Goal: Information Seeking & Learning: Compare options

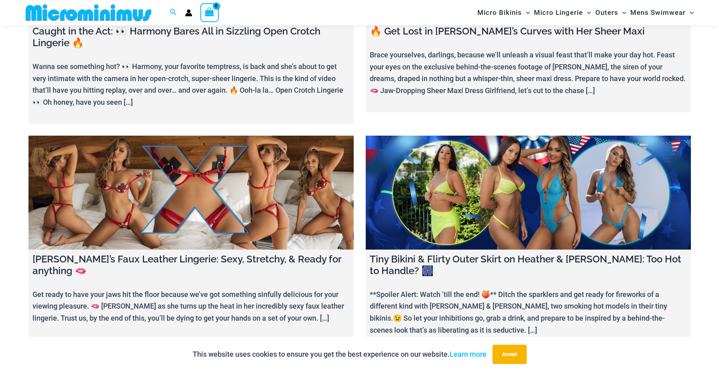
scroll to position [1038, 0]
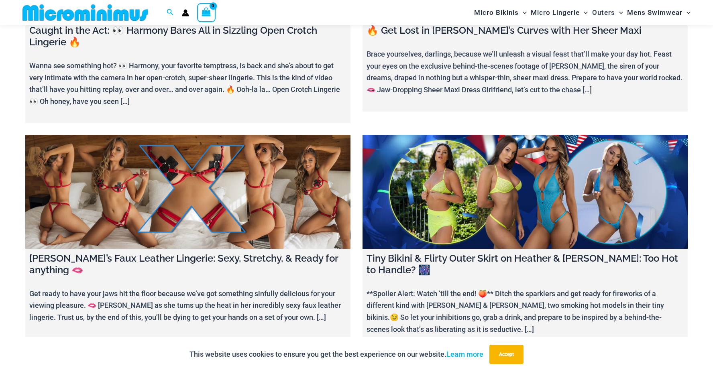
click at [496, 195] on link at bounding box center [525, 192] width 325 height 114
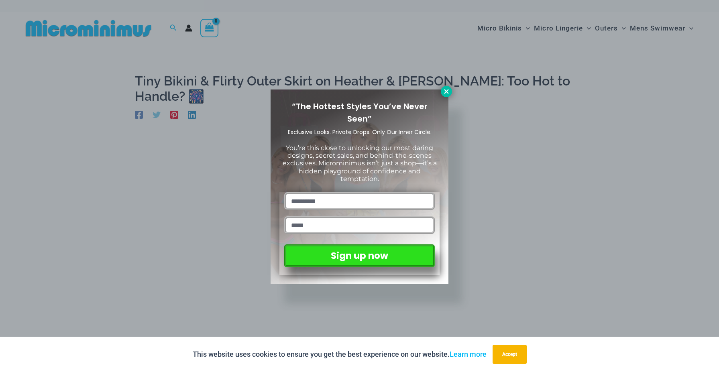
click at [446, 92] on icon at bounding box center [446, 91] width 4 height 4
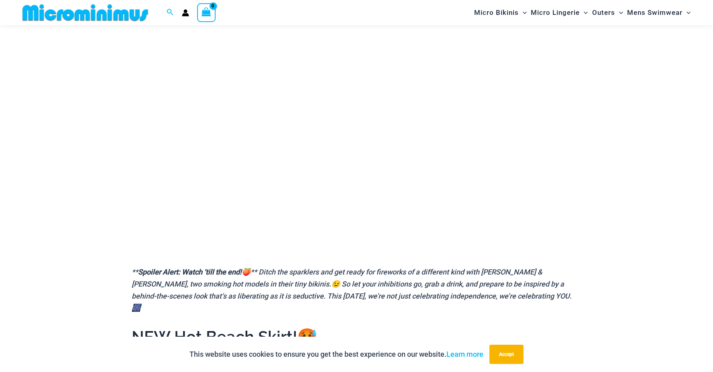
scroll to position [114, 0]
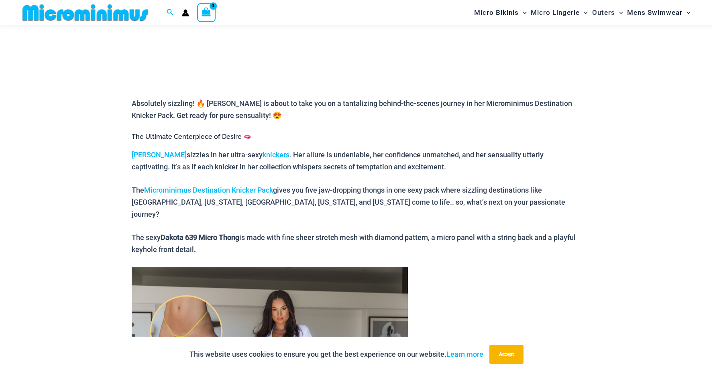
scroll to position [315, 0]
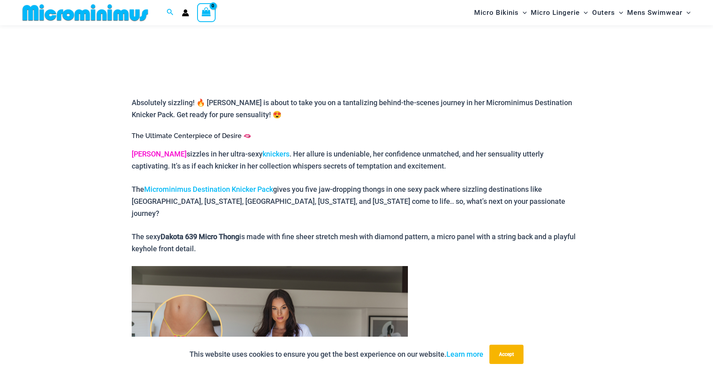
click at [152, 157] on link "[PERSON_NAME]" at bounding box center [159, 154] width 55 height 8
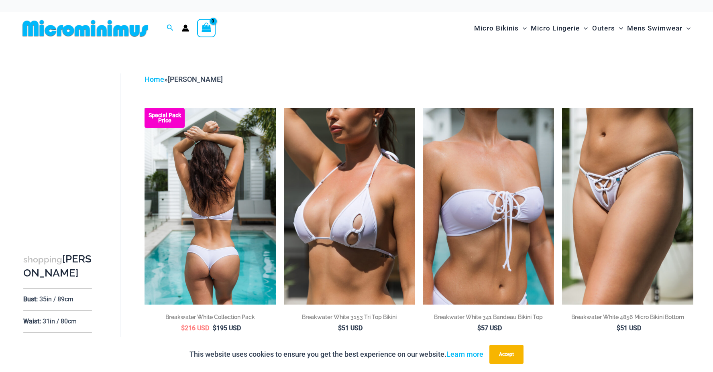
click at [256, 172] on img at bounding box center [210, 206] width 131 height 197
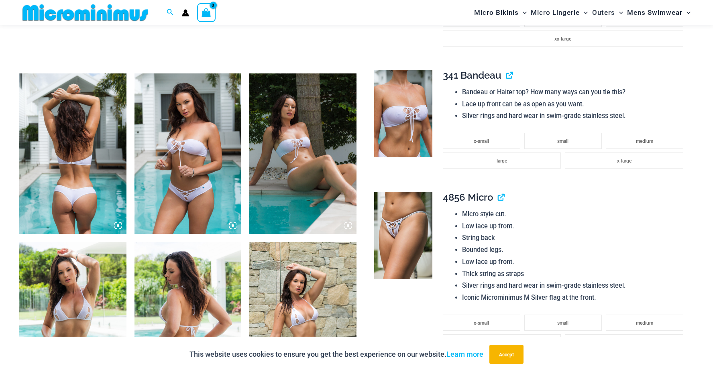
scroll to position [515, 0]
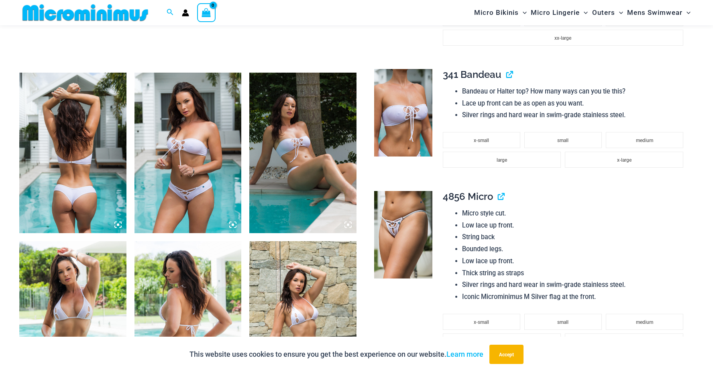
click at [396, 228] on img at bounding box center [403, 235] width 58 height 88
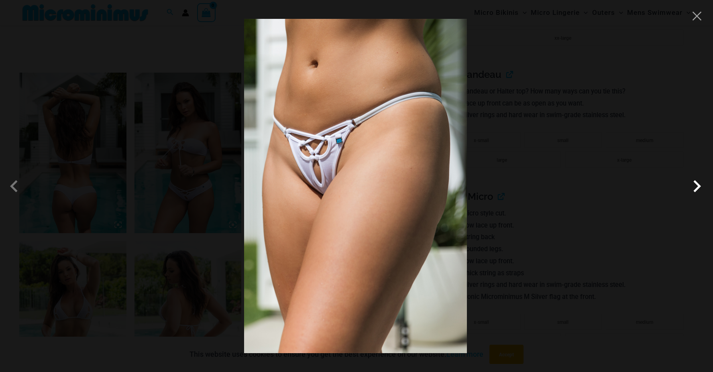
click at [701, 185] on span at bounding box center [697, 186] width 24 height 24
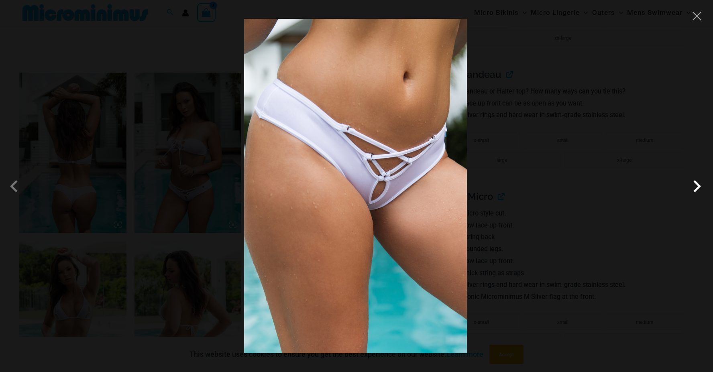
click at [692, 188] on span at bounding box center [697, 186] width 24 height 24
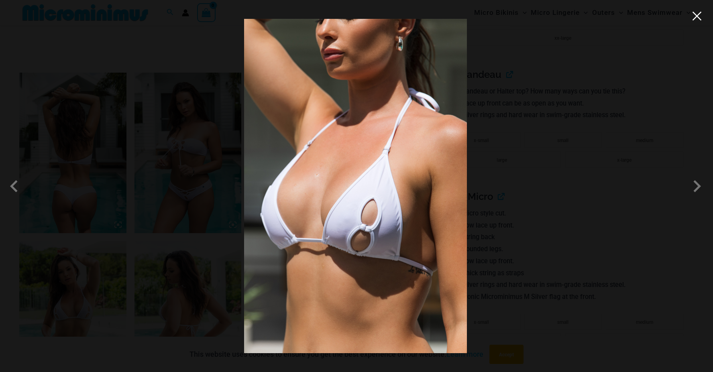
click at [702, 20] on button "Close" at bounding box center [697, 16] width 12 height 12
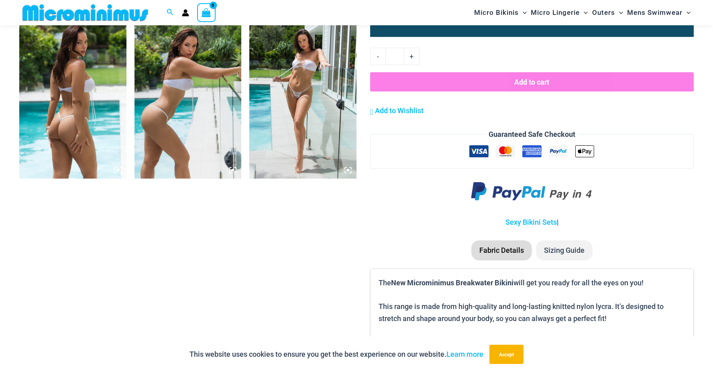
scroll to position [1076, 0]
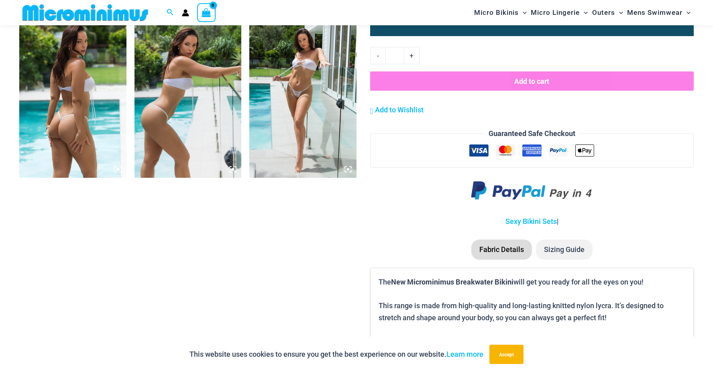
click at [310, 88] on img at bounding box center [302, 97] width 107 height 161
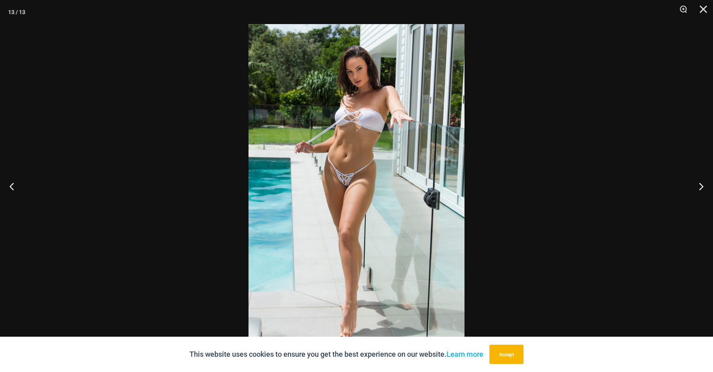
click at [333, 100] on img at bounding box center [357, 186] width 216 height 324
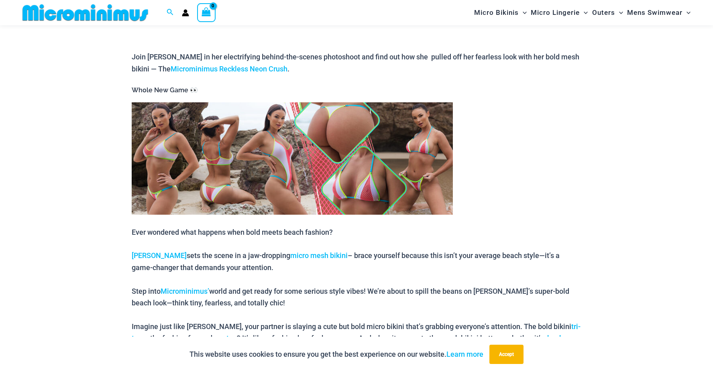
scroll to position [315, 0]
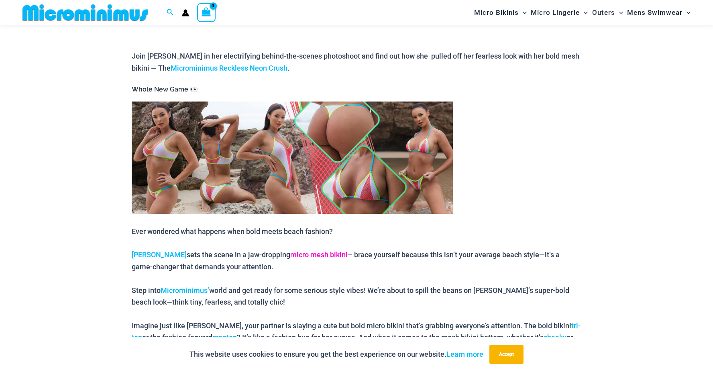
click at [290, 256] on link "micro mesh bikini" at bounding box center [318, 255] width 57 height 8
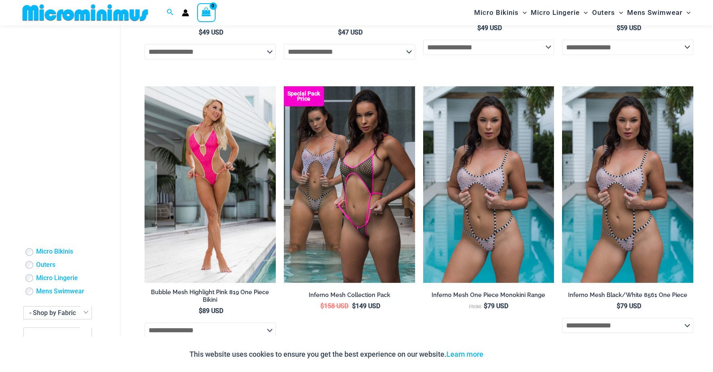
scroll to position [555, 0]
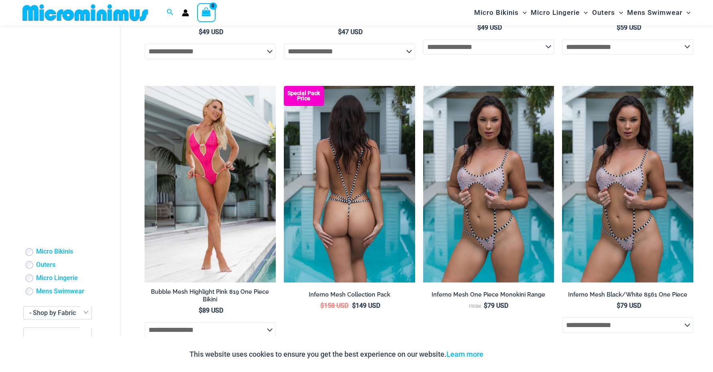
click at [348, 211] on img at bounding box center [349, 184] width 131 height 197
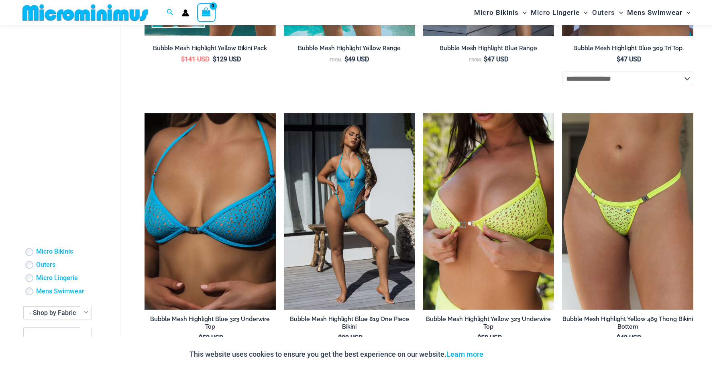
scroll to position [1640, 0]
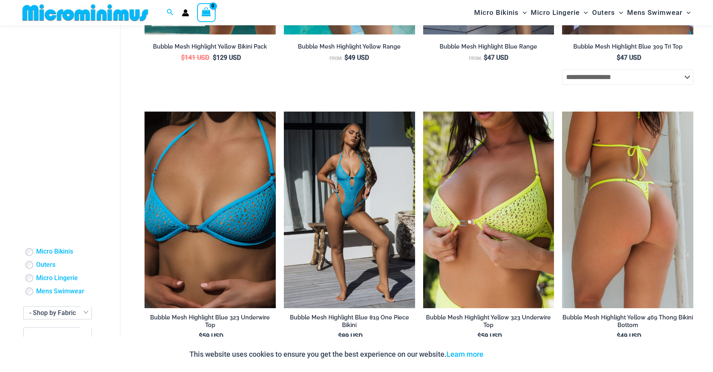
click at [644, 216] on img at bounding box center [627, 210] width 131 height 197
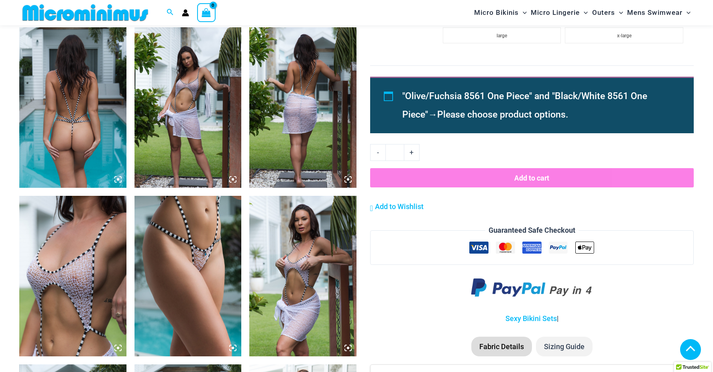
scroll to position [560, 0]
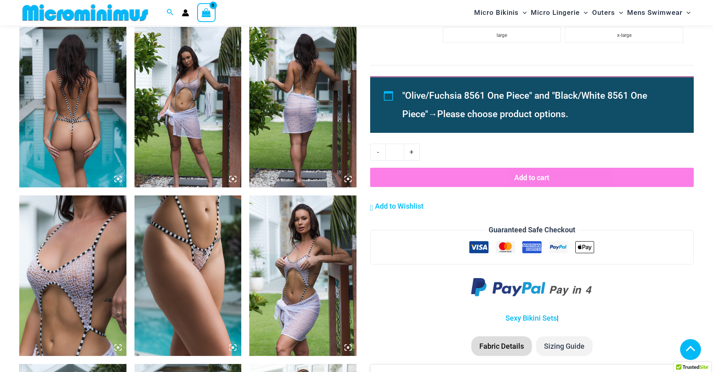
click at [210, 259] on img at bounding box center [188, 276] width 107 height 161
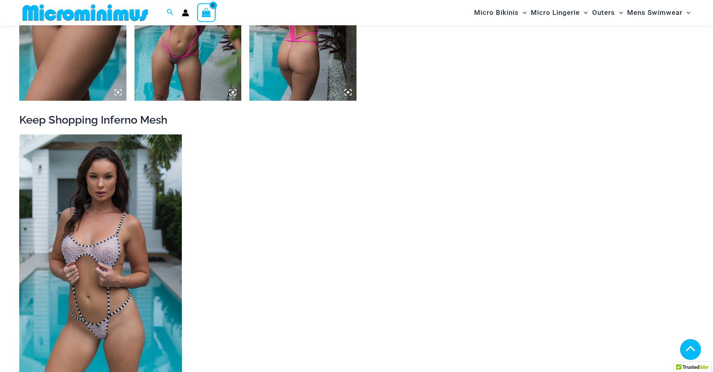
scroll to position [1323, 0]
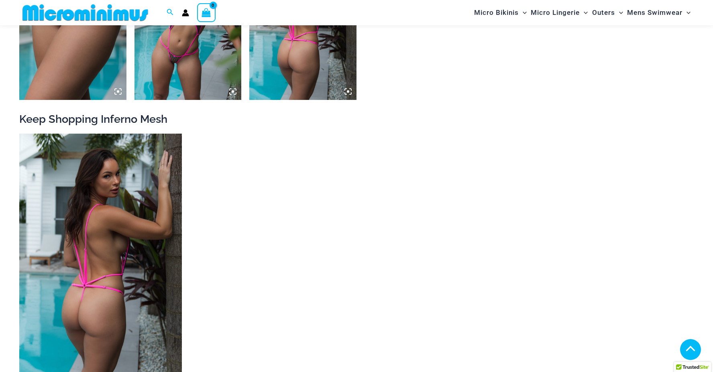
click at [160, 207] on img at bounding box center [100, 256] width 163 height 244
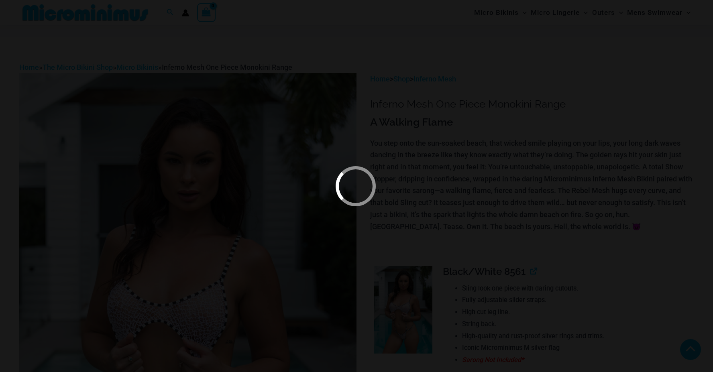
scroll to position [434, 0]
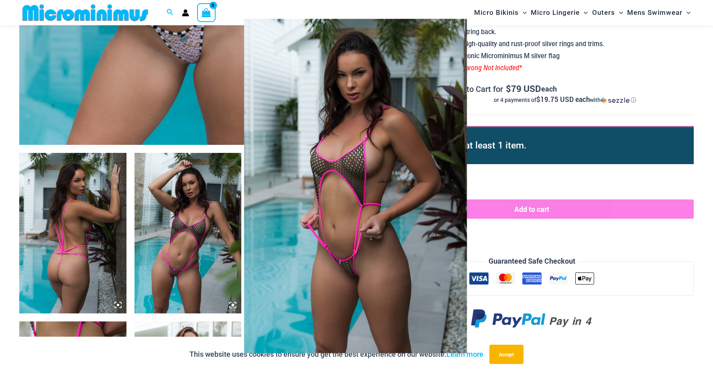
click at [198, 234] on div at bounding box center [356, 186] width 713 height 372
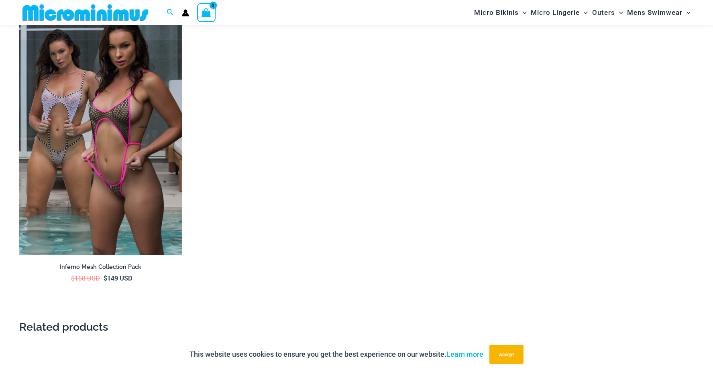
scroll to position [1277, 0]
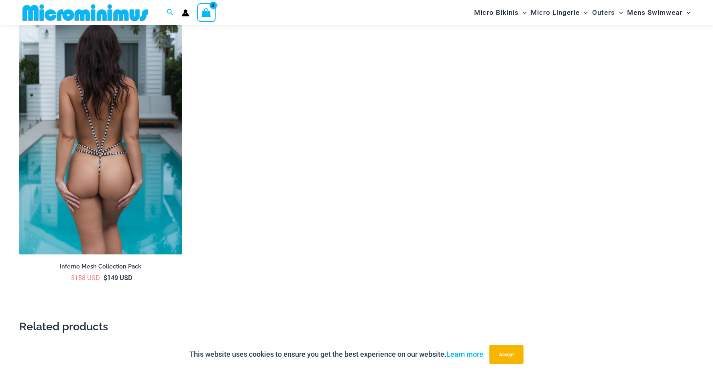
click at [133, 167] on img at bounding box center [100, 132] width 163 height 244
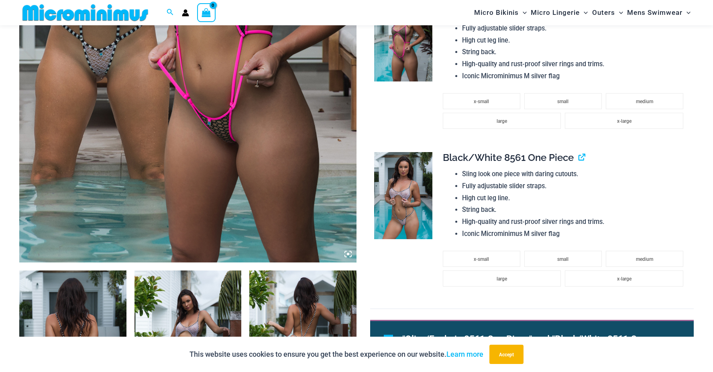
scroll to position [317, 0]
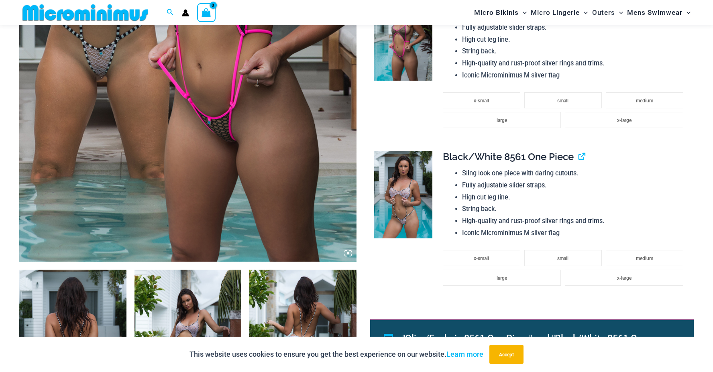
click at [416, 221] on img at bounding box center [403, 195] width 58 height 88
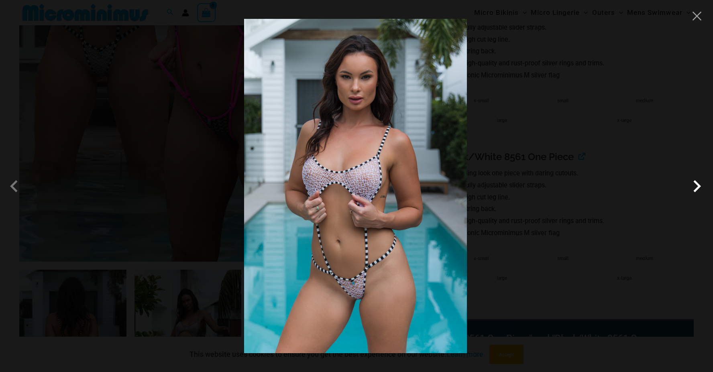
click at [694, 186] on span at bounding box center [697, 186] width 24 height 24
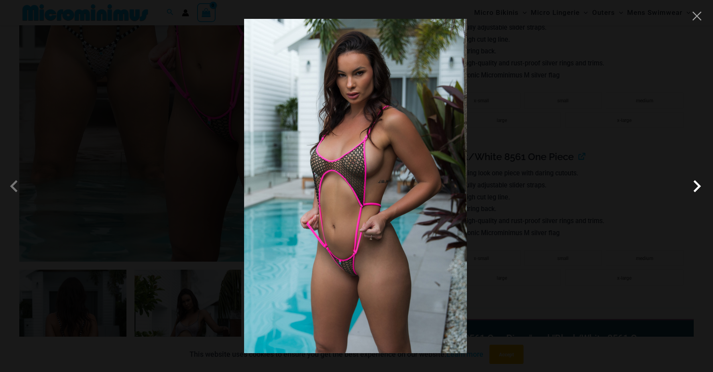
click at [694, 186] on span at bounding box center [697, 186] width 24 height 24
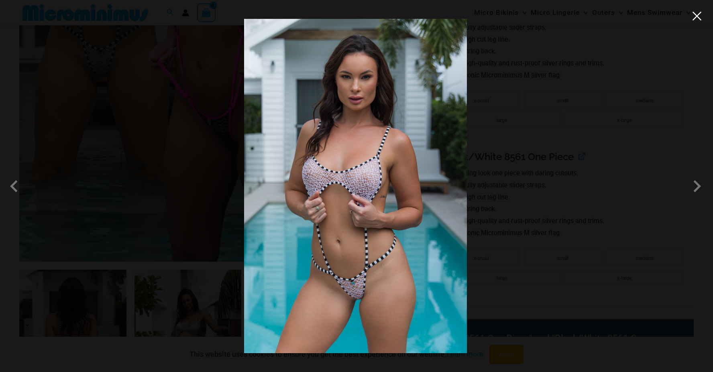
click at [702, 21] on button "Close" at bounding box center [697, 16] width 12 height 12
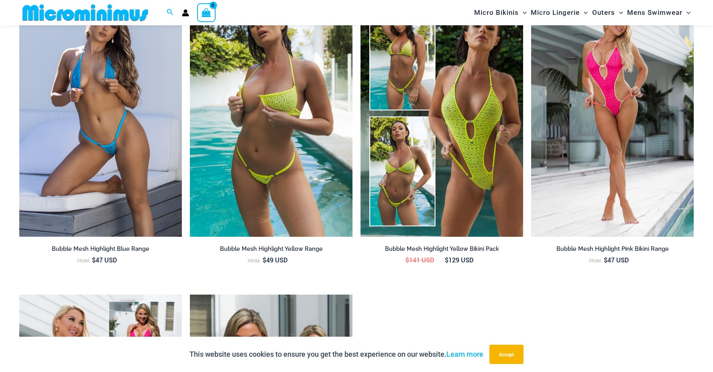
scroll to position [958, 0]
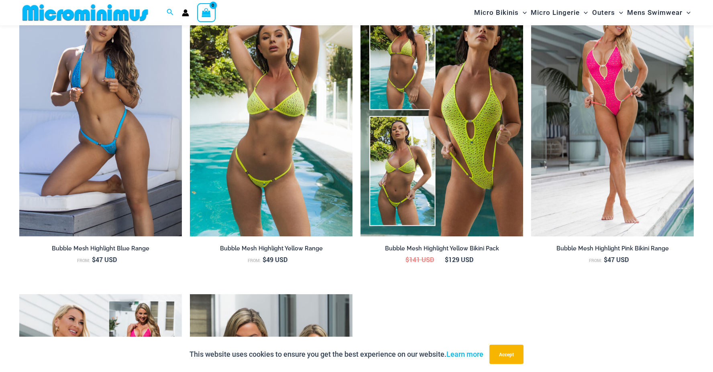
click at [282, 143] on img at bounding box center [271, 114] width 163 height 244
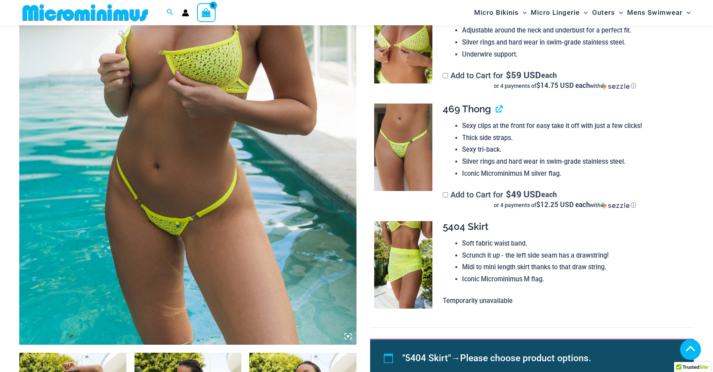
scroll to position [235, 0]
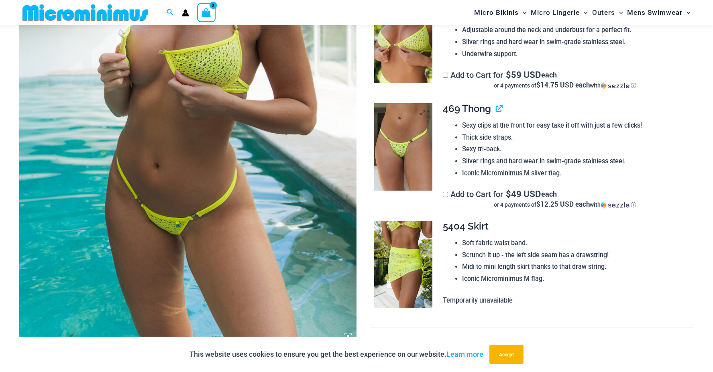
click at [415, 155] on img at bounding box center [403, 147] width 58 height 88
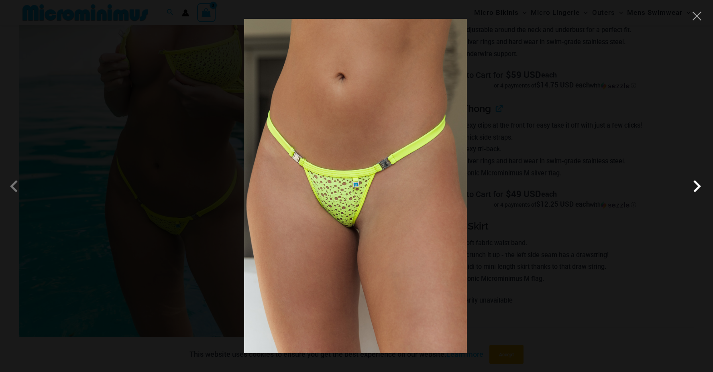
click at [698, 190] on span at bounding box center [697, 186] width 24 height 24
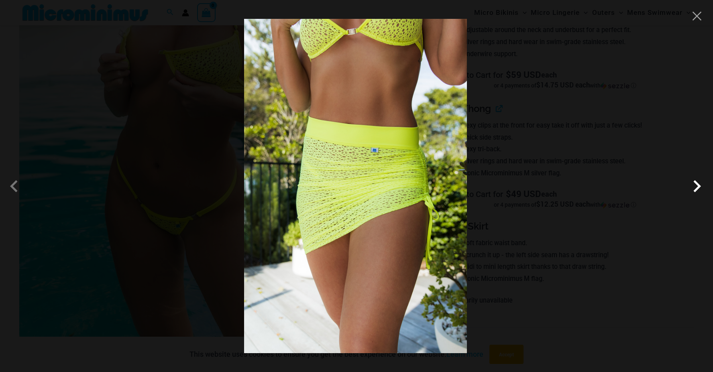
click at [698, 190] on span at bounding box center [697, 186] width 24 height 24
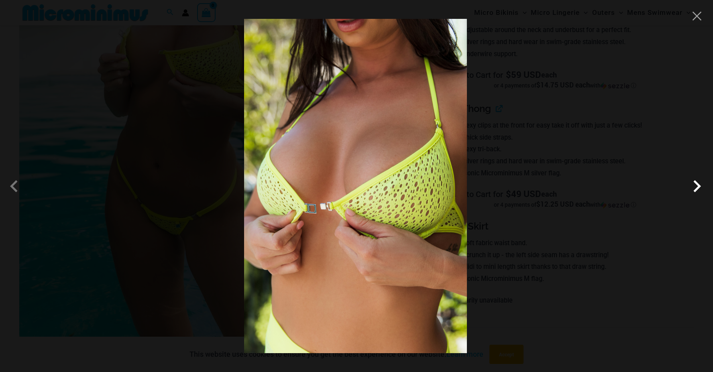
click at [698, 190] on span at bounding box center [697, 186] width 24 height 24
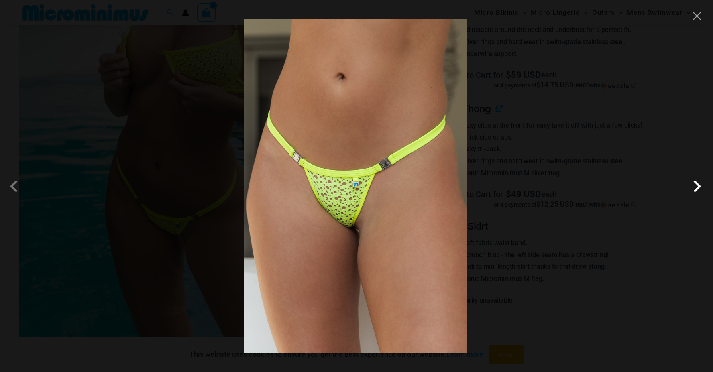
click at [698, 190] on span at bounding box center [697, 186] width 24 height 24
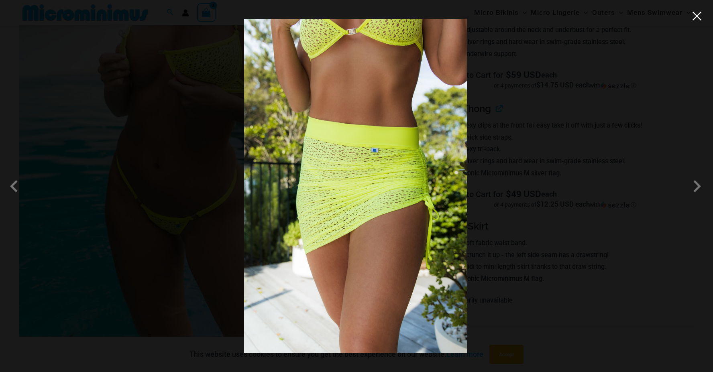
click at [698, 12] on button "Close" at bounding box center [697, 16] width 12 height 12
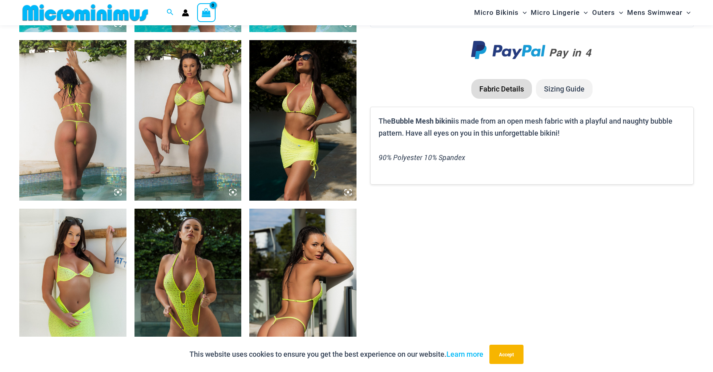
scroll to position [716, 0]
click at [184, 92] on img at bounding box center [188, 120] width 107 height 161
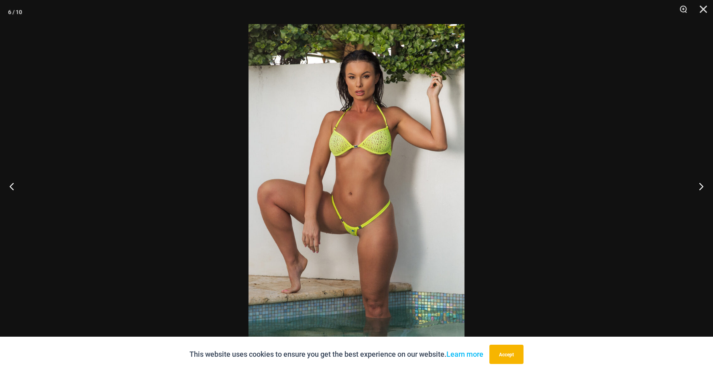
click at [373, 148] on img at bounding box center [357, 186] width 216 height 324
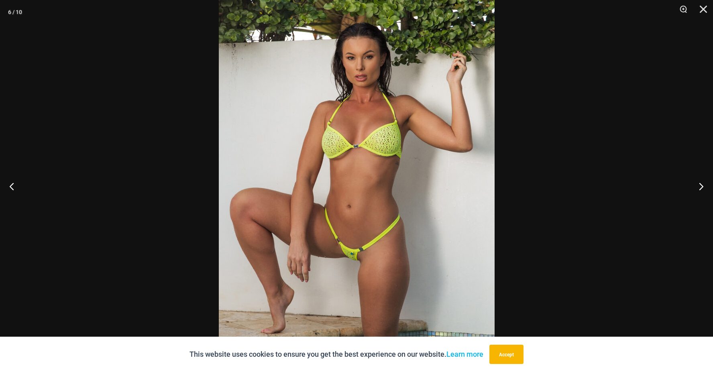
click at [373, 148] on img at bounding box center [357, 197] width 276 height 414
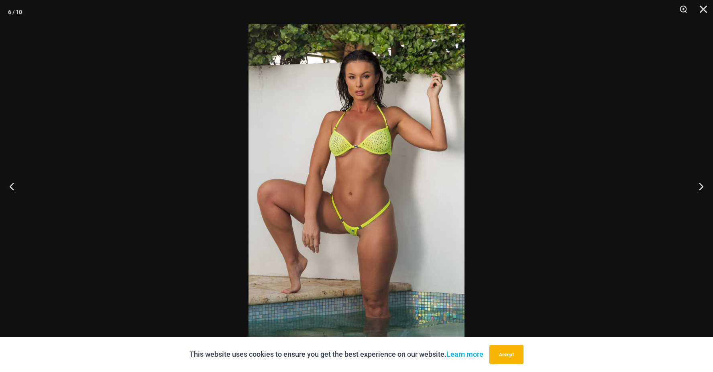
click at [84, 62] on div at bounding box center [356, 186] width 713 height 372
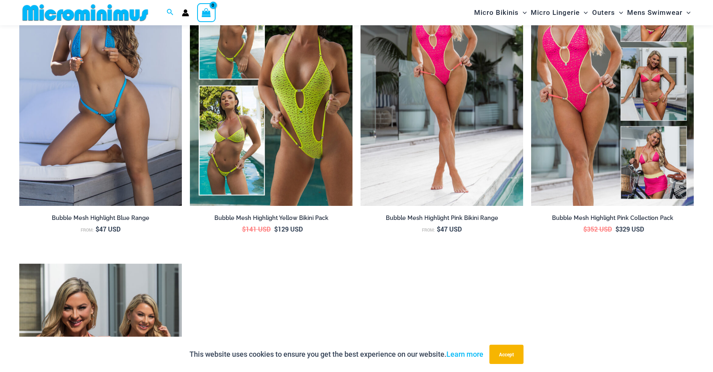
scroll to position [1158, 0]
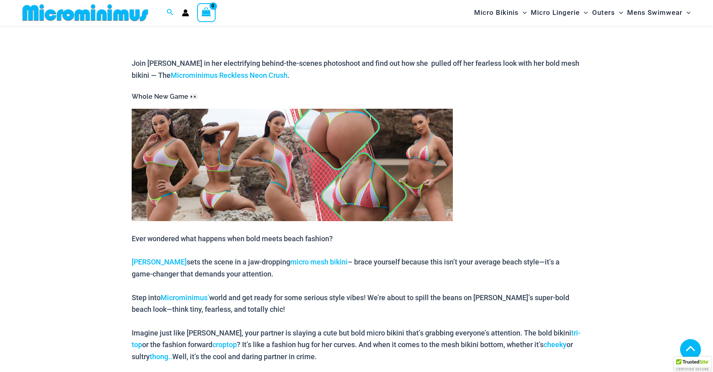
scroll to position [315, 0]
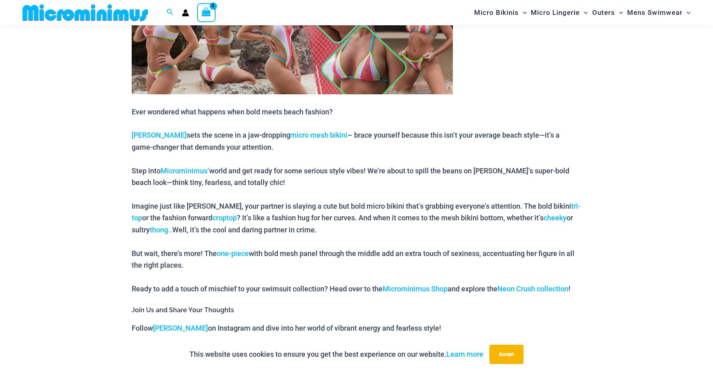
scroll to position [435, 0]
click at [143, 133] on link "[PERSON_NAME]" at bounding box center [159, 135] width 55 height 8
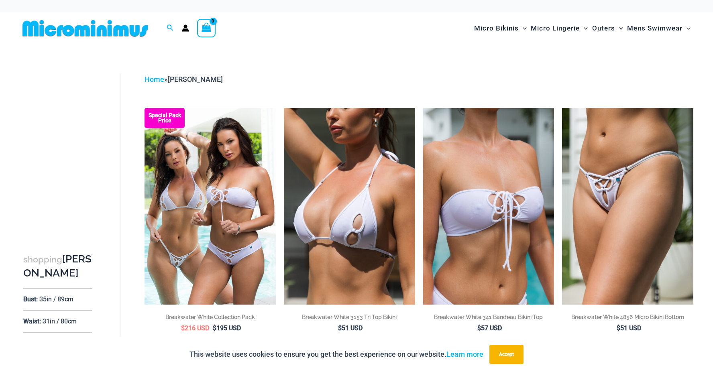
click at [360, 181] on img at bounding box center [349, 206] width 131 height 197
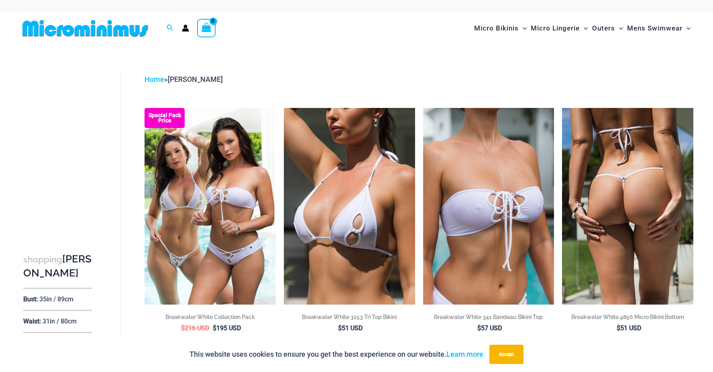
click at [595, 202] on img at bounding box center [627, 206] width 131 height 197
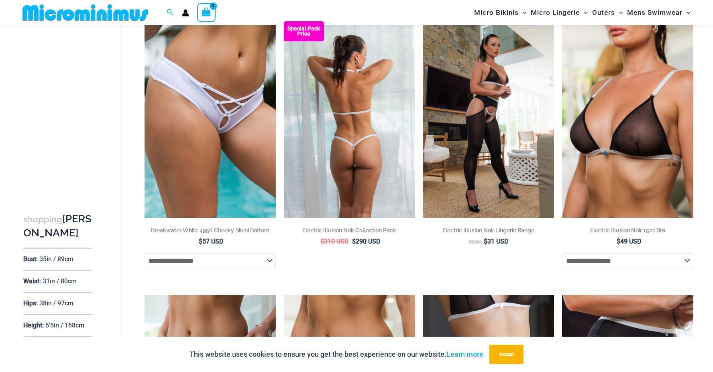
scroll to position [355, 0]
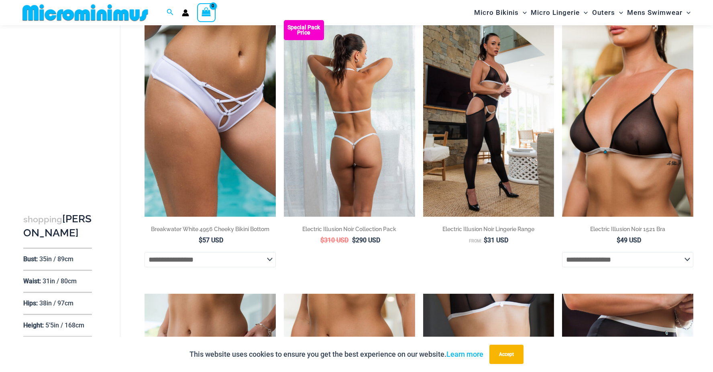
click at [359, 147] on img at bounding box center [349, 118] width 131 height 197
click at [368, 121] on img at bounding box center [349, 118] width 131 height 197
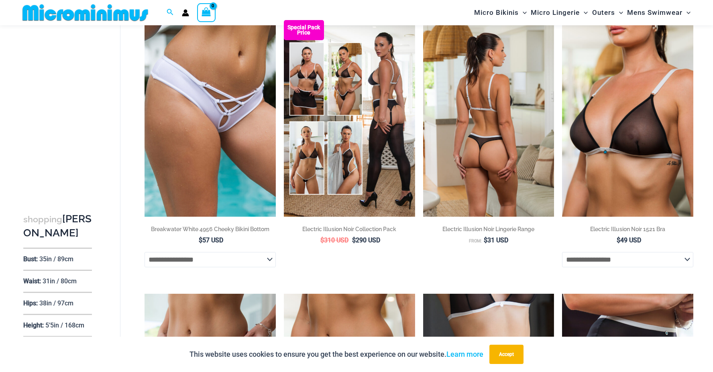
click at [509, 134] on img at bounding box center [488, 118] width 131 height 197
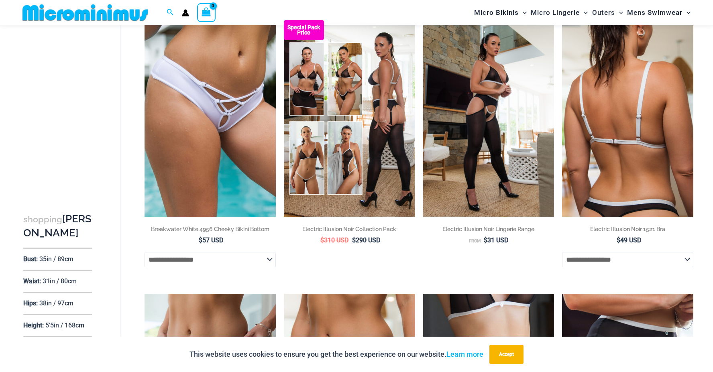
click at [631, 146] on img at bounding box center [627, 118] width 131 height 197
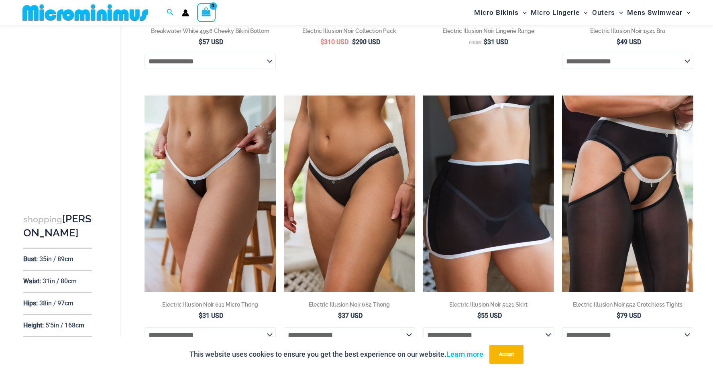
scroll to position [555, 0]
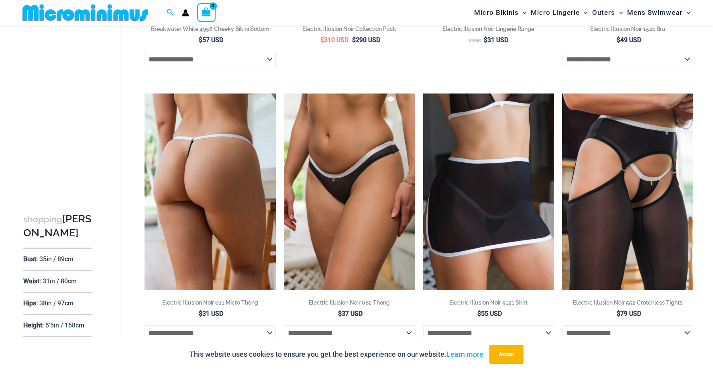
click at [219, 172] on img at bounding box center [210, 192] width 131 height 197
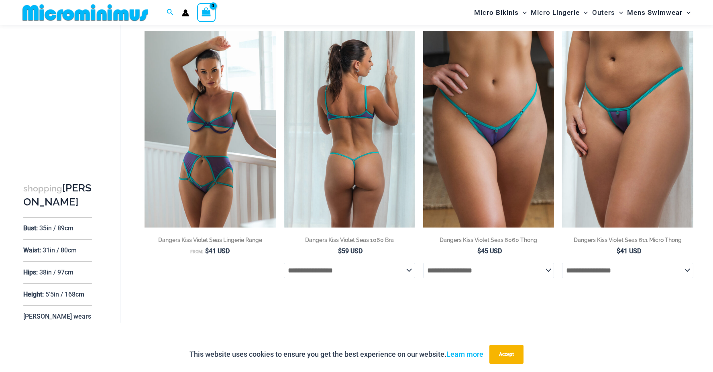
scroll to position [1968, 0]
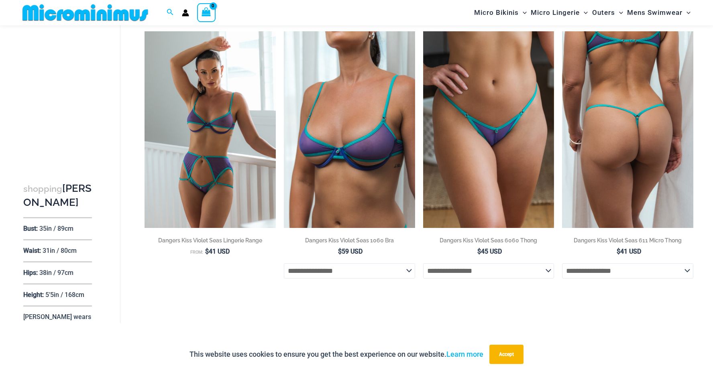
click at [634, 158] on img at bounding box center [627, 129] width 131 height 197
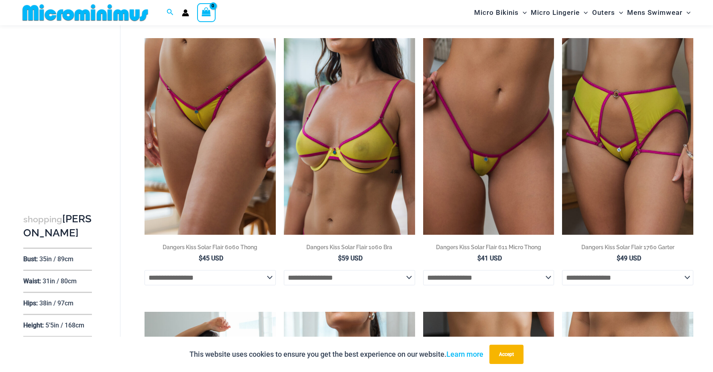
scroll to position [1687, 0]
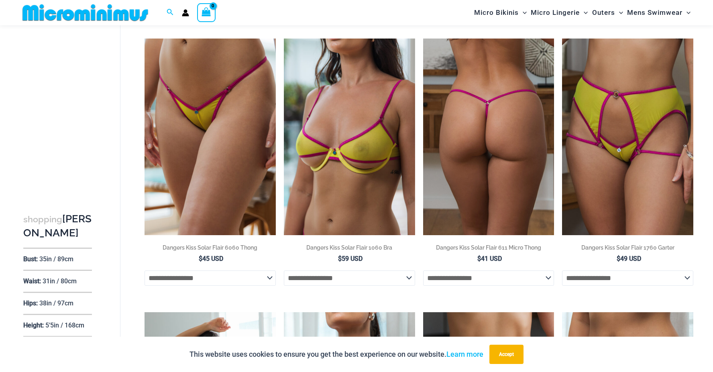
click at [488, 184] on img at bounding box center [488, 137] width 131 height 197
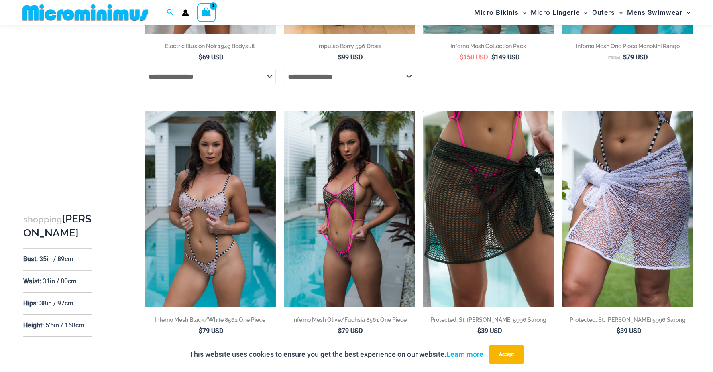
scroll to position [1085, 0]
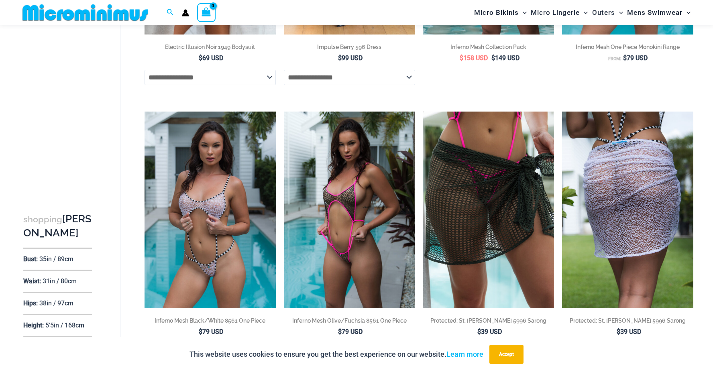
click at [606, 212] on img at bounding box center [627, 210] width 131 height 197
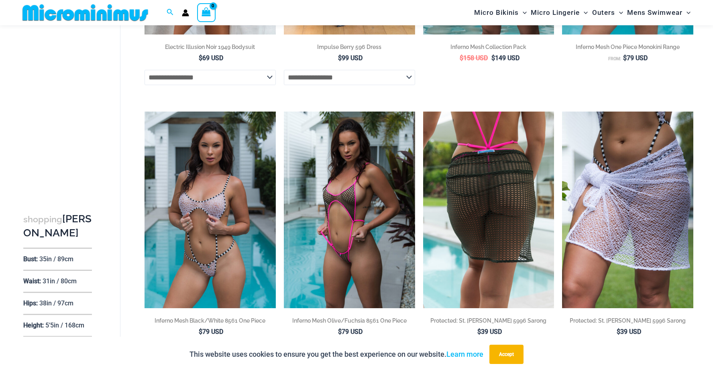
click at [517, 181] on img at bounding box center [488, 210] width 131 height 197
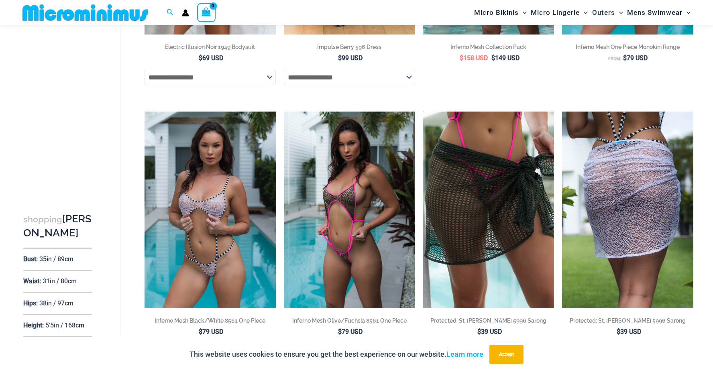
click at [655, 192] on img at bounding box center [627, 210] width 131 height 197
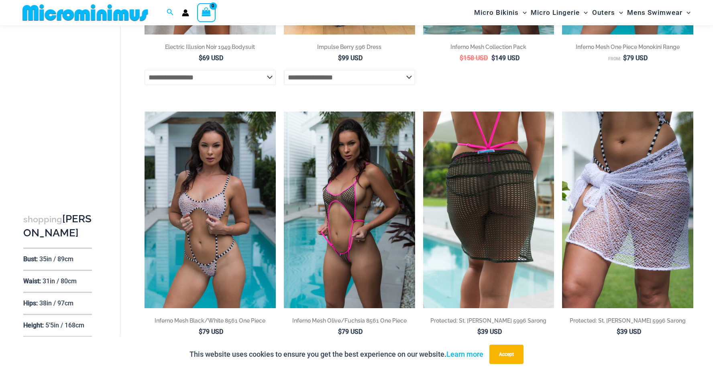
click at [457, 173] on img at bounding box center [488, 210] width 131 height 197
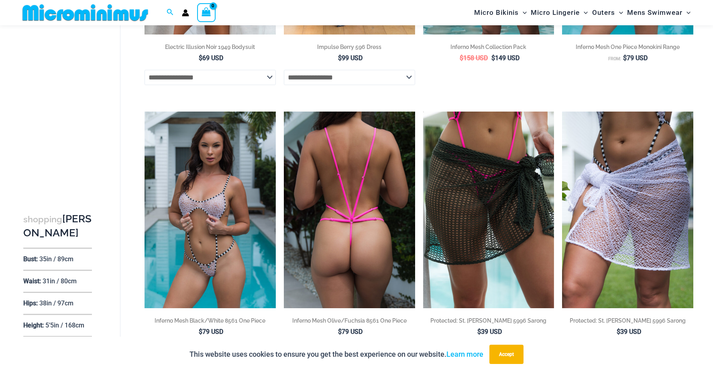
click at [331, 224] on img at bounding box center [349, 210] width 131 height 197
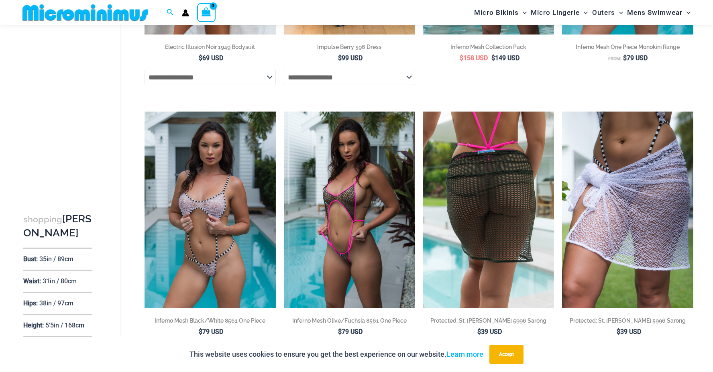
click at [508, 325] on h2 "Protected: St. [PERSON_NAME] 5996 Sarong" at bounding box center [488, 321] width 131 height 8
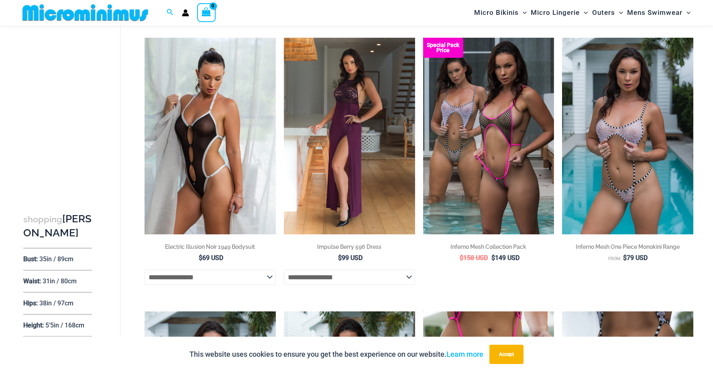
scroll to position [884, 0]
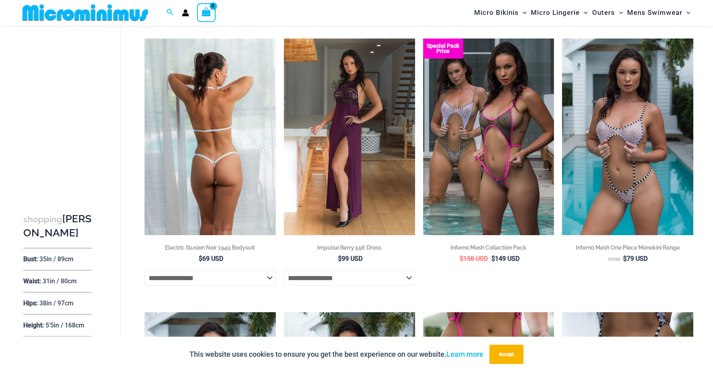
click at [260, 146] on img at bounding box center [210, 137] width 131 height 197
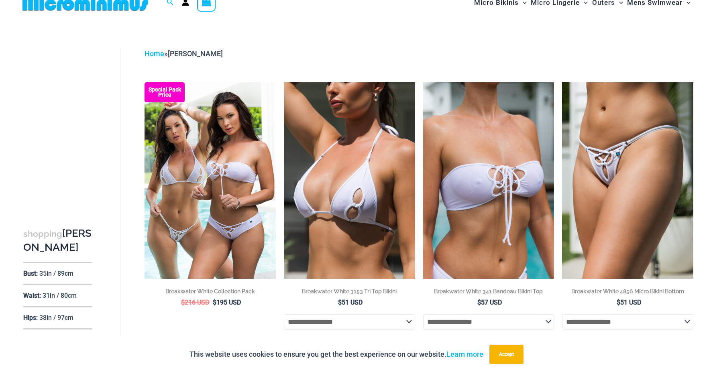
scroll to position [0, 0]
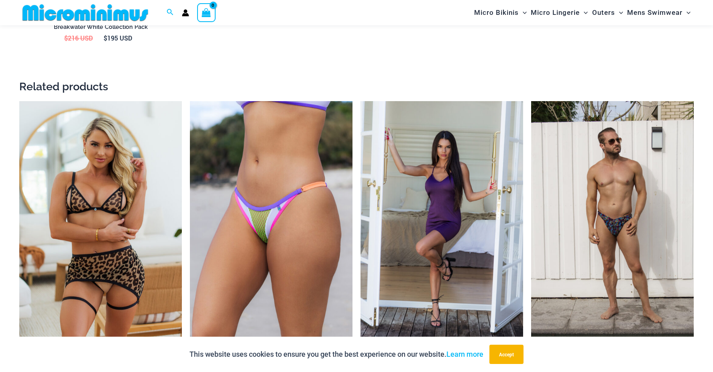
scroll to position [1082, 0]
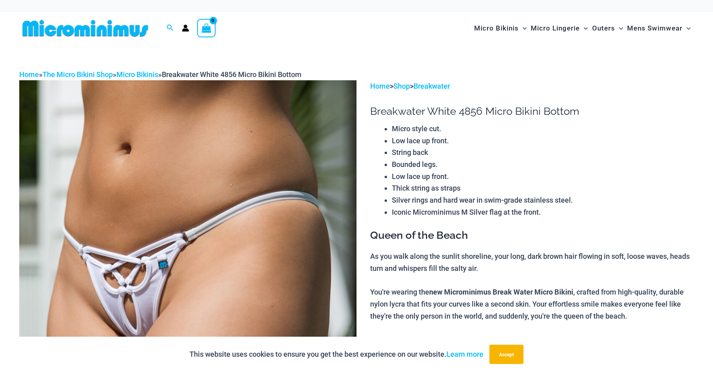
click at [177, 145] on img at bounding box center [187, 333] width 337 height 506
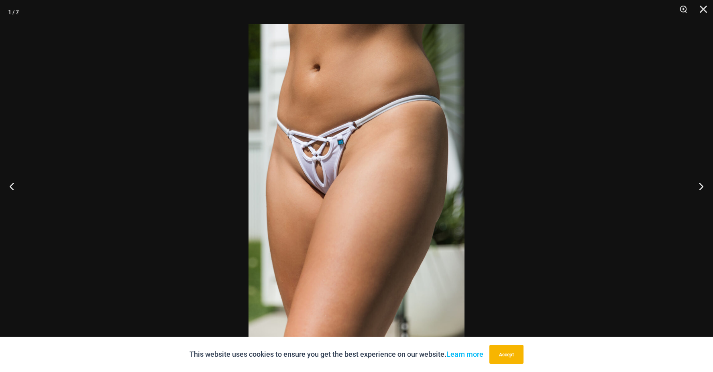
click at [332, 157] on img at bounding box center [357, 186] width 216 height 324
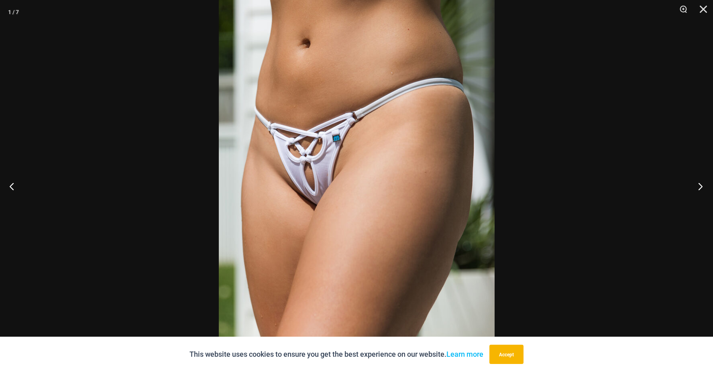
click at [696, 191] on button "Next" at bounding box center [698, 186] width 30 height 40
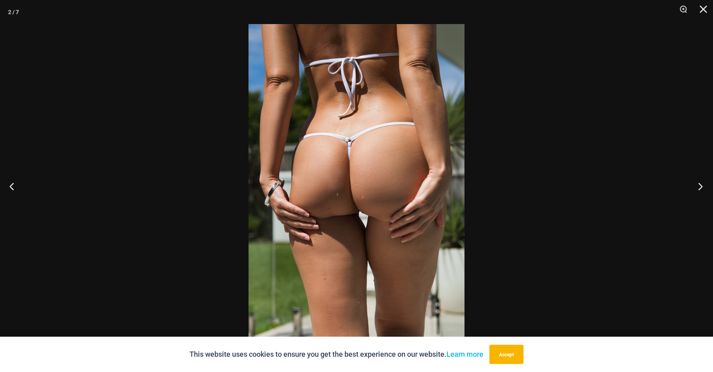
click at [696, 191] on button "Next" at bounding box center [698, 186] width 30 height 40
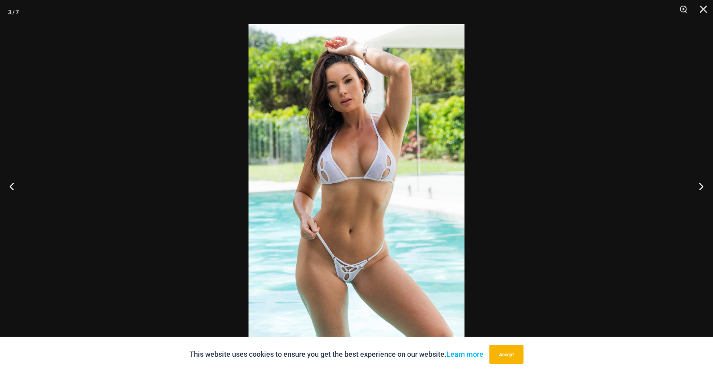
click at [354, 126] on img at bounding box center [357, 186] width 216 height 324
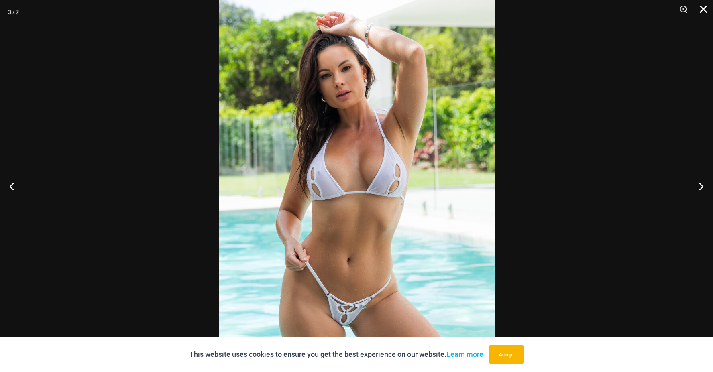
click at [703, 7] on button "Close" at bounding box center [701, 12] width 20 height 24
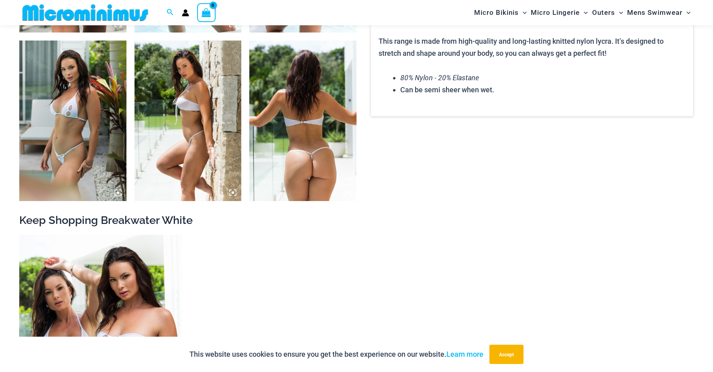
scroll to position [716, 0]
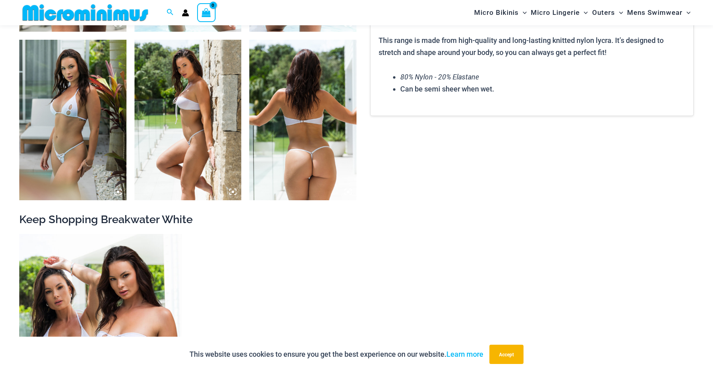
click at [89, 87] on img at bounding box center [72, 120] width 107 height 161
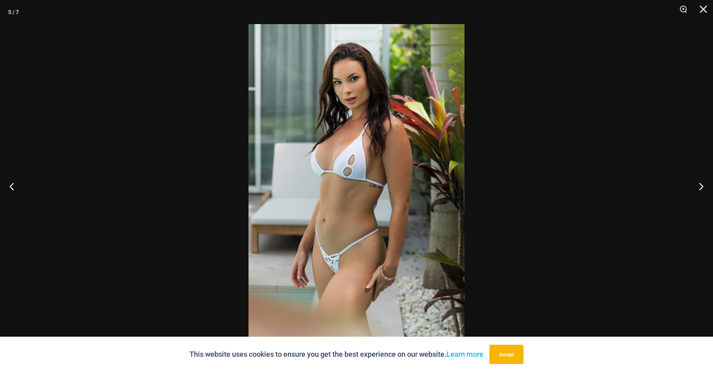
click at [373, 146] on img at bounding box center [357, 186] width 216 height 324
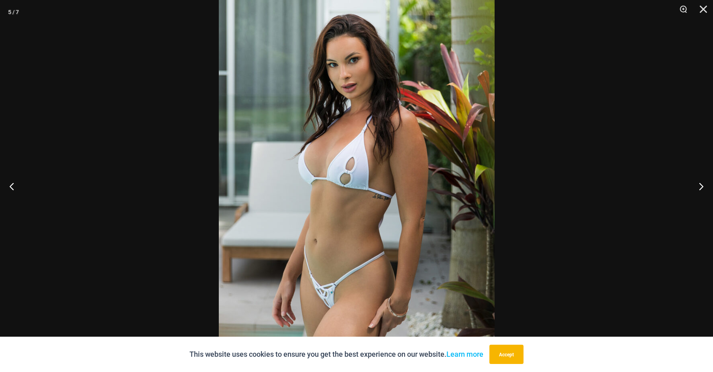
click at [179, 79] on div at bounding box center [356, 186] width 713 height 372
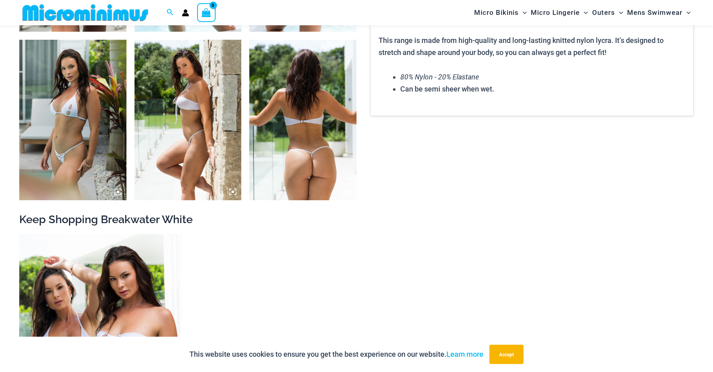
click at [328, 169] on img at bounding box center [302, 120] width 107 height 161
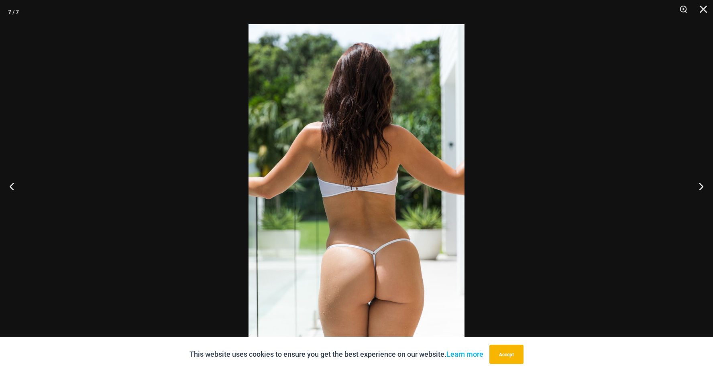
click at [343, 198] on img at bounding box center [357, 186] width 216 height 324
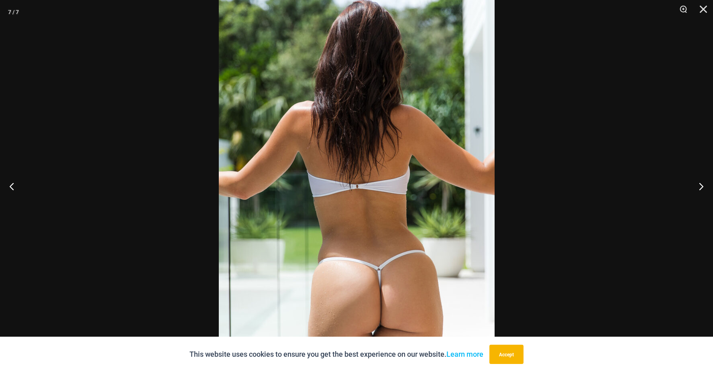
click at [343, 198] on img at bounding box center [357, 183] width 276 height 414
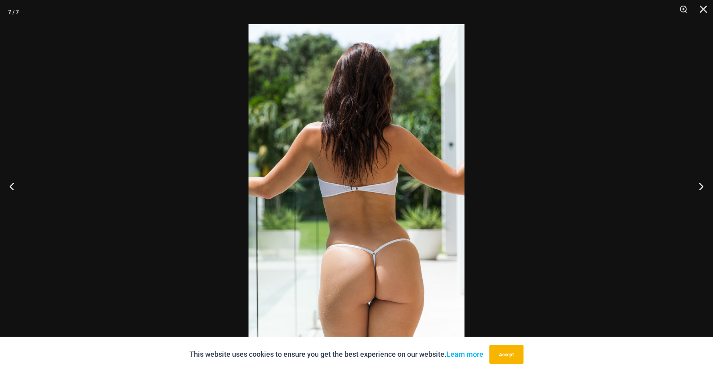
click at [6, 1] on div at bounding box center [356, 186] width 713 height 372
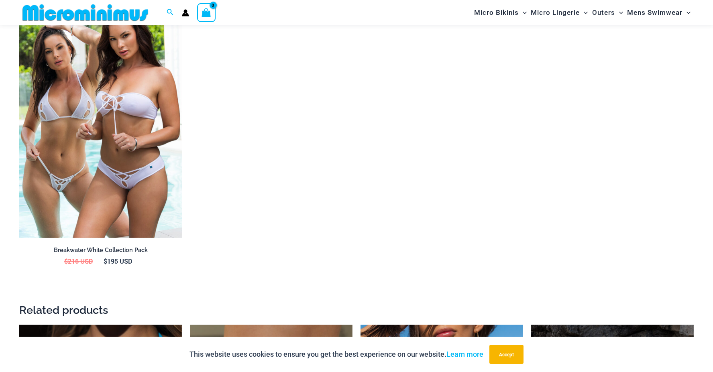
scroll to position [957, 0]
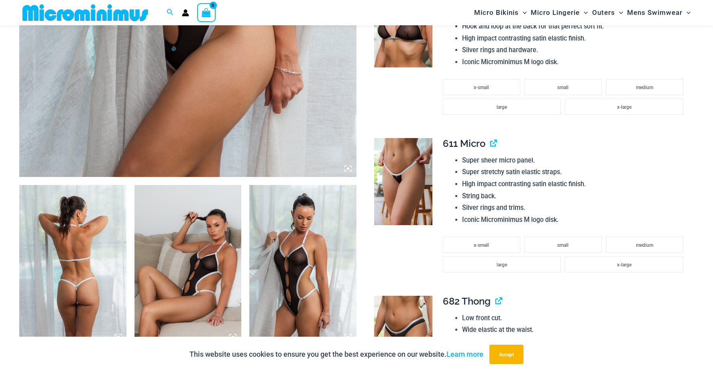
scroll to position [400, 0]
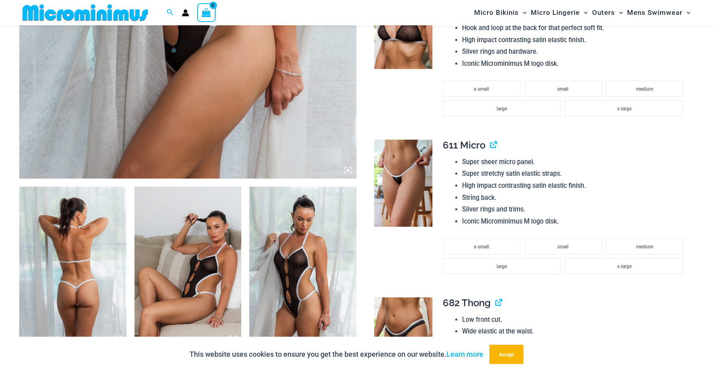
click at [410, 196] on img at bounding box center [403, 184] width 58 height 88
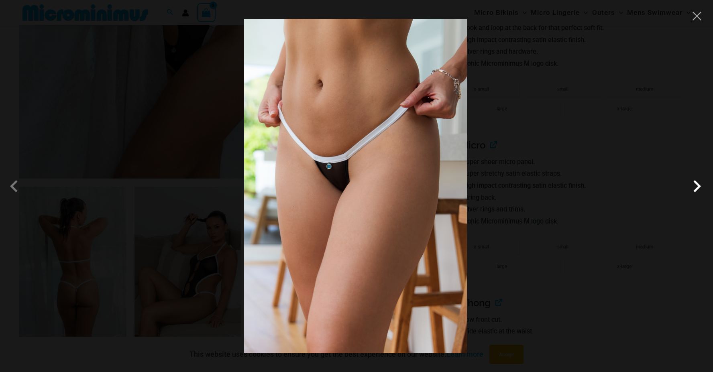
click at [696, 184] on span at bounding box center [697, 186] width 24 height 24
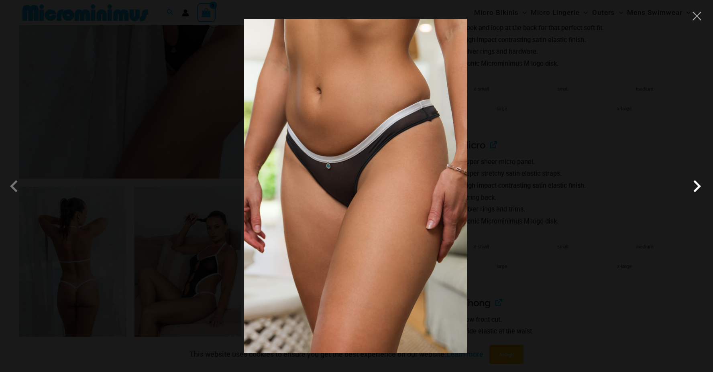
click at [696, 184] on span at bounding box center [697, 186] width 24 height 24
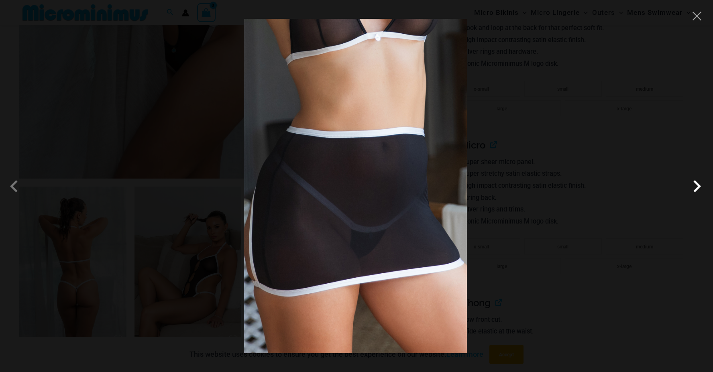
click at [693, 185] on span at bounding box center [697, 186] width 24 height 24
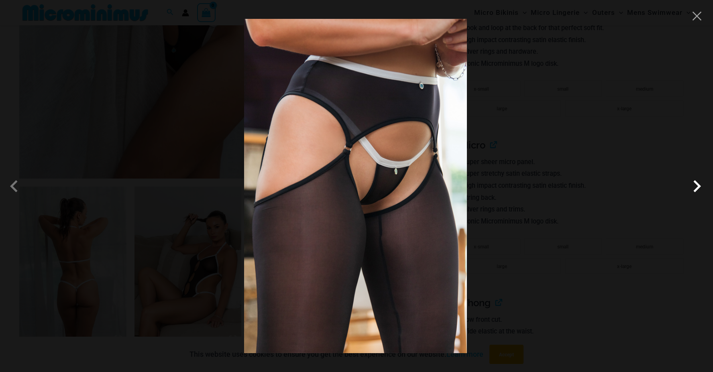
click at [702, 186] on span at bounding box center [697, 186] width 24 height 24
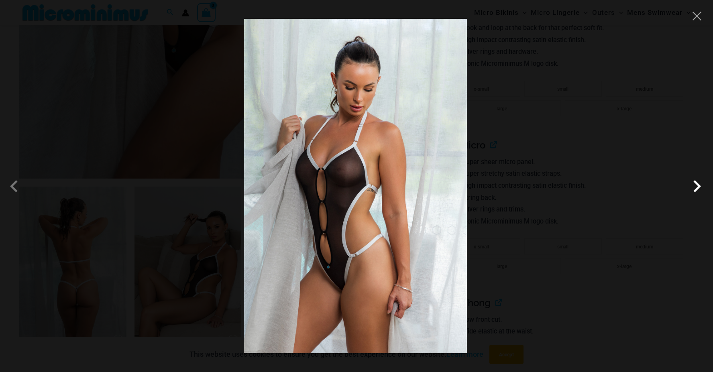
click at [702, 186] on span at bounding box center [697, 186] width 24 height 24
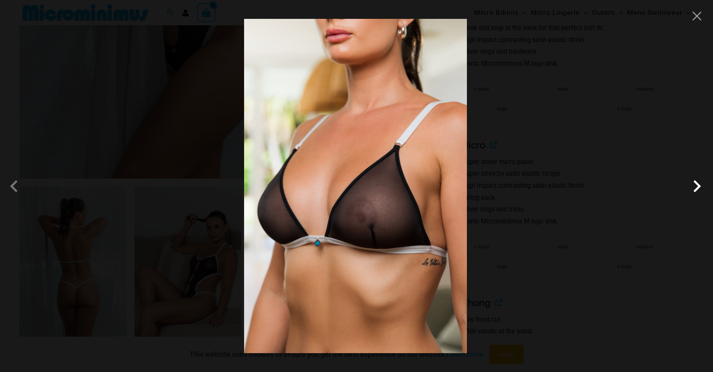
click at [702, 186] on span at bounding box center [697, 186] width 24 height 24
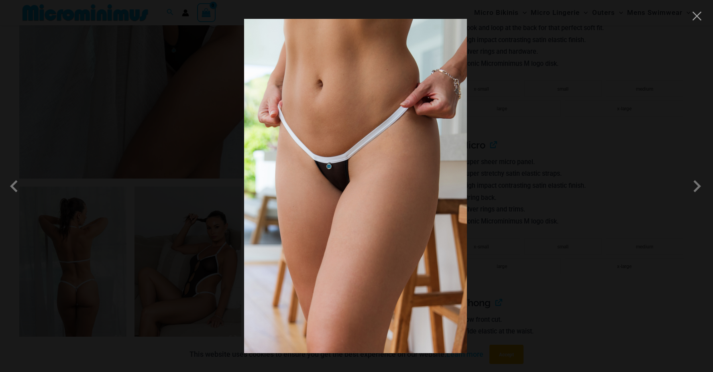
click at [698, 22] on div at bounding box center [356, 186] width 713 height 372
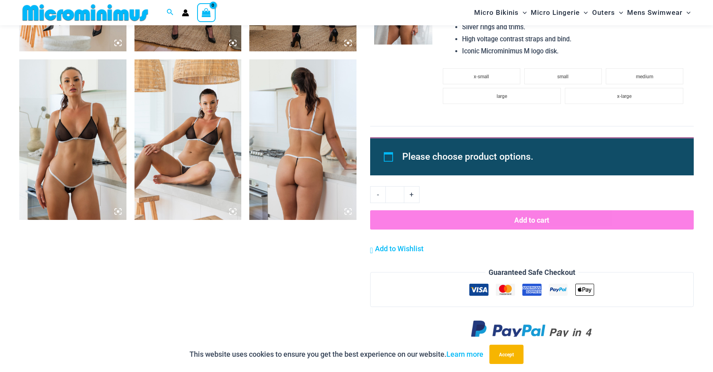
scroll to position [1203, 0]
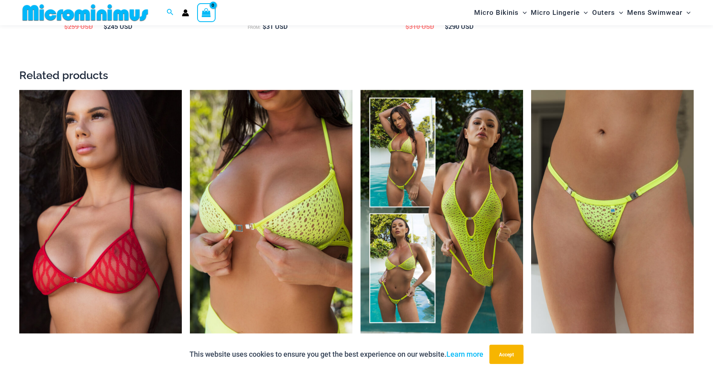
scroll to position [1361, 0]
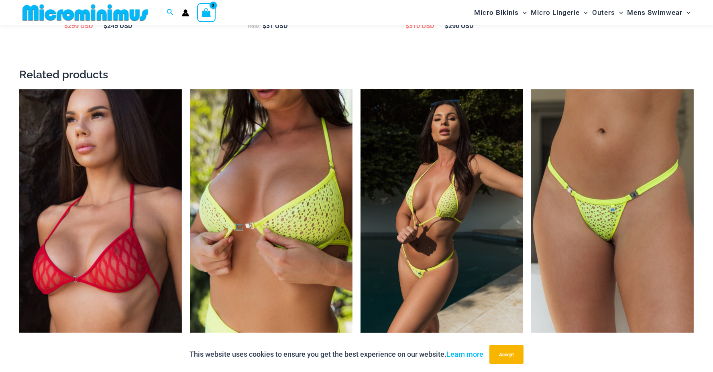
click at [425, 186] on img at bounding box center [442, 211] width 163 height 244
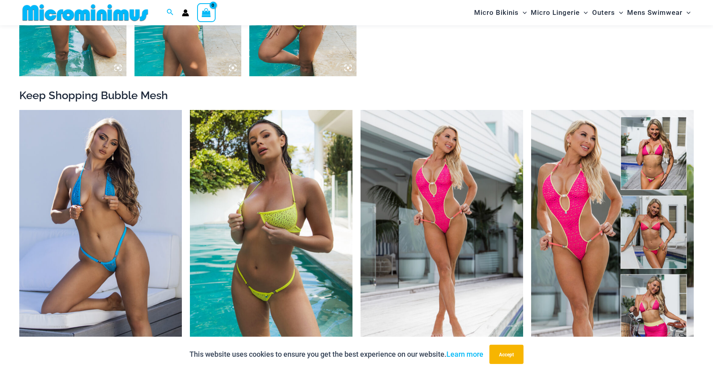
scroll to position [841, 0]
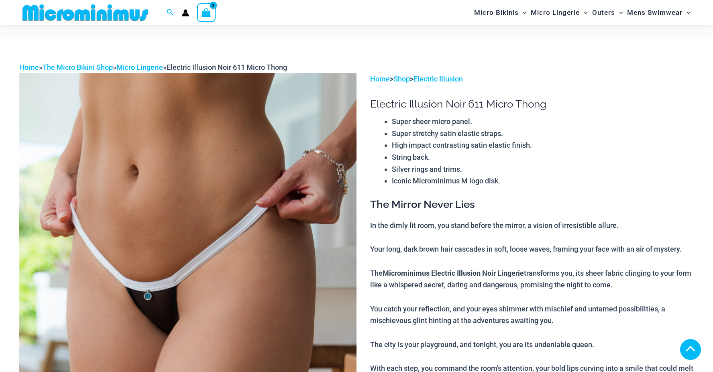
scroll to position [440, 0]
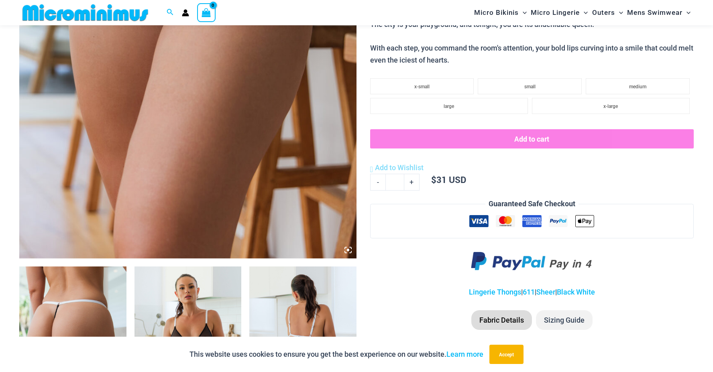
click at [211, 114] on img at bounding box center [187, 6] width 337 height 506
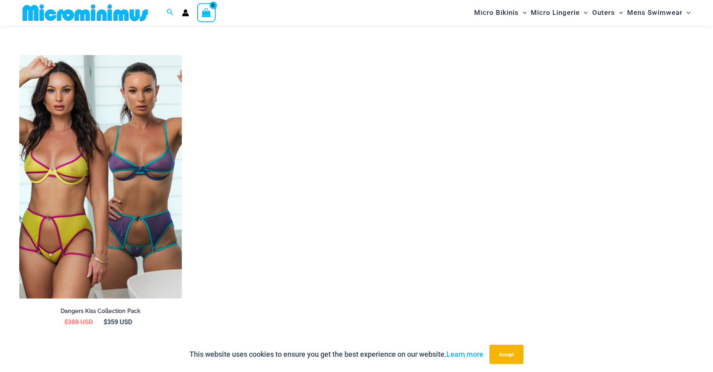
scroll to position [1198, 0]
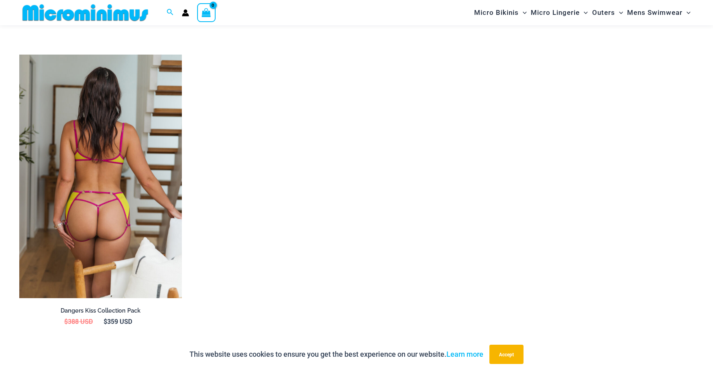
click at [118, 190] on img at bounding box center [100, 177] width 163 height 244
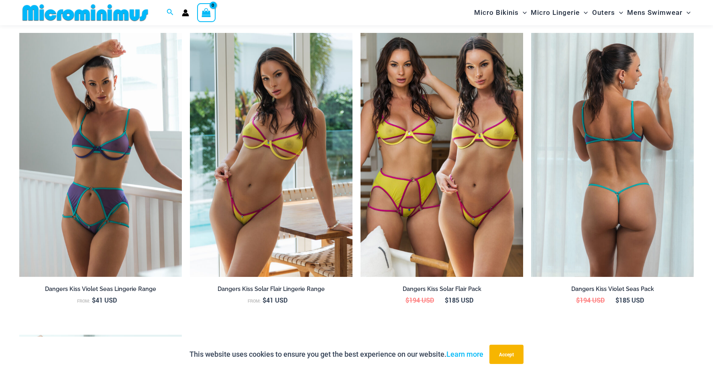
scroll to position [917, 0]
click at [621, 188] on img at bounding box center [612, 155] width 163 height 244
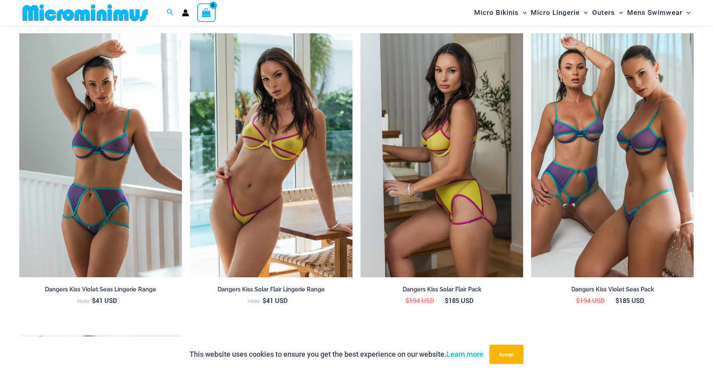
click at [430, 185] on img at bounding box center [442, 155] width 163 height 244
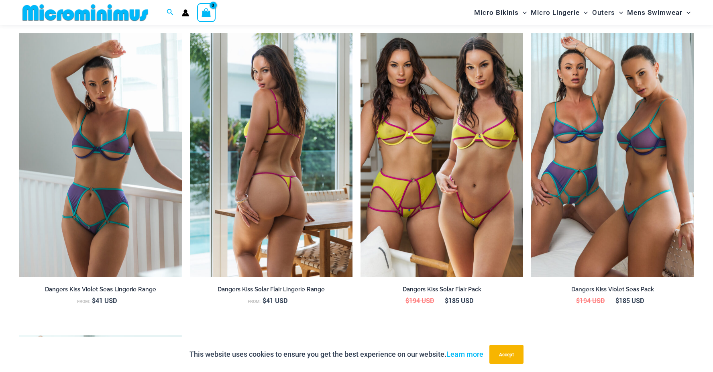
click at [265, 148] on img at bounding box center [271, 155] width 163 height 244
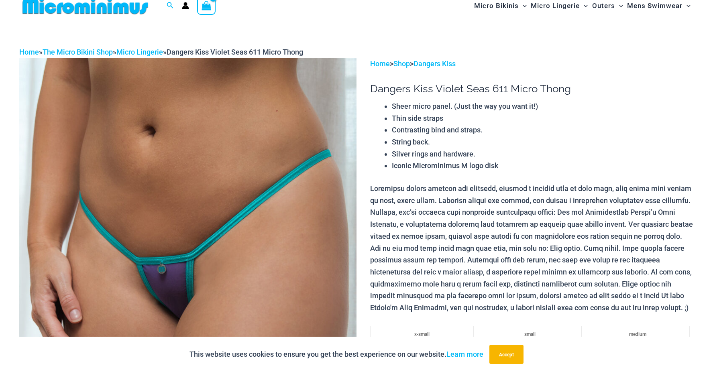
scroll to position [0, 0]
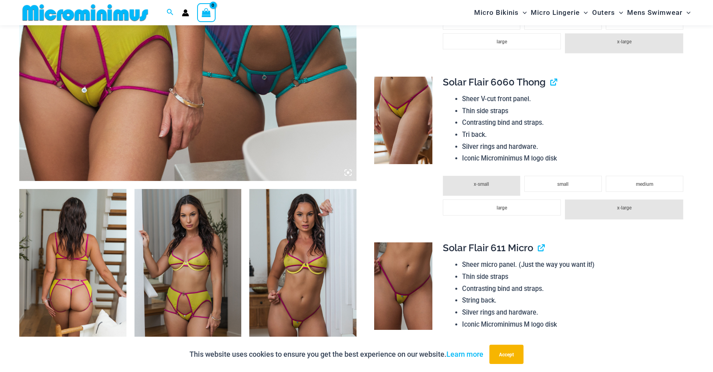
scroll to position [398, 0]
click at [406, 127] on img at bounding box center [403, 120] width 58 height 88
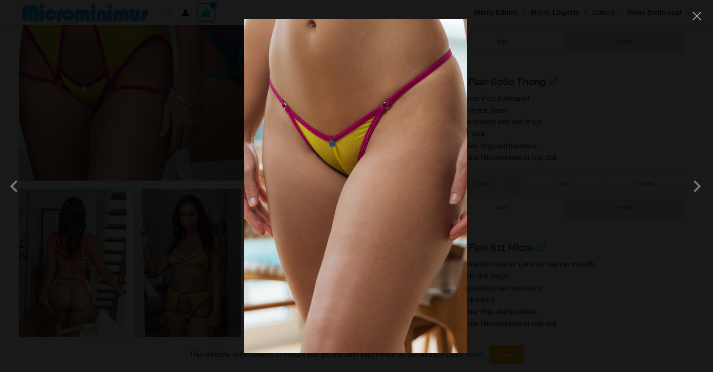
click at [362, 118] on img at bounding box center [355, 186] width 223 height 335
click at [698, 191] on span at bounding box center [697, 186] width 24 height 24
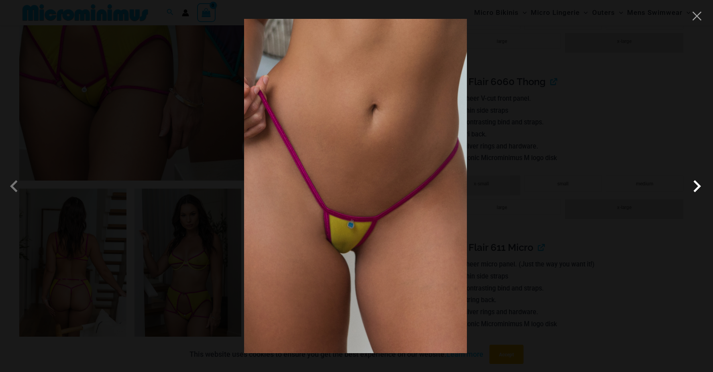
click at [694, 184] on span at bounding box center [697, 186] width 24 height 24
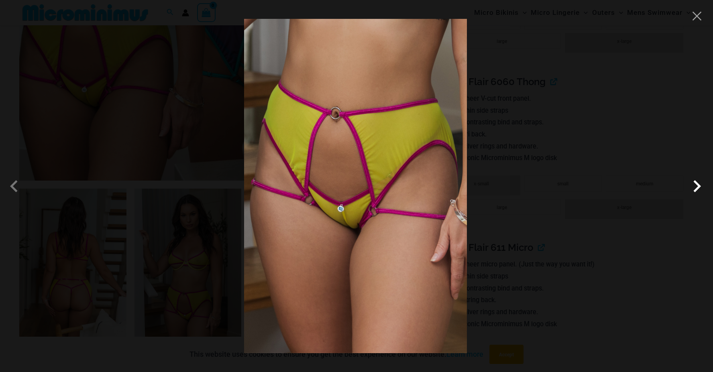
click at [694, 184] on span at bounding box center [697, 186] width 24 height 24
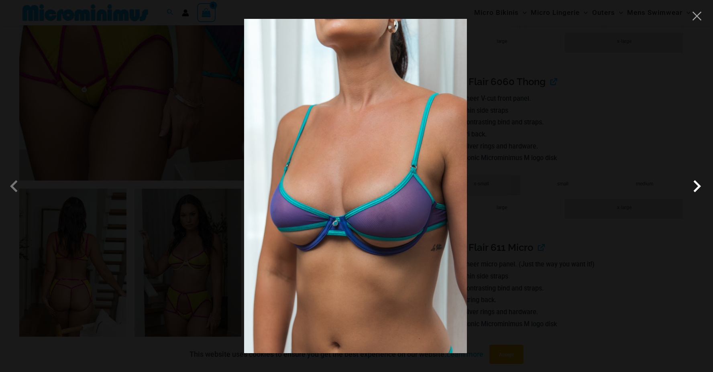
click at [698, 188] on span at bounding box center [697, 186] width 24 height 24
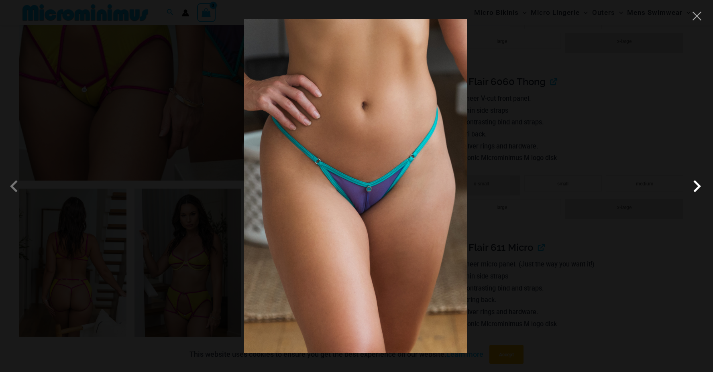
click at [692, 184] on span at bounding box center [697, 186] width 24 height 24
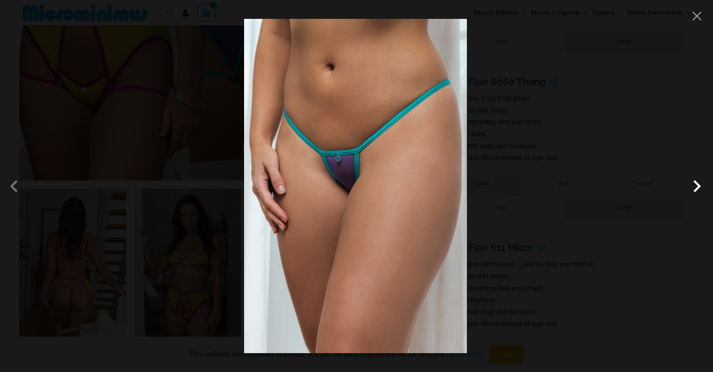
click at [700, 190] on span at bounding box center [697, 186] width 24 height 24
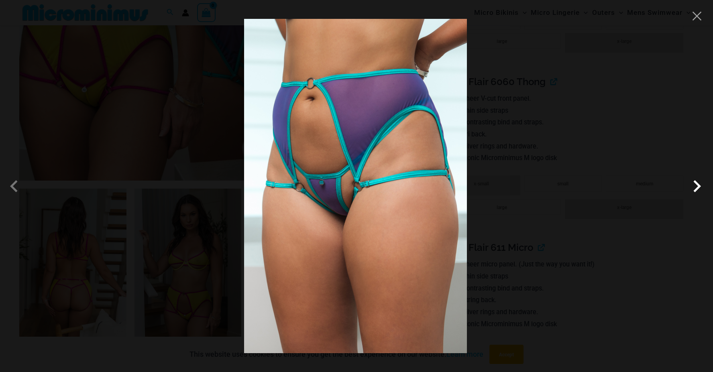
click at [697, 189] on span at bounding box center [697, 186] width 24 height 24
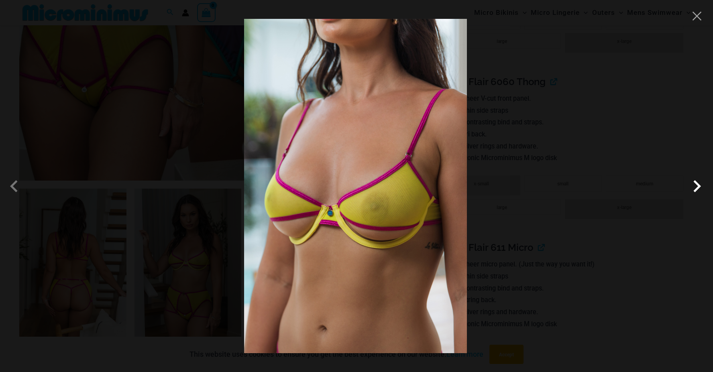
click at [698, 189] on span at bounding box center [697, 186] width 24 height 24
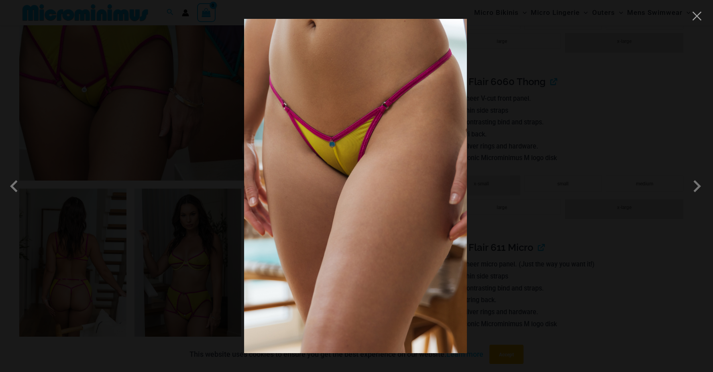
click at [78, 41] on div at bounding box center [356, 186] width 713 height 372
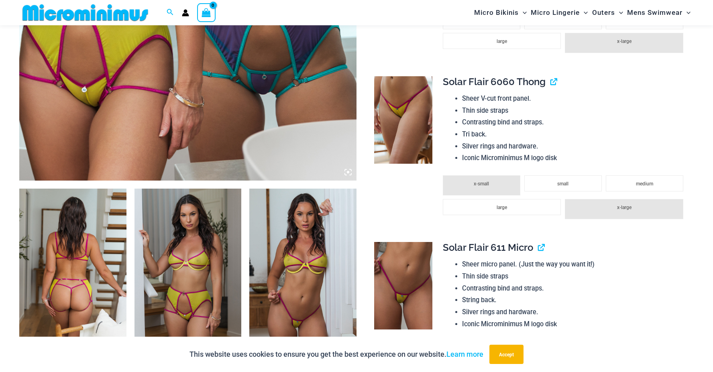
click at [330, 263] on img at bounding box center [302, 269] width 107 height 161
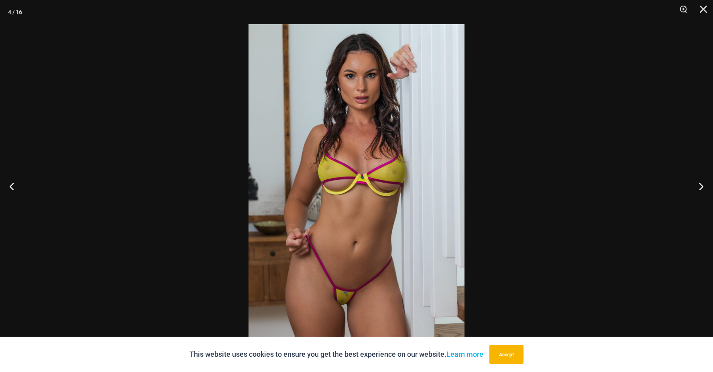
click at [367, 159] on img at bounding box center [357, 186] width 216 height 324
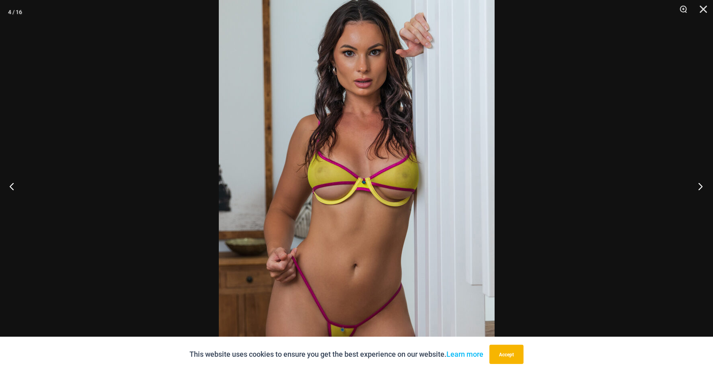
click at [703, 187] on button "Next" at bounding box center [698, 186] width 30 height 40
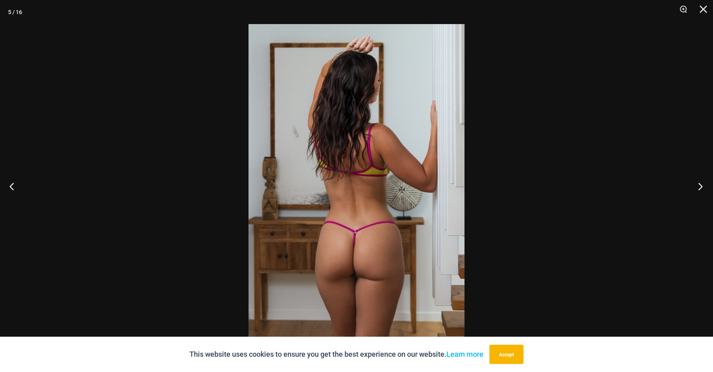
click at [703, 187] on button "Next" at bounding box center [698, 186] width 30 height 40
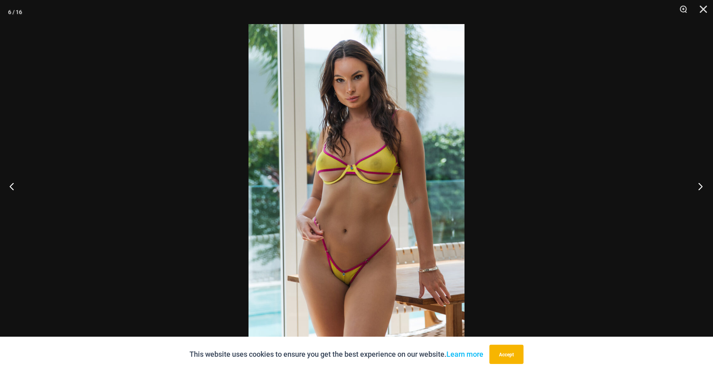
click at [703, 187] on button "Next" at bounding box center [698, 186] width 30 height 40
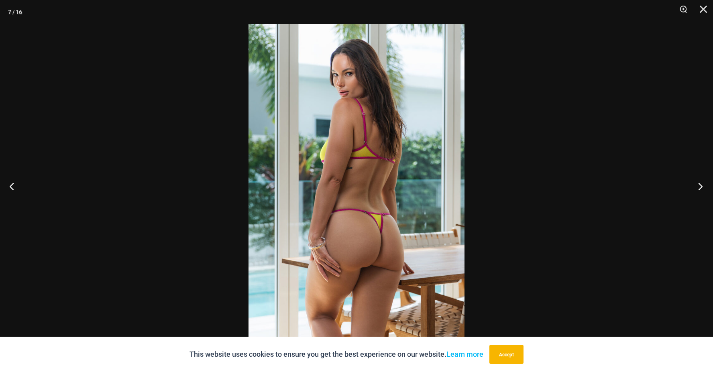
click at [703, 187] on button "Next" at bounding box center [698, 186] width 30 height 40
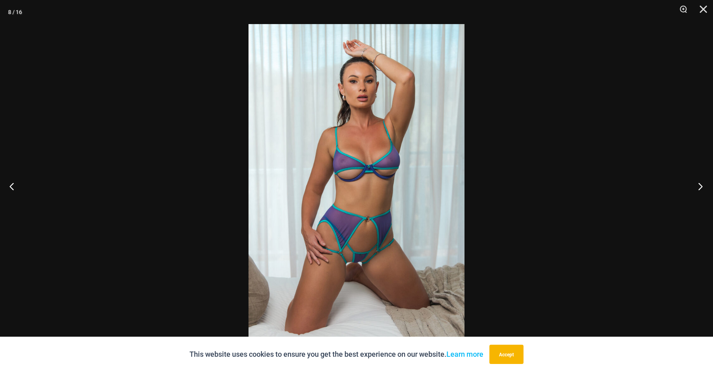
click at [703, 187] on button "Next" at bounding box center [698, 186] width 30 height 40
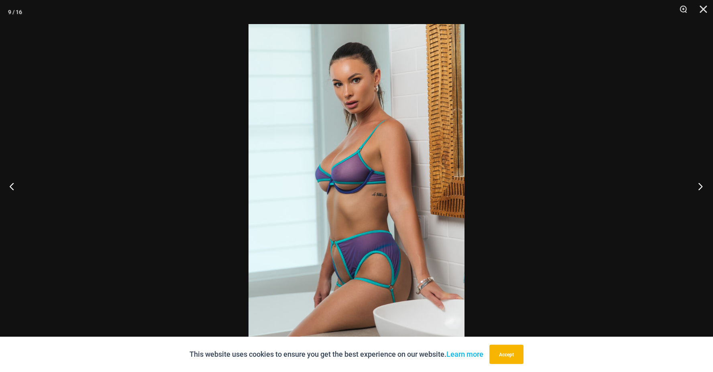
click at [703, 187] on button "Next" at bounding box center [698, 186] width 30 height 40
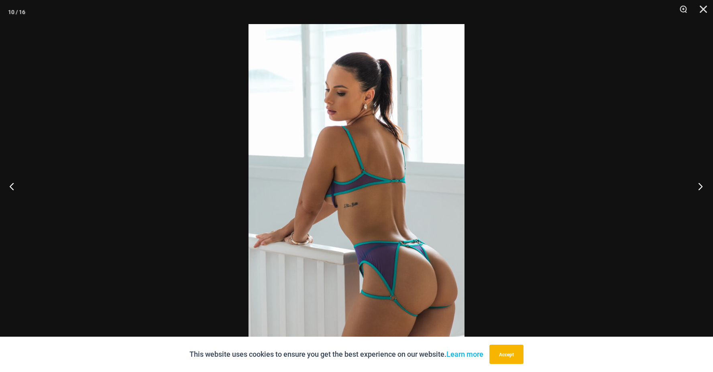
click at [703, 187] on button "Next" at bounding box center [698, 186] width 30 height 40
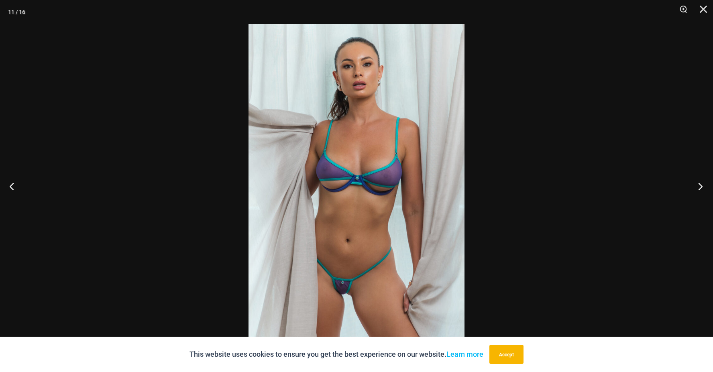
click at [703, 187] on button "Next" at bounding box center [698, 186] width 30 height 40
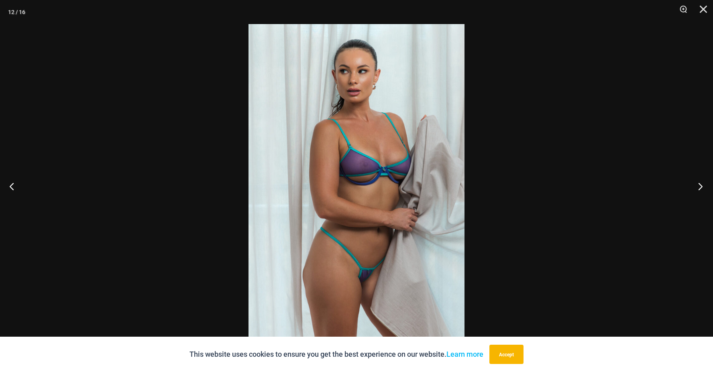
click at [703, 187] on button "Next" at bounding box center [698, 186] width 30 height 40
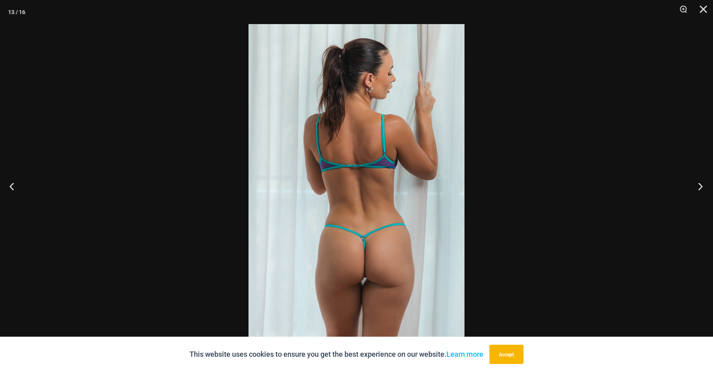
click at [703, 187] on button "Next" at bounding box center [698, 186] width 30 height 40
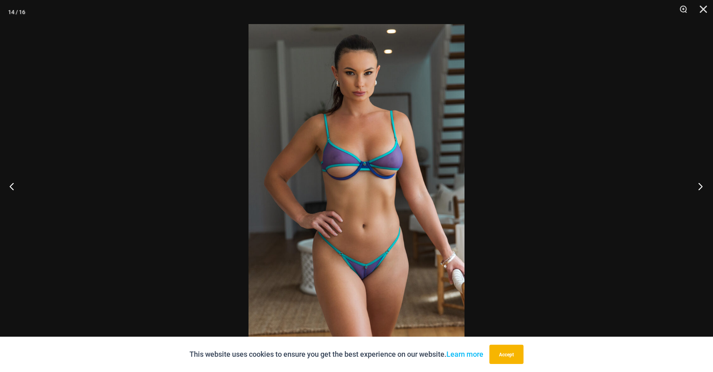
click at [703, 187] on button "Next" at bounding box center [698, 186] width 30 height 40
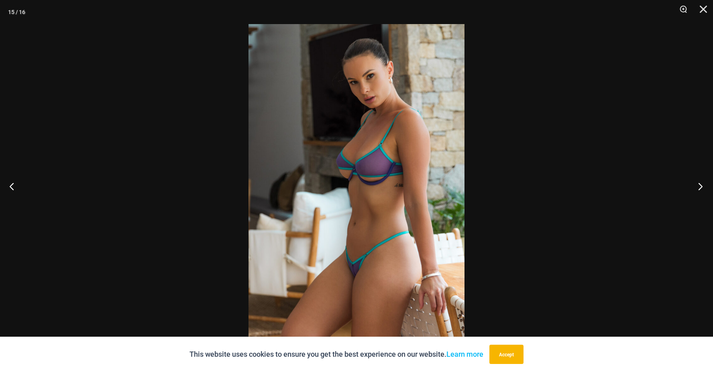
click at [703, 187] on button "Next" at bounding box center [698, 186] width 30 height 40
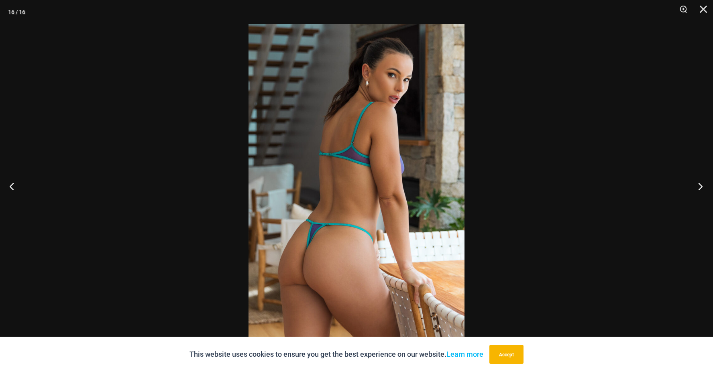
click at [703, 187] on button "Next" at bounding box center [698, 186] width 30 height 40
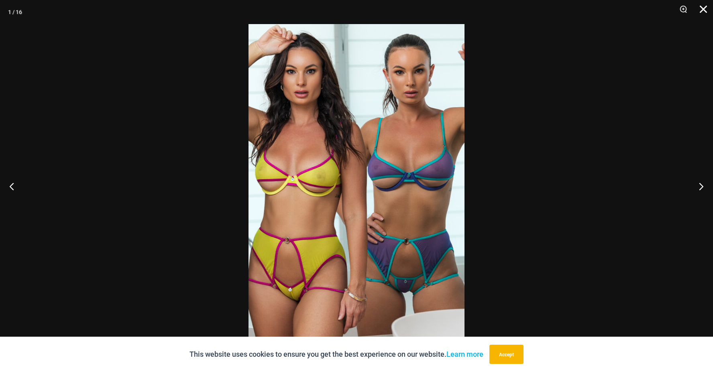
click at [708, 6] on button "Close" at bounding box center [701, 12] width 20 height 24
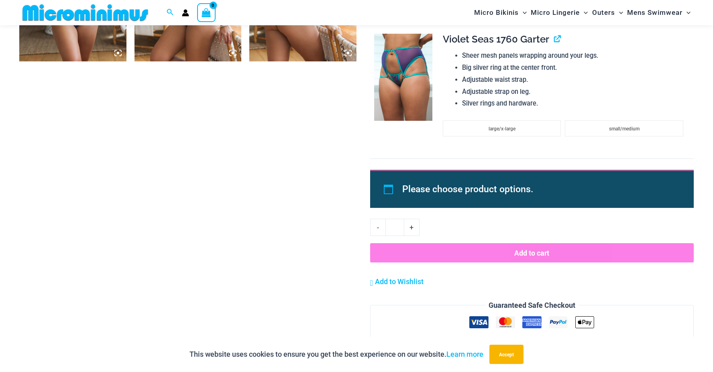
scroll to position [1362, 0]
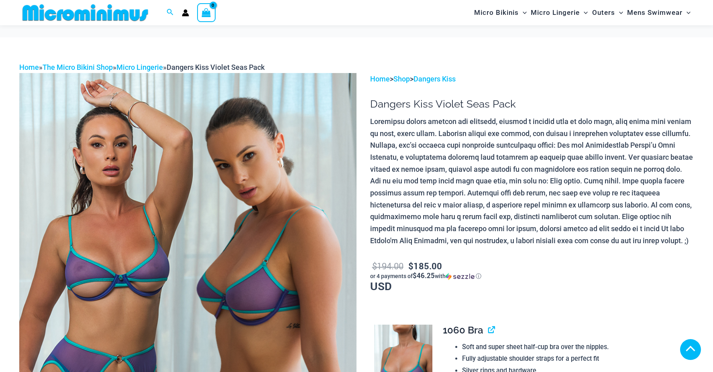
scroll to position [719, 0]
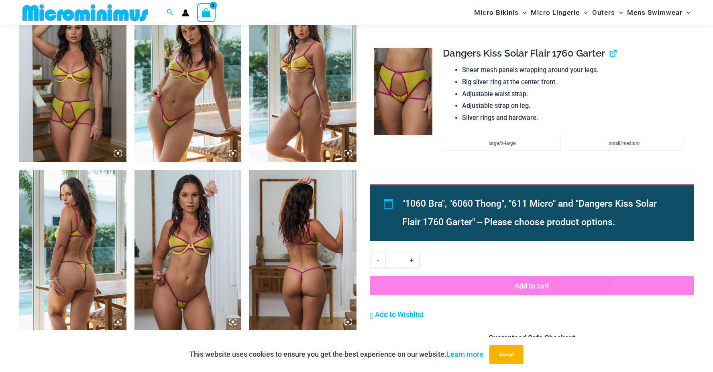
scroll to position [755, 0]
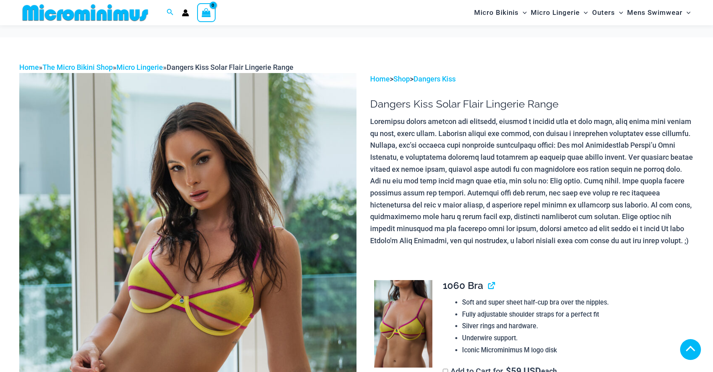
scroll to position [396, 0]
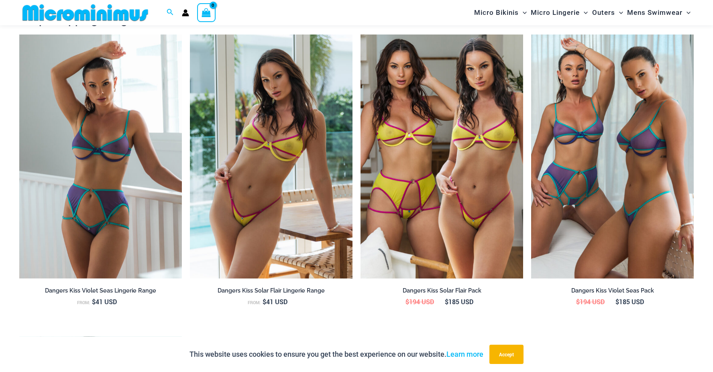
scroll to position [916, 0]
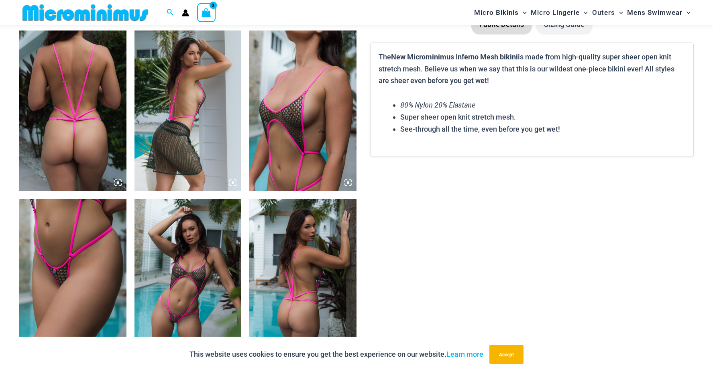
scroll to position [556, 0]
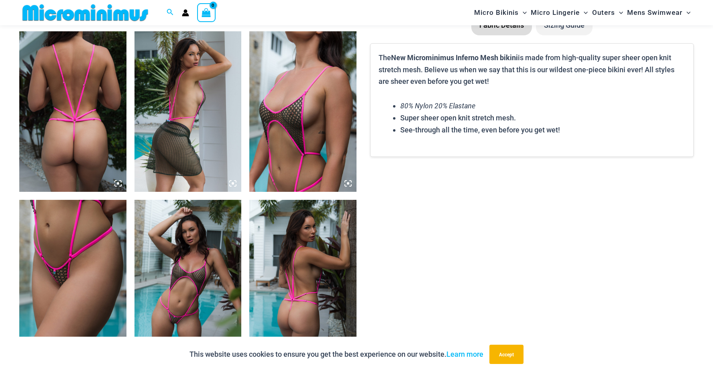
click at [104, 270] on img at bounding box center [72, 280] width 107 height 161
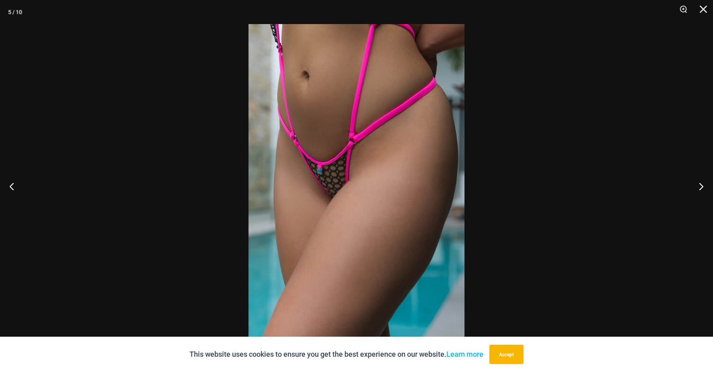
click at [323, 118] on img at bounding box center [357, 186] width 216 height 324
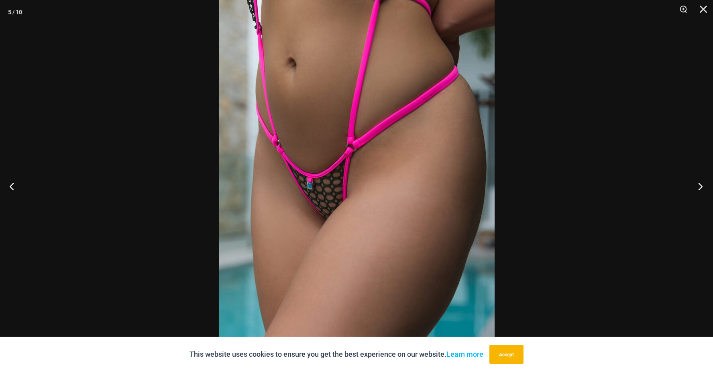
click at [694, 188] on button "Next" at bounding box center [698, 186] width 30 height 40
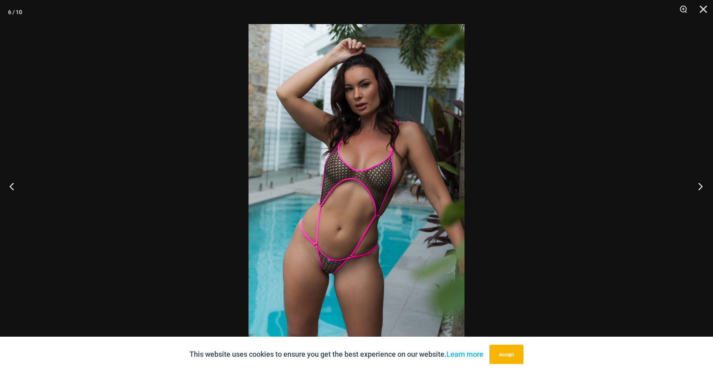
click at [694, 188] on button "Next" at bounding box center [698, 186] width 30 height 40
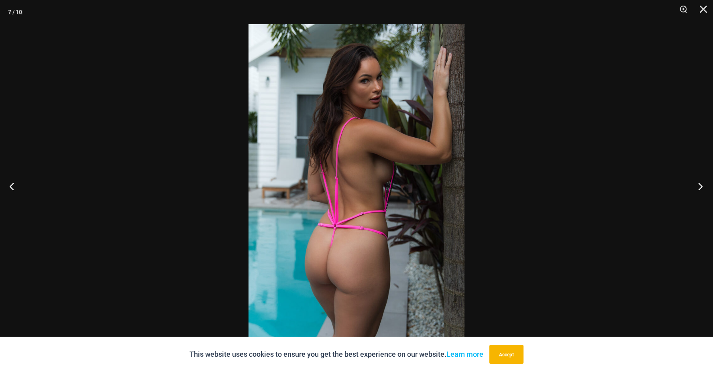
click at [694, 188] on button "Next" at bounding box center [698, 186] width 30 height 40
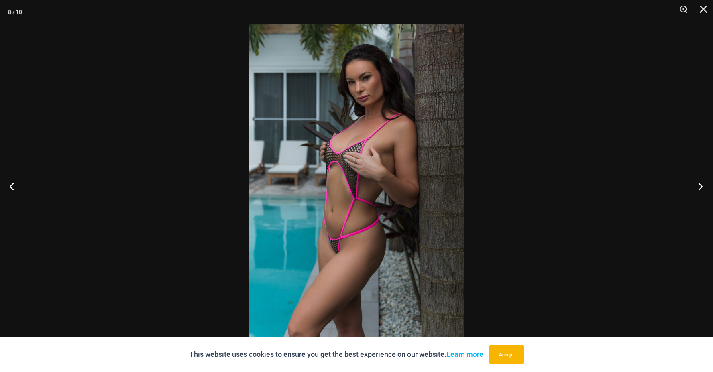
click at [694, 188] on button "Next" at bounding box center [698, 186] width 30 height 40
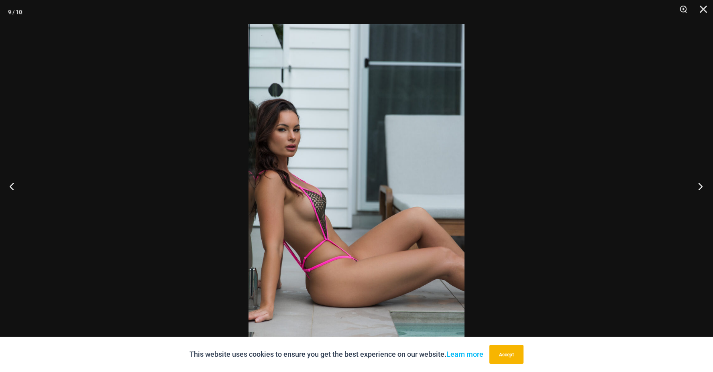
click at [694, 188] on button "Next" at bounding box center [698, 186] width 30 height 40
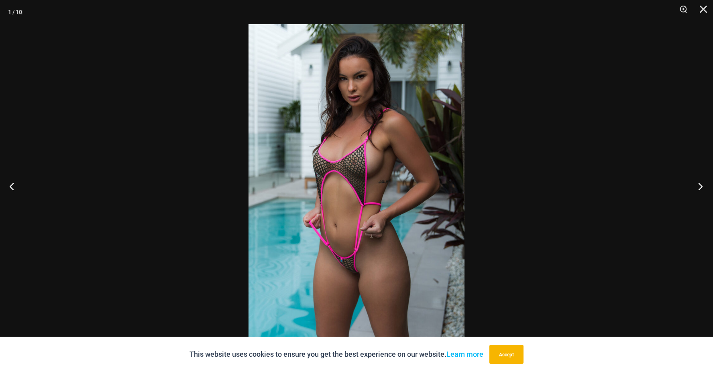
click at [694, 188] on button "Next" at bounding box center [698, 186] width 30 height 40
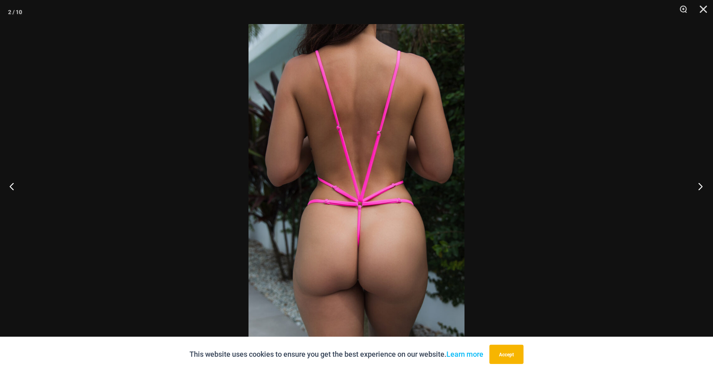
click at [694, 188] on button "Next" at bounding box center [698, 186] width 30 height 40
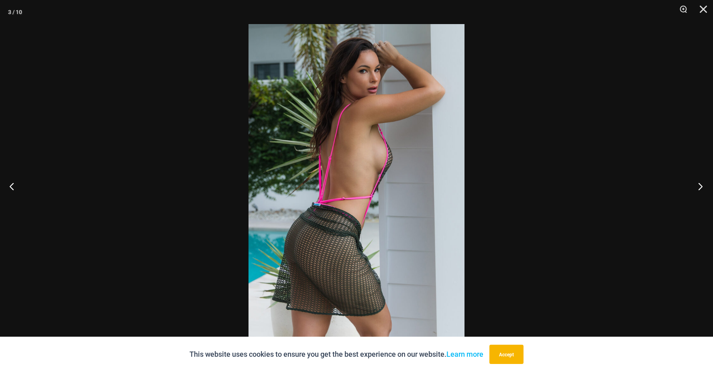
click at [694, 188] on button "Next" at bounding box center [698, 186] width 30 height 40
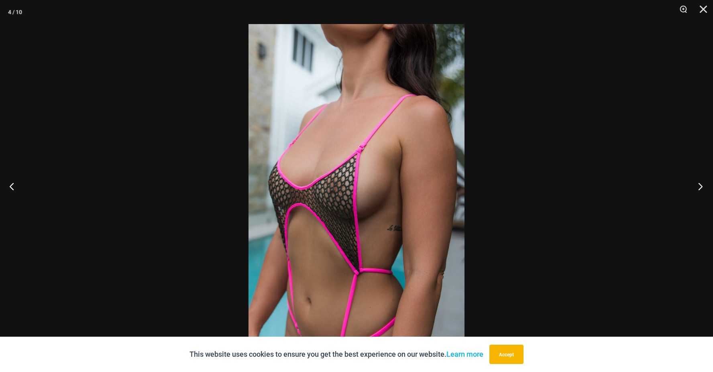
click at [694, 188] on button "Next" at bounding box center [698, 186] width 30 height 40
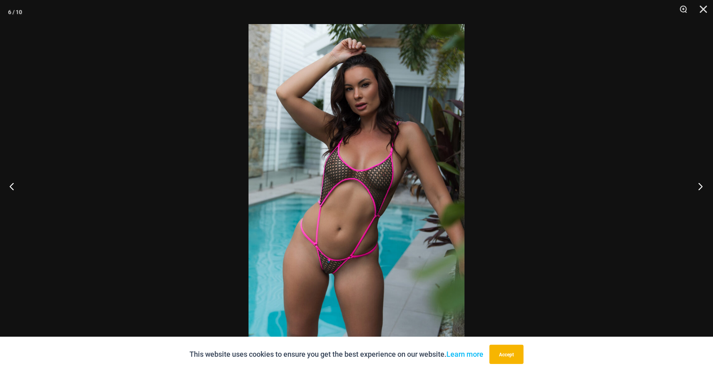
click at [694, 188] on button "Next" at bounding box center [698, 186] width 30 height 40
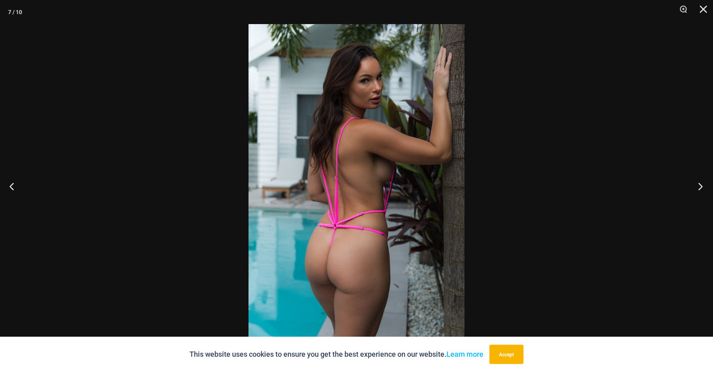
click at [694, 188] on button "Next" at bounding box center [698, 186] width 30 height 40
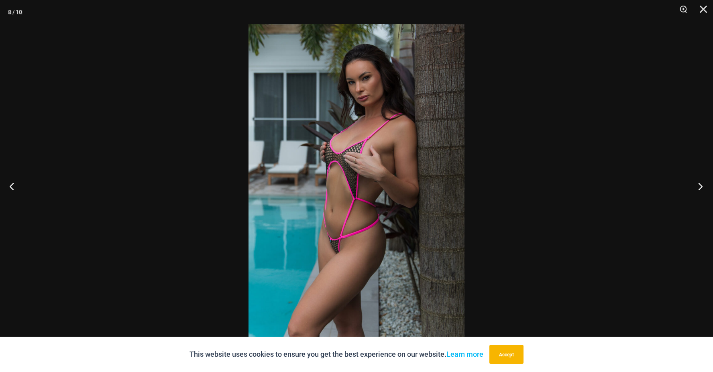
click at [694, 188] on button "Next" at bounding box center [698, 186] width 30 height 40
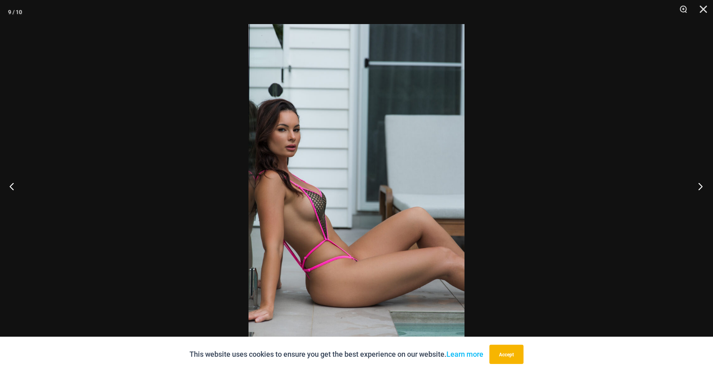
click at [693, 188] on button "Next" at bounding box center [698, 186] width 30 height 40
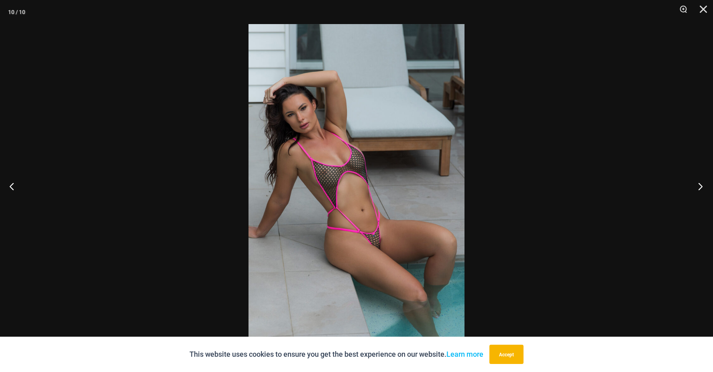
click at [693, 188] on button "Next" at bounding box center [698, 186] width 30 height 40
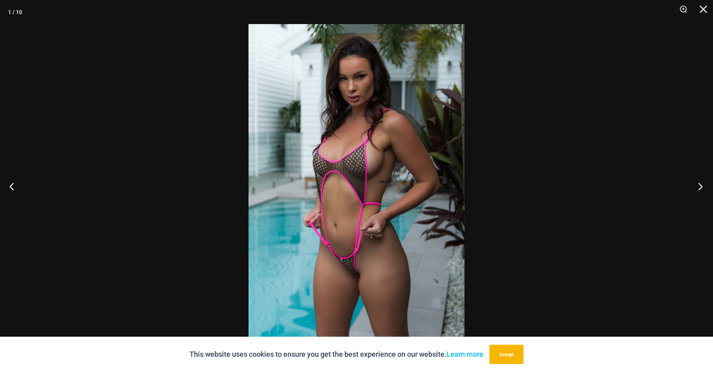
click at [692, 189] on button "Next" at bounding box center [698, 186] width 30 height 40
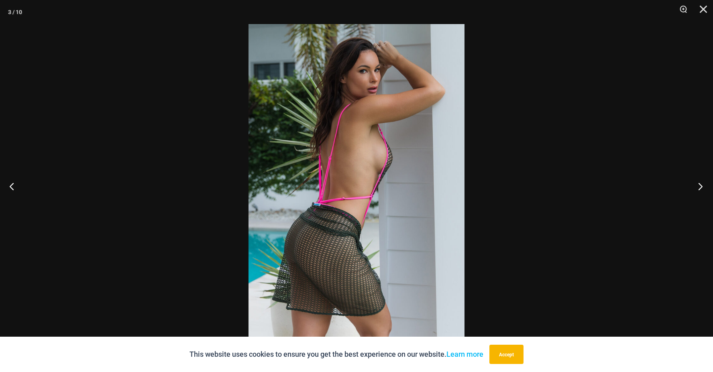
click at [692, 189] on button "Next" at bounding box center [698, 186] width 30 height 40
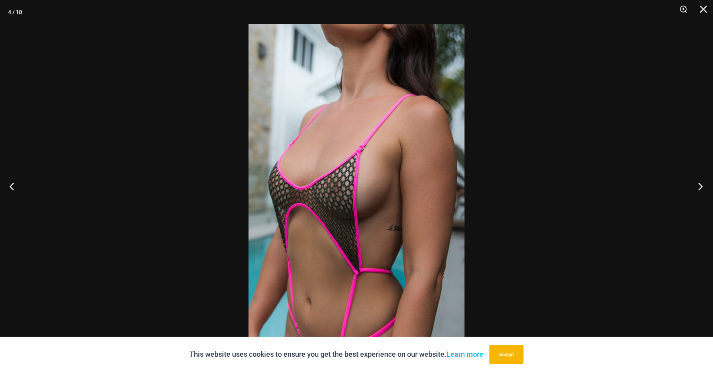
click at [692, 189] on button "Next" at bounding box center [698, 186] width 30 height 40
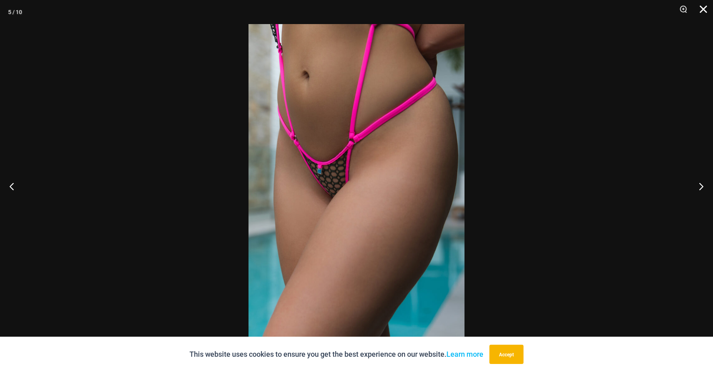
click at [705, 15] on button "Close" at bounding box center [701, 12] width 20 height 24
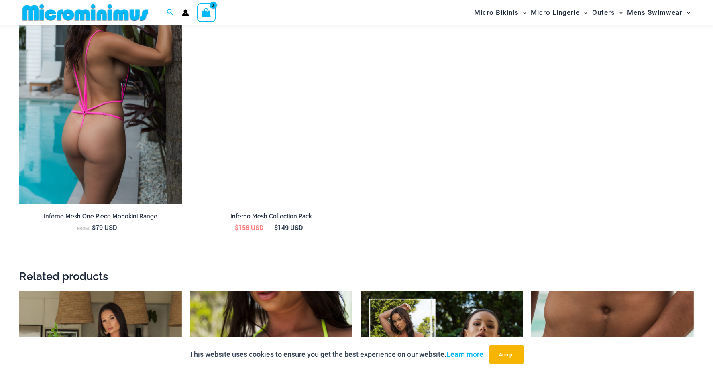
scroll to position [1158, 0]
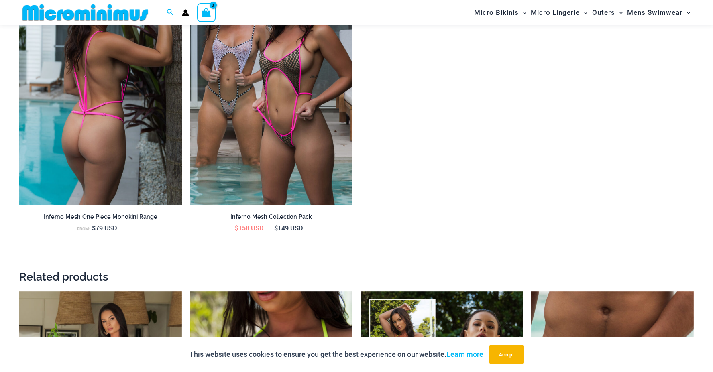
click at [141, 148] on img at bounding box center [100, 83] width 163 height 244
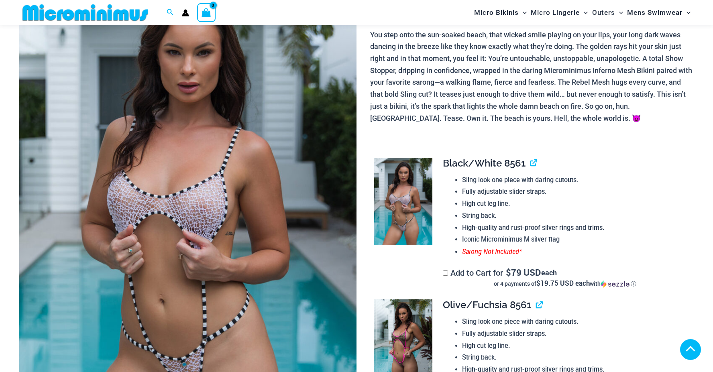
scroll to position [393, 0]
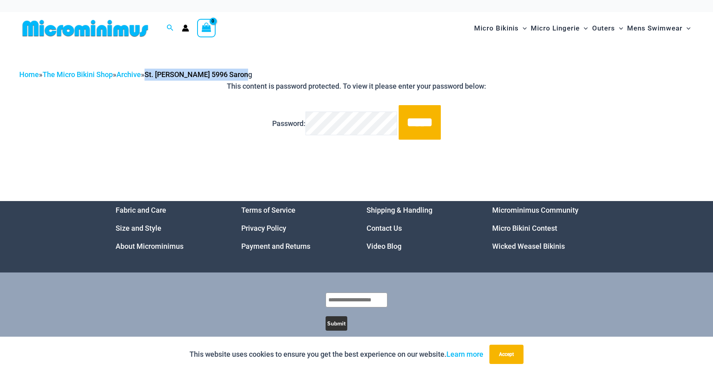
drag, startPoint x: 250, startPoint y: 75, endPoint x: 158, endPoint y: 71, distance: 92.1
click at [156, 70] on div "Home » The Micro Bikini Shop » Archive » St. Martin Khaki 5996 Sarong" at bounding box center [356, 75] width 675 height 12
copy span "St. Martin Khaki 5996 Sarong"
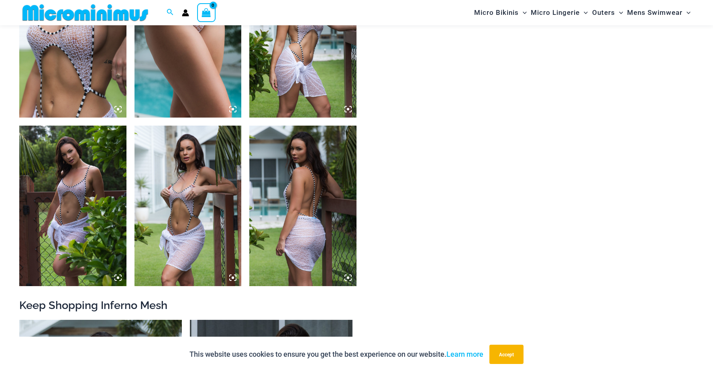
scroll to position [798, 0]
click at [200, 80] on img at bounding box center [188, 37] width 107 height 161
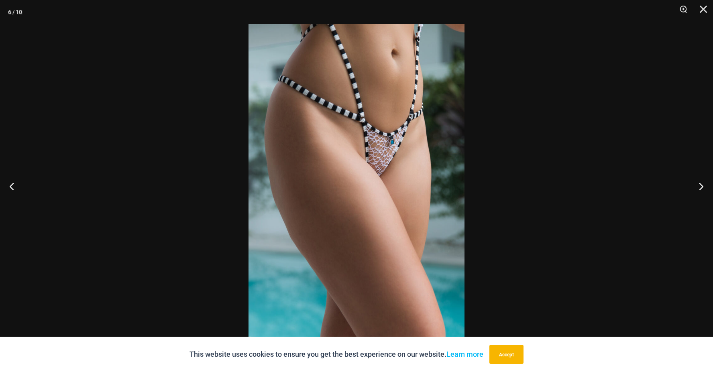
click at [368, 92] on img at bounding box center [357, 186] width 216 height 324
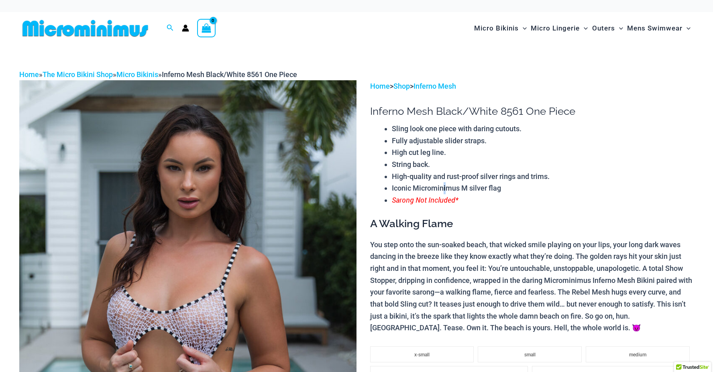
click at [432, 193] on li "Iconic Microminimus M silver flag" at bounding box center [543, 188] width 302 height 12
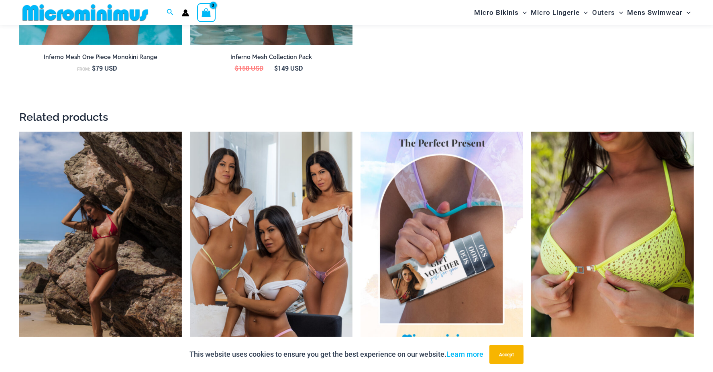
scroll to position [1319, 0]
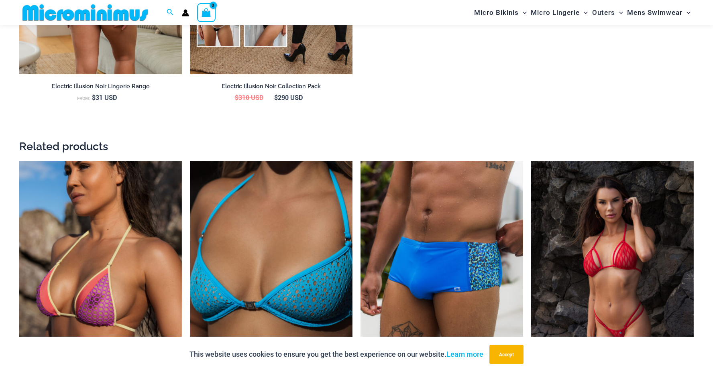
scroll to position [1121, 0]
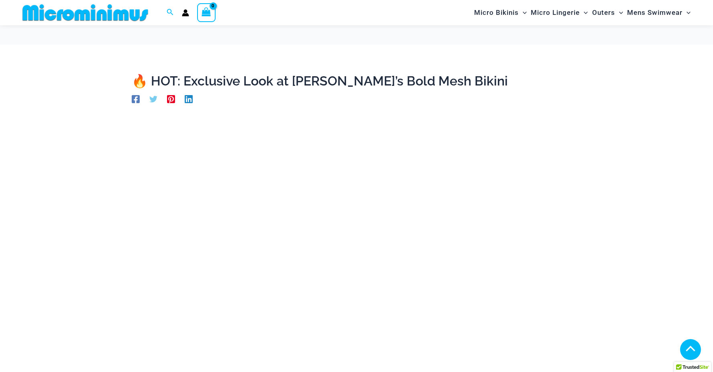
scroll to position [435, 0]
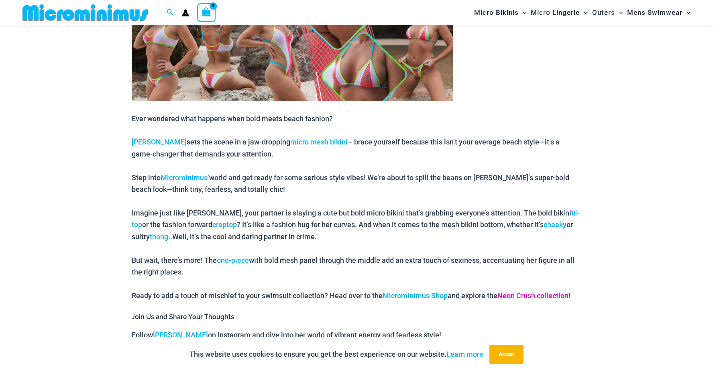
click at [553, 297] on link "Neon Crush collection" at bounding box center [533, 296] width 71 height 8
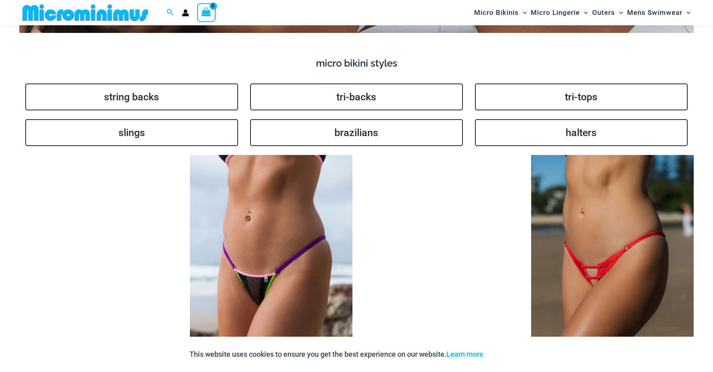
scroll to position [1961, 0]
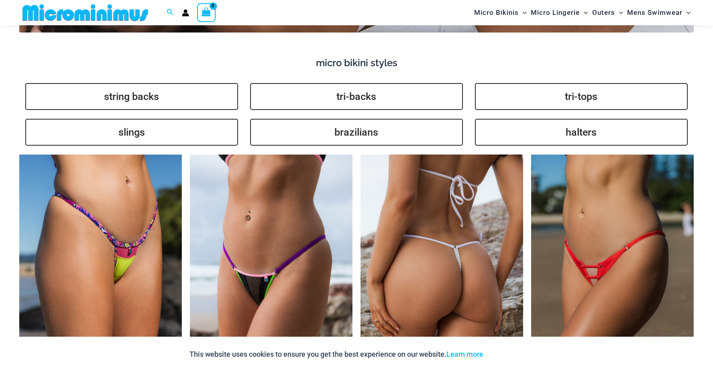
click at [406, 204] on img at bounding box center [442, 277] width 163 height 244
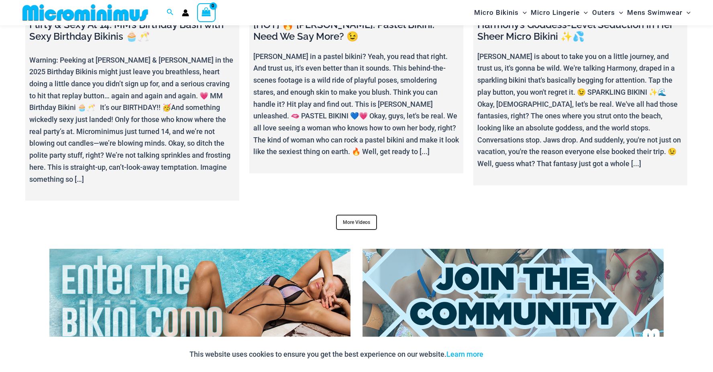
scroll to position [3206, 0]
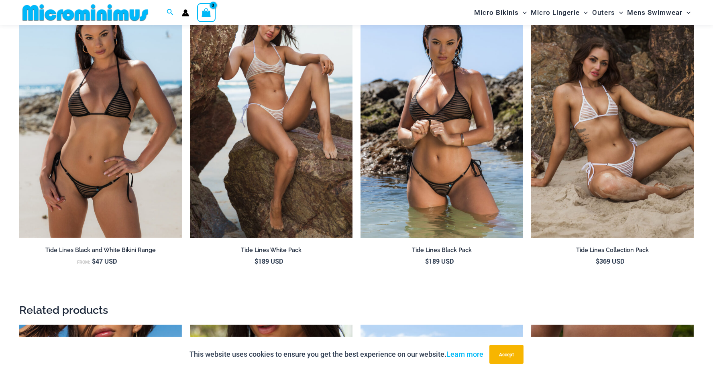
scroll to position [957, 0]
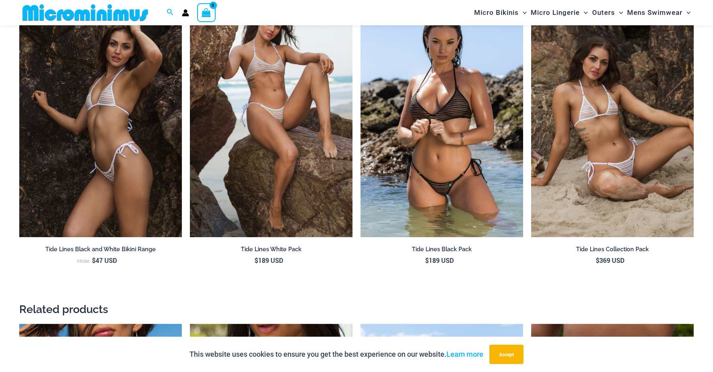
click at [106, 125] on img at bounding box center [100, 115] width 163 height 244
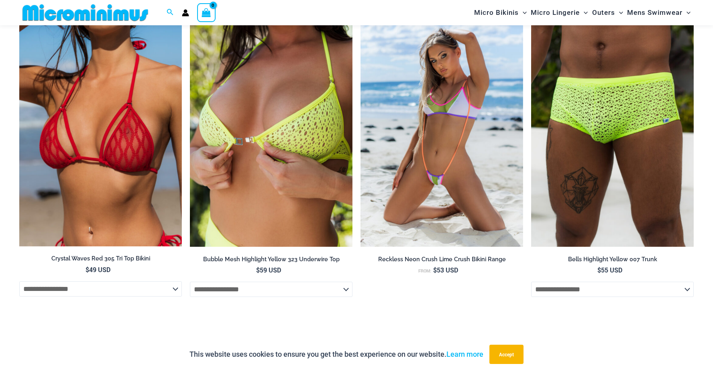
scroll to position [1278, 0]
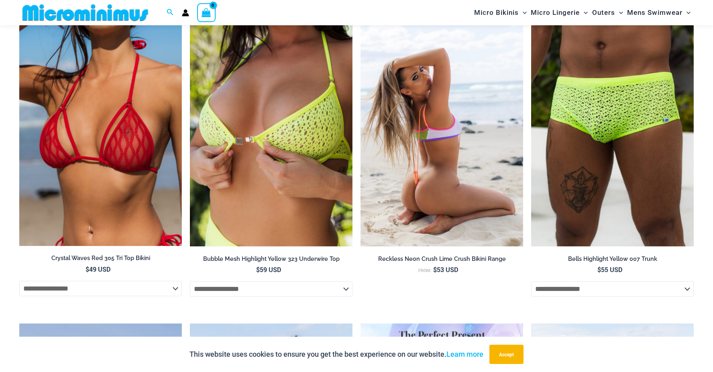
click at [444, 135] on img at bounding box center [442, 125] width 163 height 244
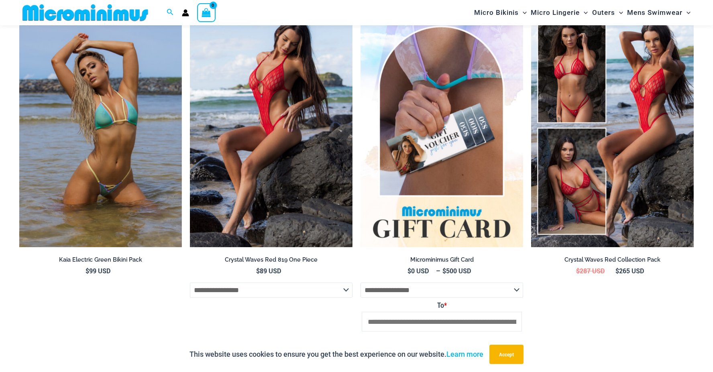
scroll to position [1599, 0]
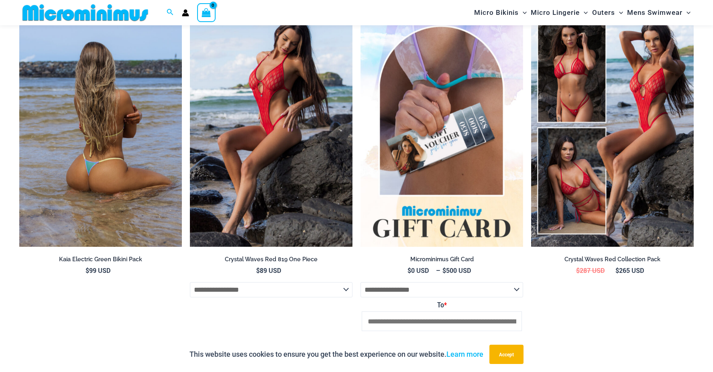
click at [137, 147] on img at bounding box center [100, 125] width 163 height 244
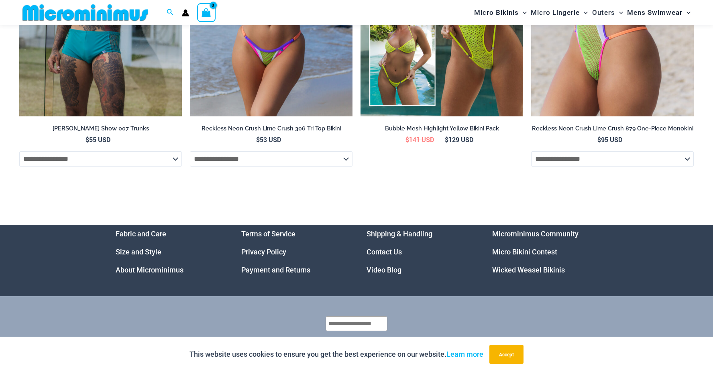
scroll to position [2905, 0]
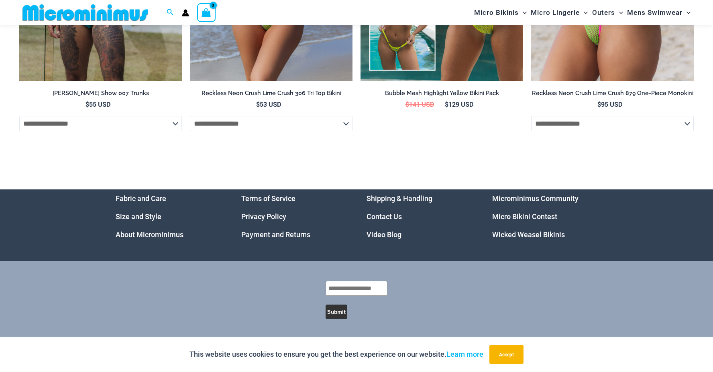
click at [329, 119] on select "**********" at bounding box center [271, 123] width 163 height 15
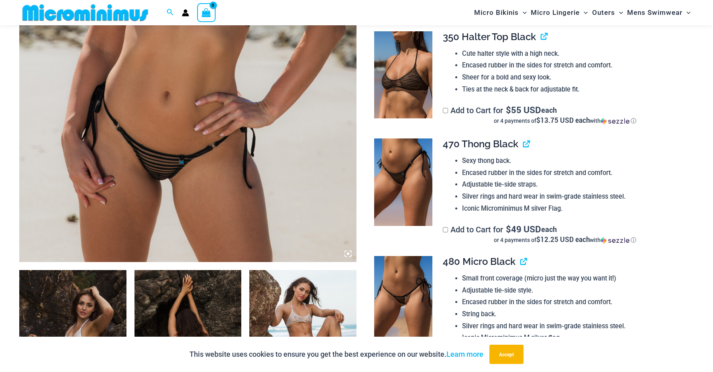
scroll to position [318, 0]
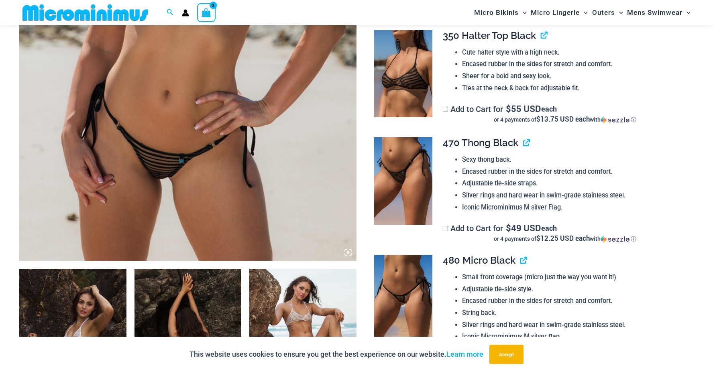
click at [405, 197] on img at bounding box center [403, 181] width 58 height 88
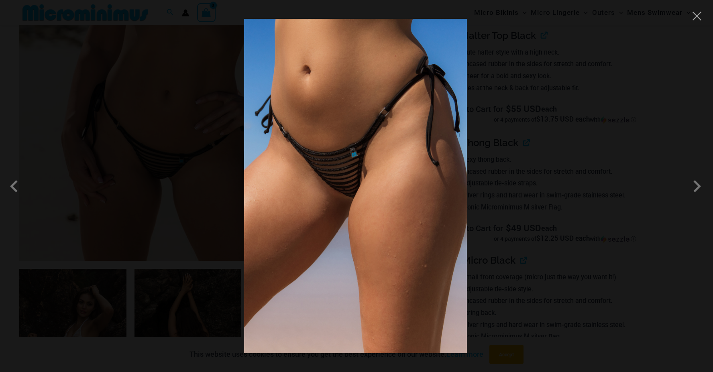
click at [312, 98] on img at bounding box center [355, 186] width 223 height 335
click at [692, 193] on span at bounding box center [697, 186] width 24 height 24
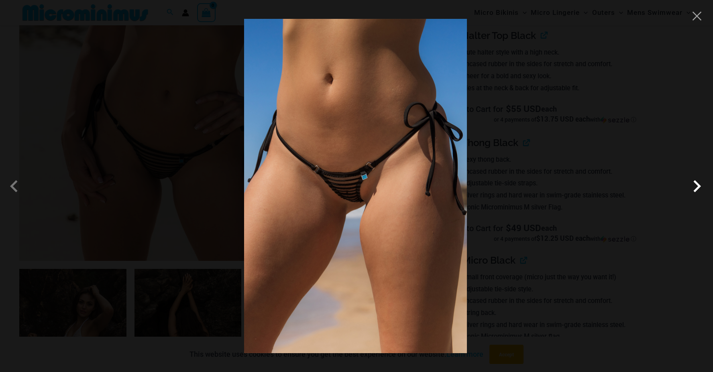
click at [690, 186] on span at bounding box center [697, 186] width 24 height 24
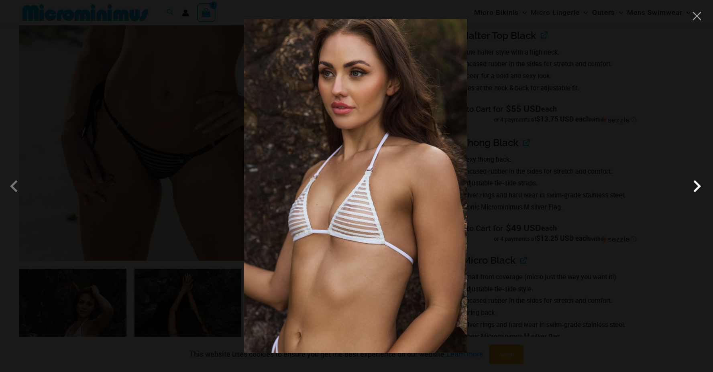
click at [690, 186] on span at bounding box center [697, 186] width 24 height 24
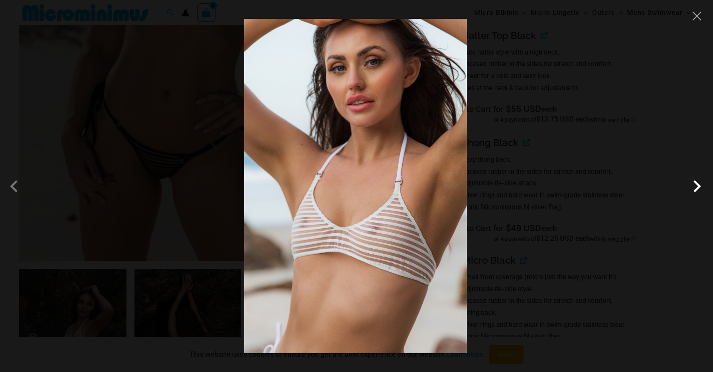
click at [690, 186] on span at bounding box center [697, 186] width 24 height 24
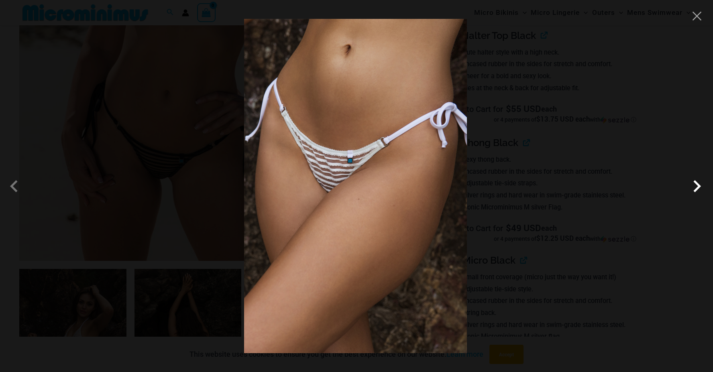
click at [690, 184] on span at bounding box center [697, 186] width 24 height 24
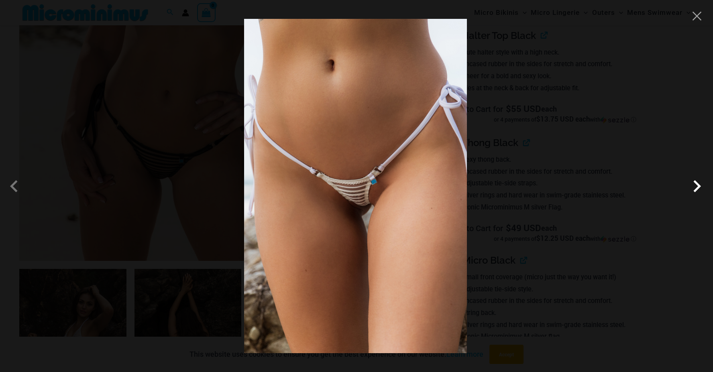
click at [690, 188] on span at bounding box center [697, 186] width 24 height 24
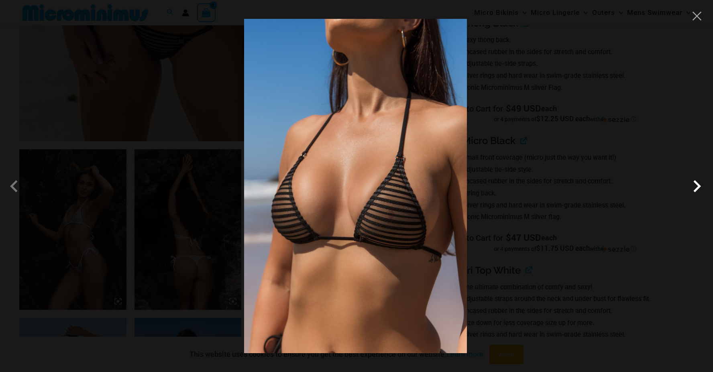
scroll to position [438, 0]
click at [697, 187] on span at bounding box center [697, 186] width 24 height 24
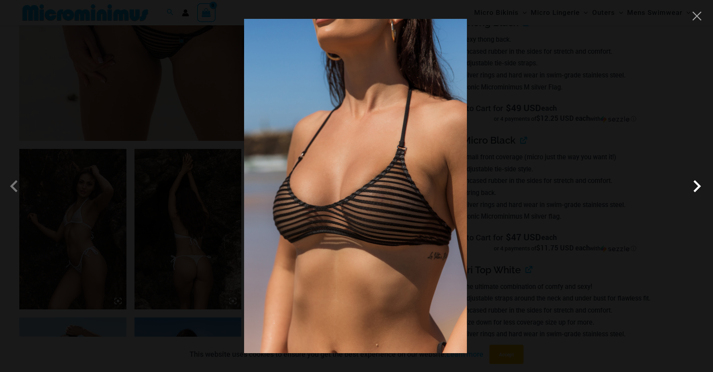
click at [697, 187] on span at bounding box center [697, 186] width 24 height 24
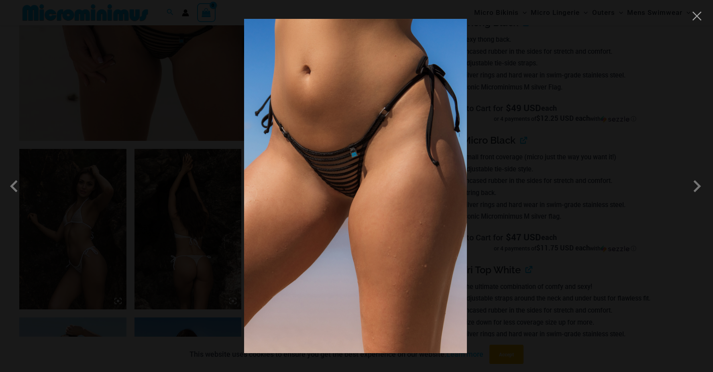
click at [38, 35] on div at bounding box center [356, 186] width 713 height 372
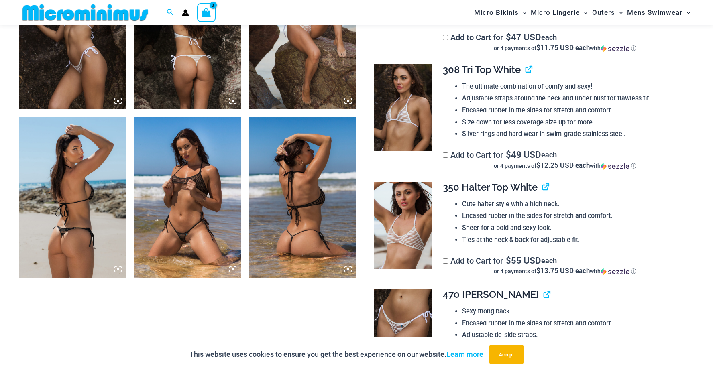
scroll to position [639, 0]
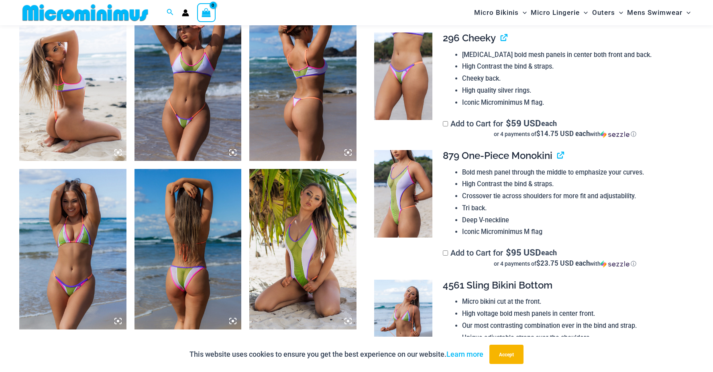
scroll to position [355, 0]
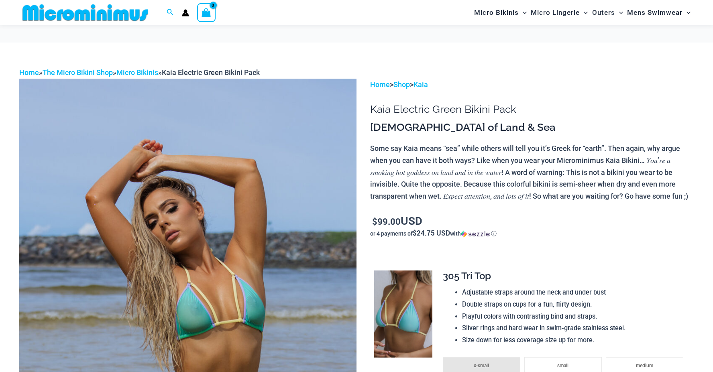
scroll to position [60, 0]
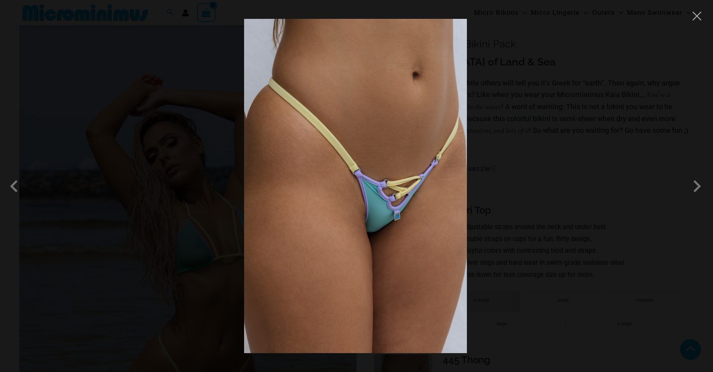
scroll to position [239, 0]
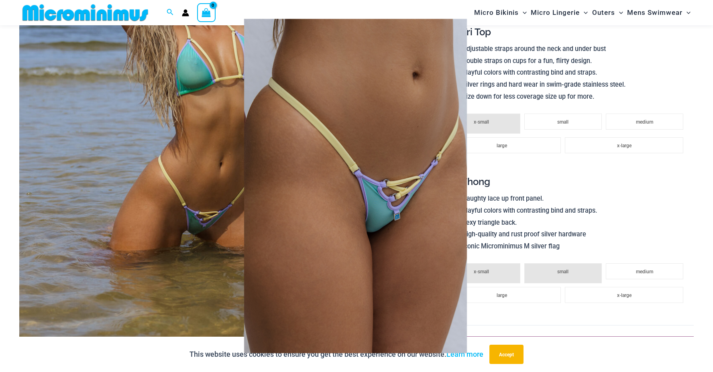
click at [433, 187] on img at bounding box center [355, 186] width 223 height 335
click at [574, 210] on div at bounding box center [356, 186] width 713 height 372
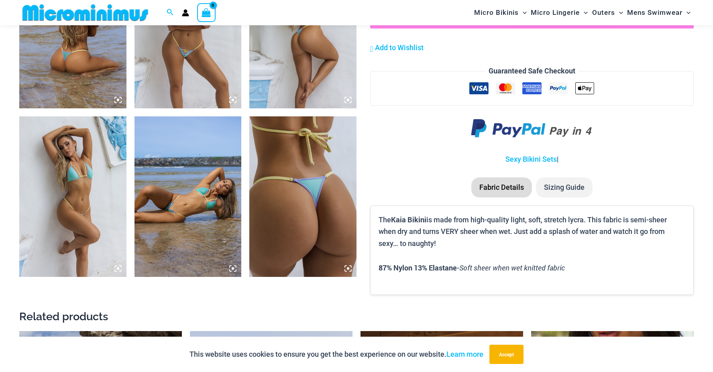
scroll to position [640, 0]
click at [341, 192] on img at bounding box center [302, 196] width 107 height 161
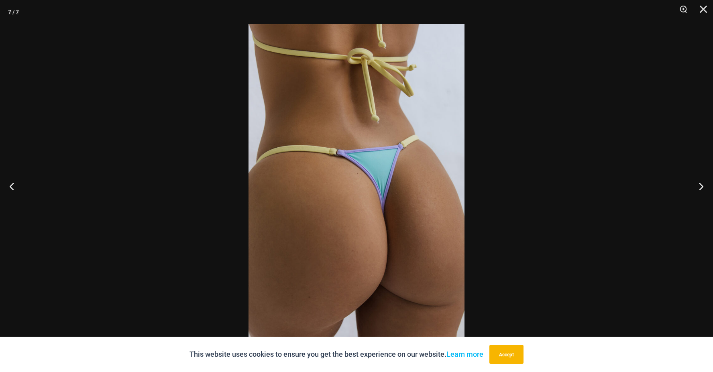
click at [341, 192] on img at bounding box center [357, 186] width 216 height 324
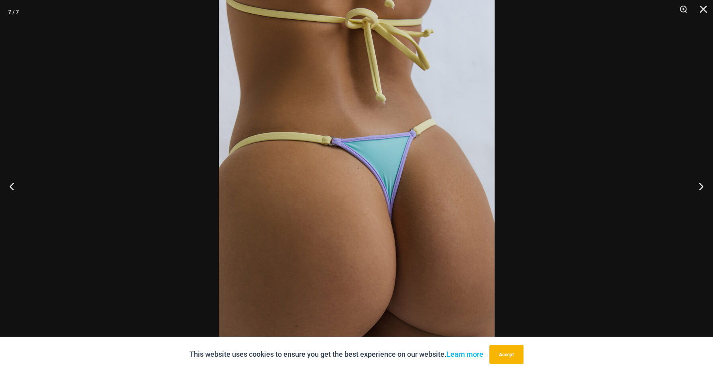
click at [341, 192] on img at bounding box center [357, 185] width 276 height 414
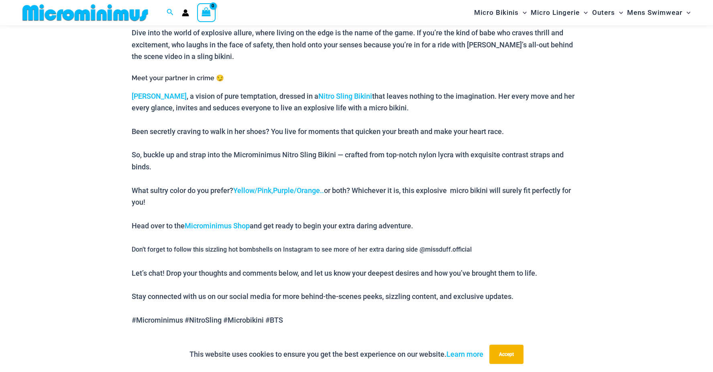
scroll to position [355, 0]
click at [319, 95] on link "Nitro Sling Bikini" at bounding box center [346, 95] width 54 height 8
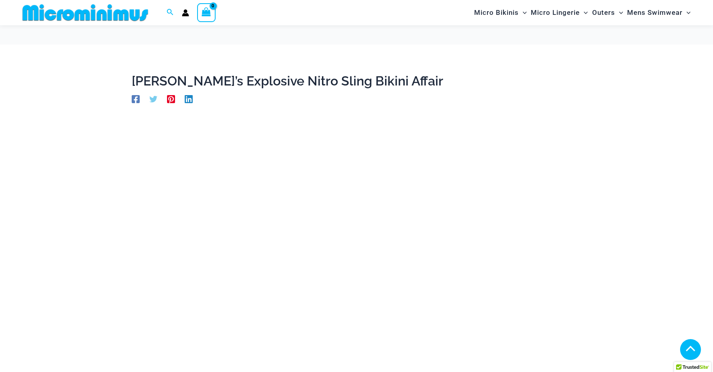
scroll to position [355, 0]
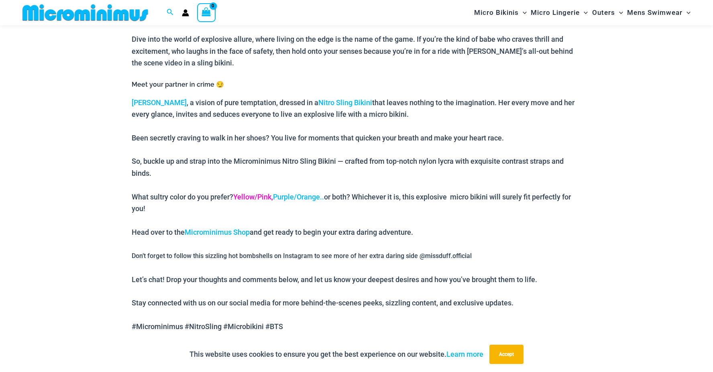
click at [273, 194] on link "Yellow/Pink," at bounding box center [253, 197] width 40 height 8
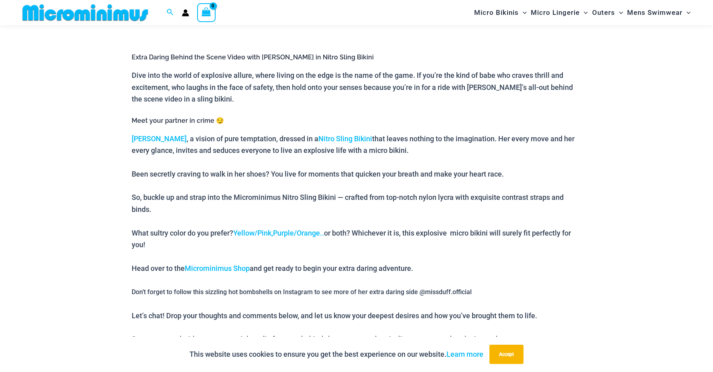
scroll to position [311, 0]
click at [319, 141] on link "Nitro Sling Bikini" at bounding box center [346, 139] width 54 height 8
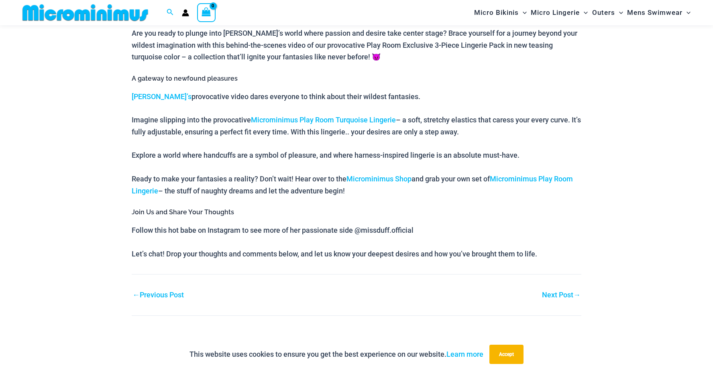
scroll to position [355, 0]
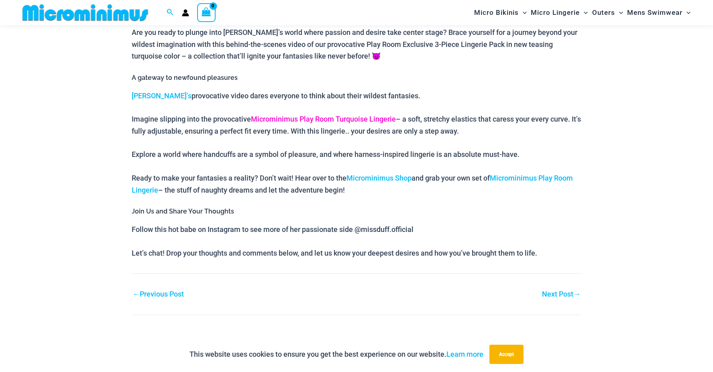
click at [314, 120] on link "Microminimus Play Room Turquoise Lingerie" at bounding box center [323, 119] width 145 height 8
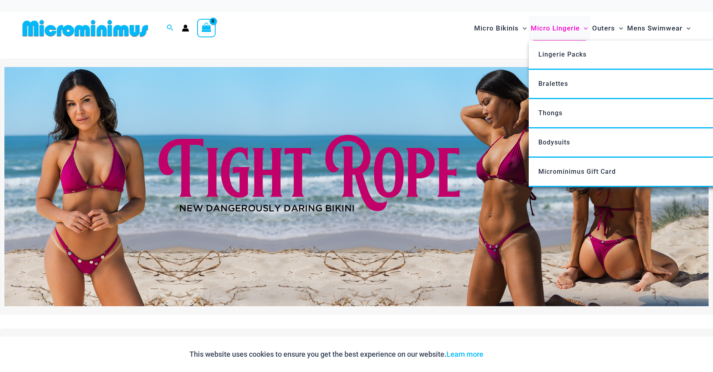
click at [561, 31] on span "Micro Lingerie" at bounding box center [555, 28] width 49 height 20
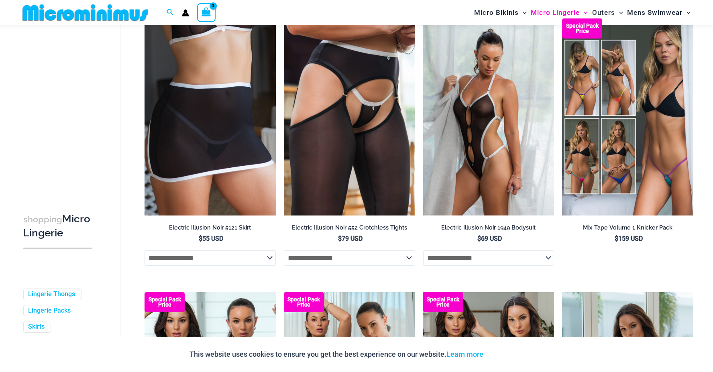
scroll to position [1762, 0]
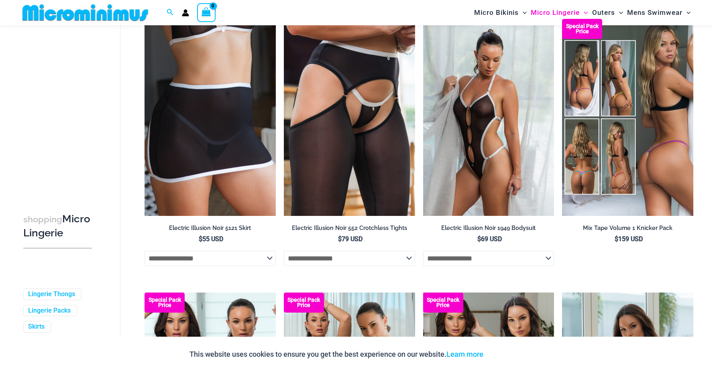
click at [645, 173] on img at bounding box center [627, 117] width 131 height 197
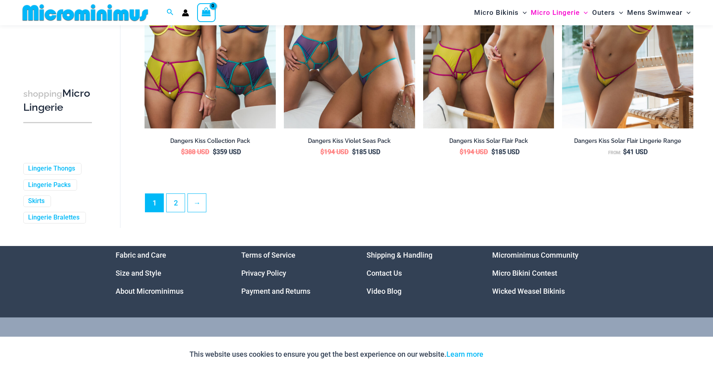
scroll to position [2123, 0]
click at [173, 209] on link "2" at bounding box center [176, 203] width 18 height 19
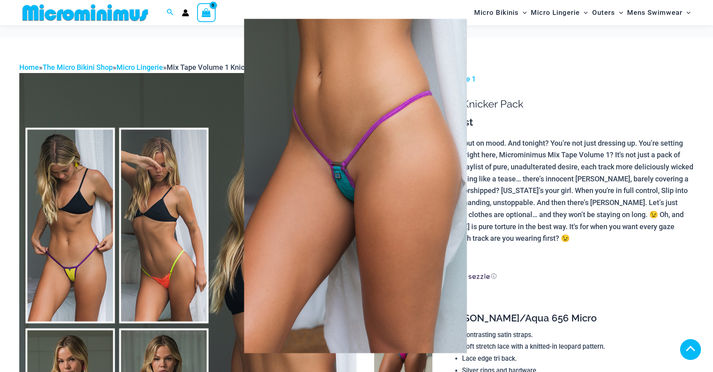
scroll to position [318, 0]
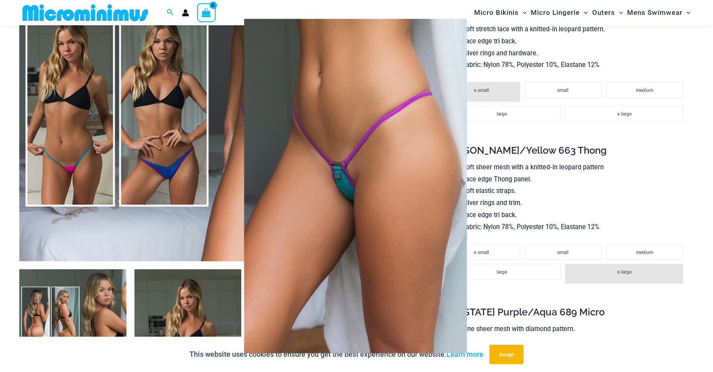
click at [261, 112] on img at bounding box center [355, 186] width 223 height 335
click at [198, 116] on div at bounding box center [356, 186] width 713 height 372
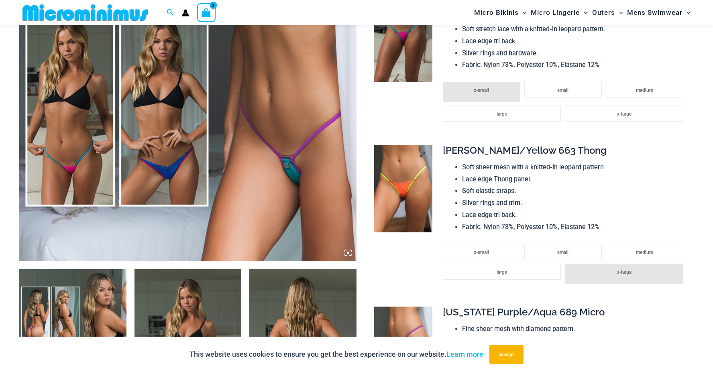
click at [390, 178] on img at bounding box center [403, 189] width 58 height 88
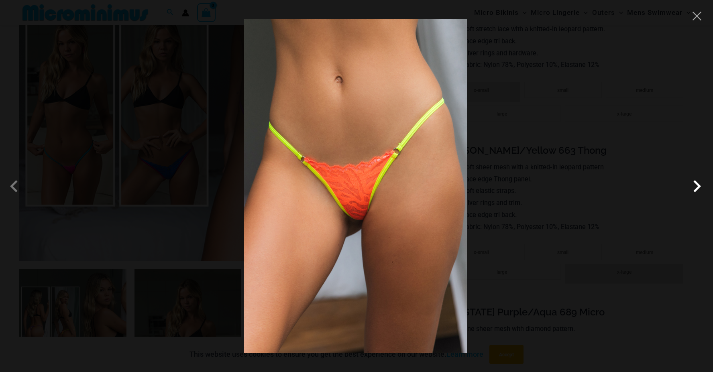
click at [690, 185] on span at bounding box center [697, 186] width 24 height 24
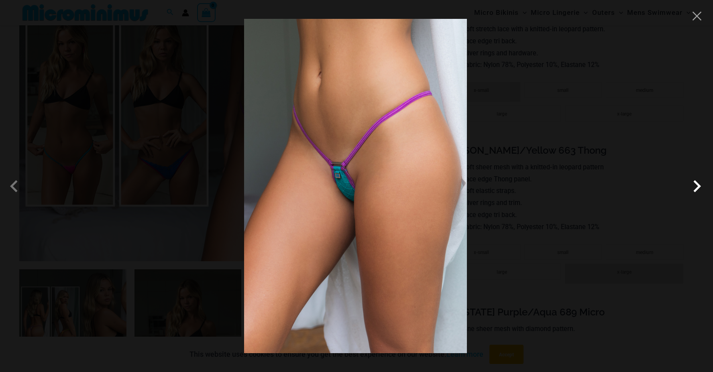
click at [690, 185] on span at bounding box center [697, 186] width 24 height 24
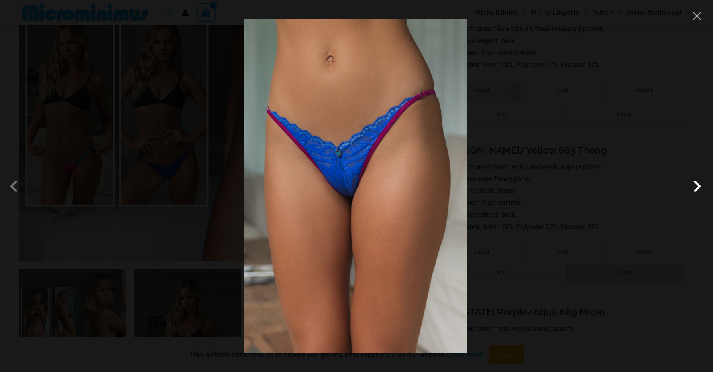
click at [690, 185] on span at bounding box center [697, 186] width 24 height 24
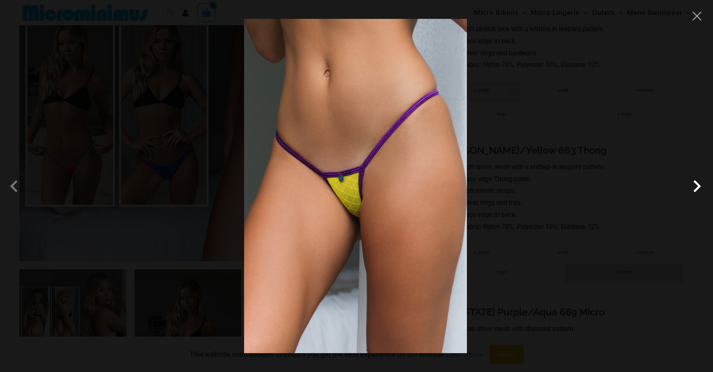
click at [693, 183] on span at bounding box center [697, 186] width 24 height 24
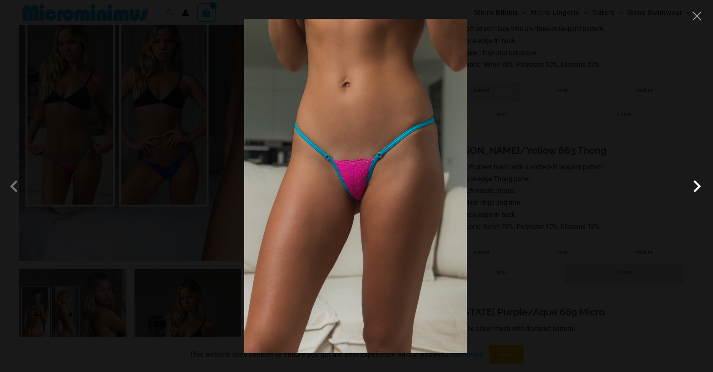
click at [693, 183] on span at bounding box center [697, 186] width 24 height 24
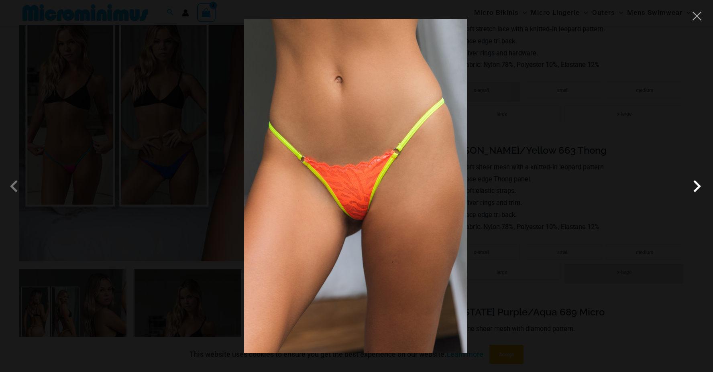
click at [693, 183] on span at bounding box center [697, 186] width 24 height 24
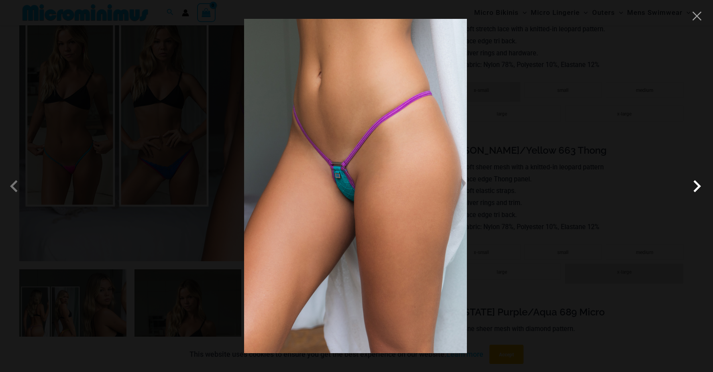
click at [693, 183] on span at bounding box center [697, 186] width 24 height 24
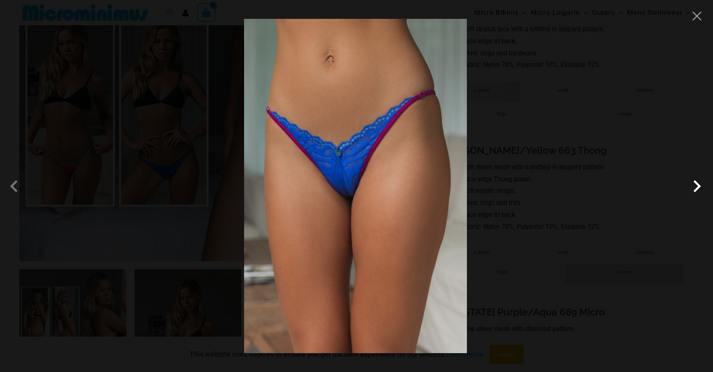
click at [693, 183] on span at bounding box center [697, 186] width 24 height 24
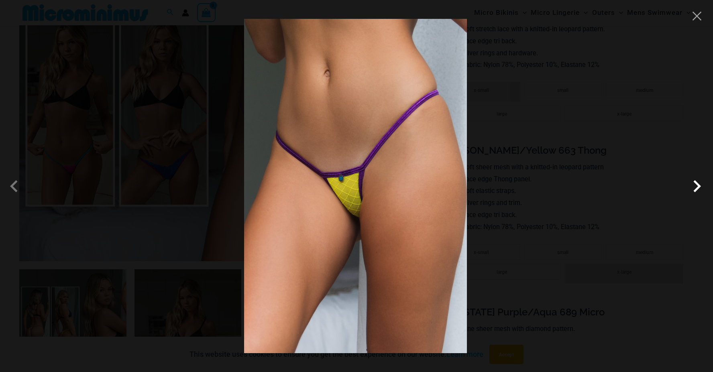
click at [693, 183] on span at bounding box center [697, 186] width 24 height 24
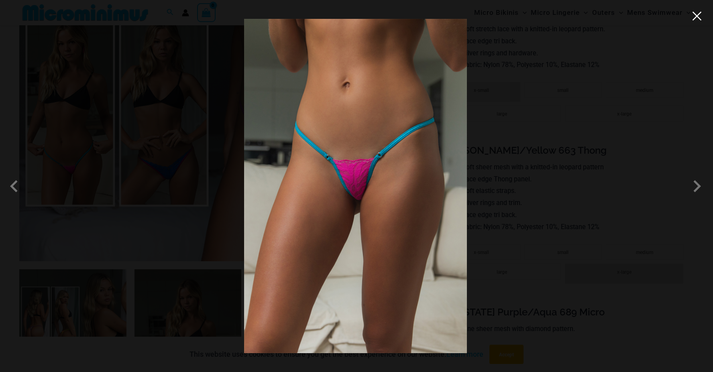
click at [693, 21] on button "Close" at bounding box center [697, 16] width 12 height 12
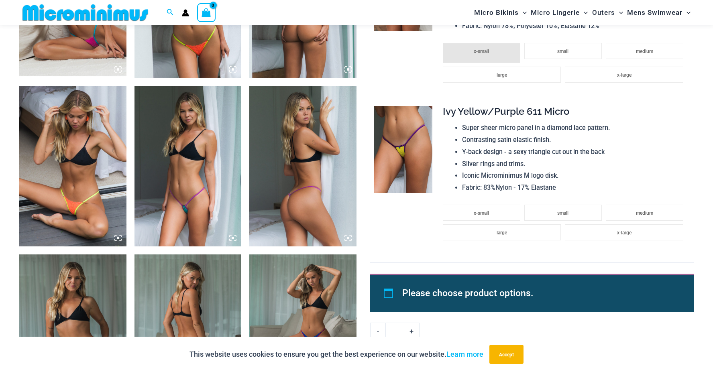
scroll to position [839, 0]
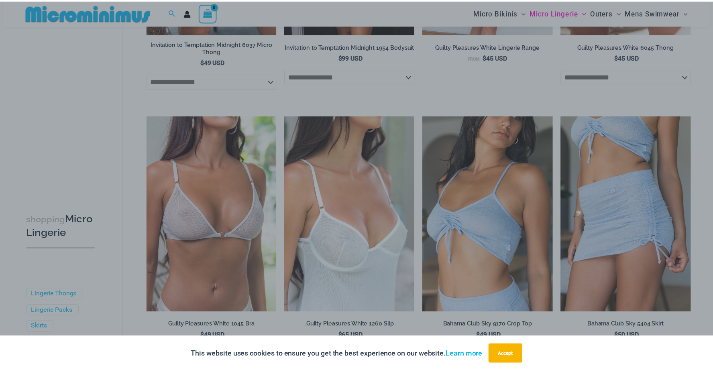
scroll to position [1074, 0]
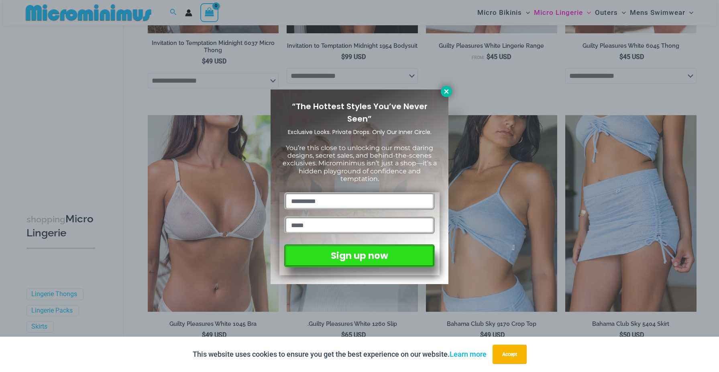
click at [448, 93] on icon at bounding box center [446, 91] width 4 height 4
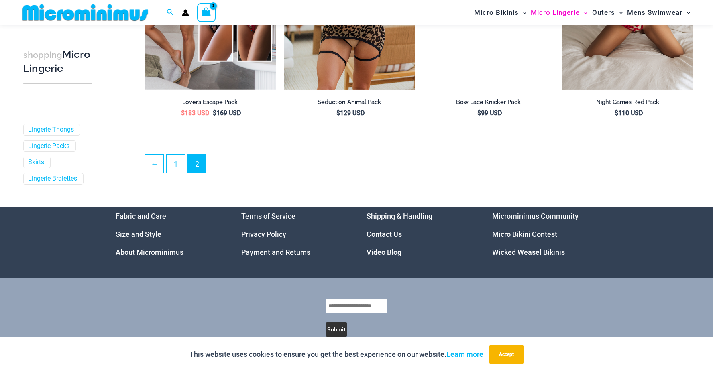
scroll to position [2118, 0]
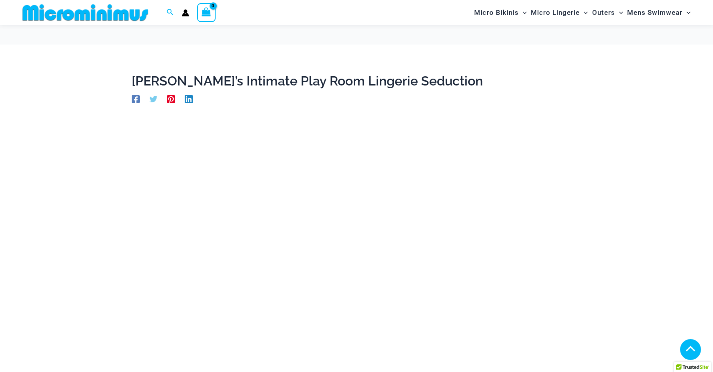
scroll to position [355, 0]
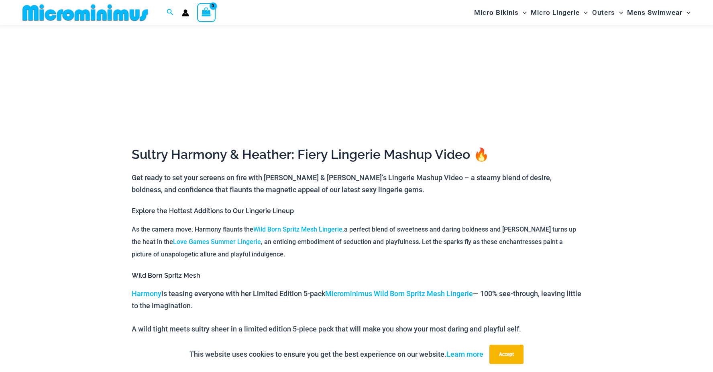
scroll to position [235, 0]
click at [288, 225] on link "Wild Born Spritz Mesh Lingerie," at bounding box center [298, 229] width 91 height 8
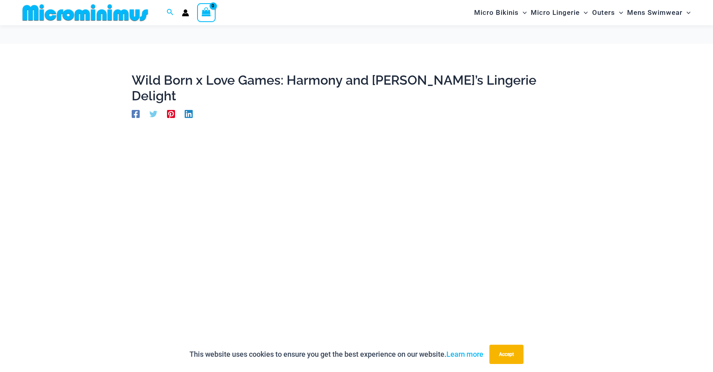
scroll to position [228, 0]
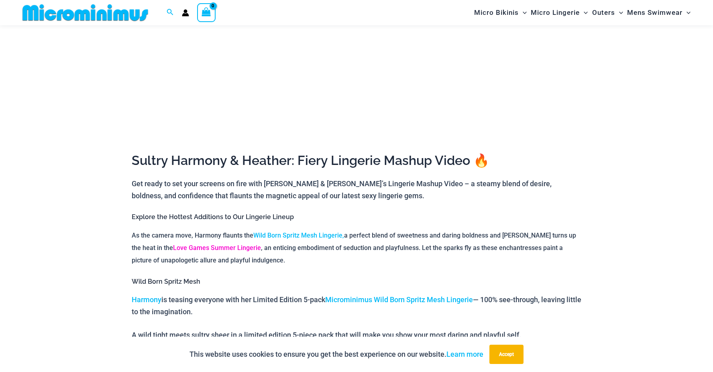
click at [223, 244] on link "Love Games Summer Lingerie" at bounding box center [217, 248] width 88 height 8
click at [383, 296] on link "Microminimus Wild Born Spritz Mesh Lingerie" at bounding box center [399, 300] width 148 height 8
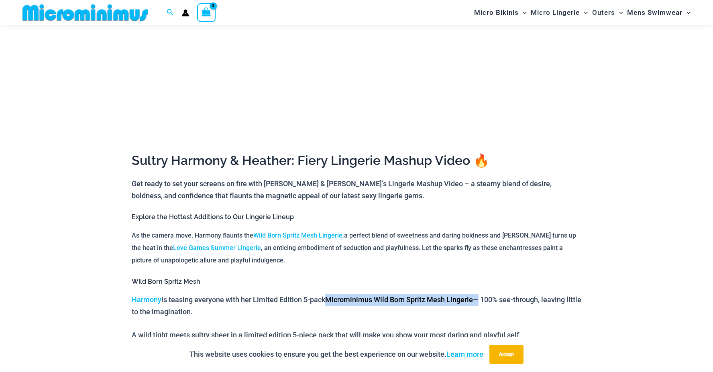
drag, startPoint x: 478, startPoint y: 283, endPoint x: 332, endPoint y: 284, distance: 146.2
click at [332, 294] on p "Harmony is teasing everyone with her Limited Edition 5-pack Microminimus Wild B…" at bounding box center [357, 306] width 450 height 24
copy p "Microminimus Wild Born Spritz Mesh Lingerie"
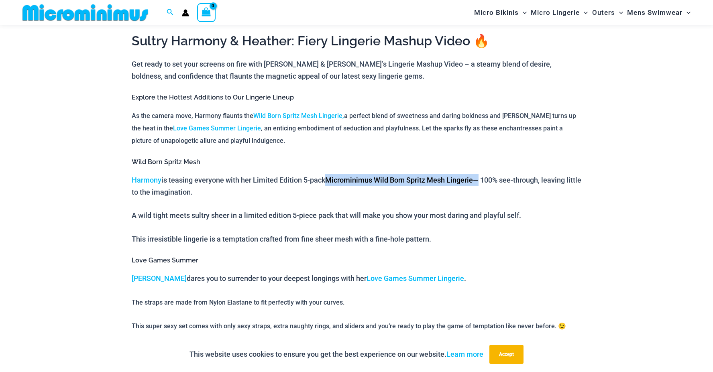
scroll to position [349, 0]
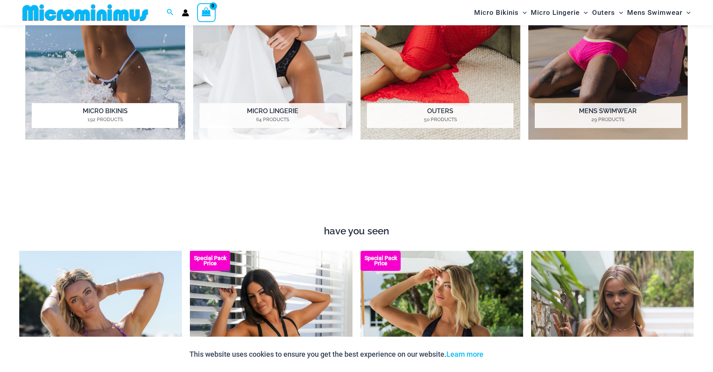
scroll to position [836, 0]
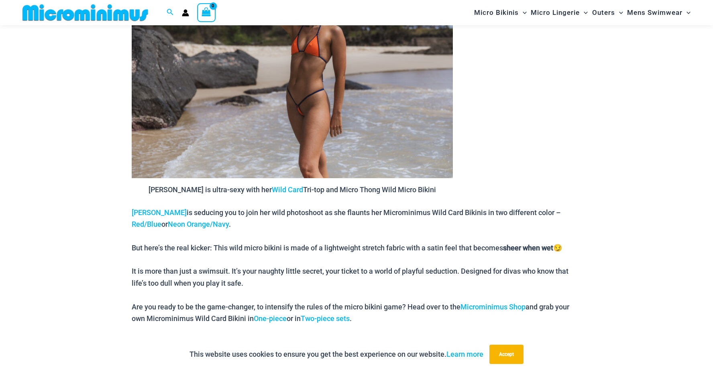
scroll to position [476, 0]
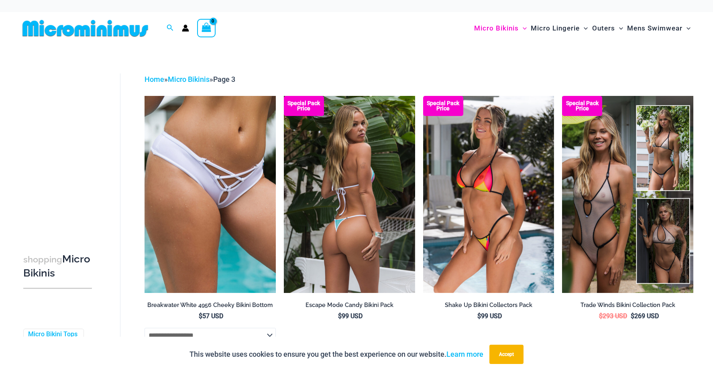
click at [366, 179] on img at bounding box center [349, 194] width 131 height 197
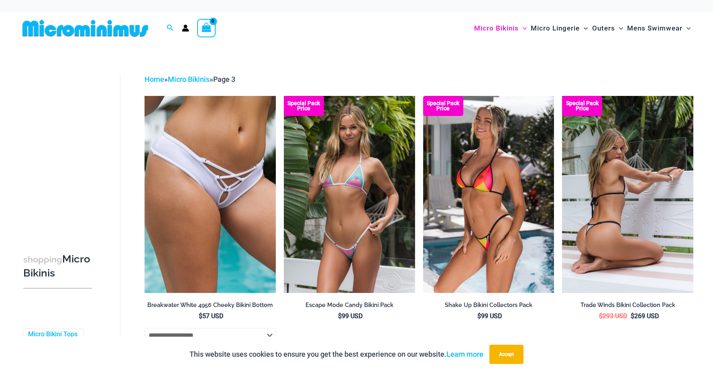
click at [612, 180] on img at bounding box center [627, 194] width 131 height 197
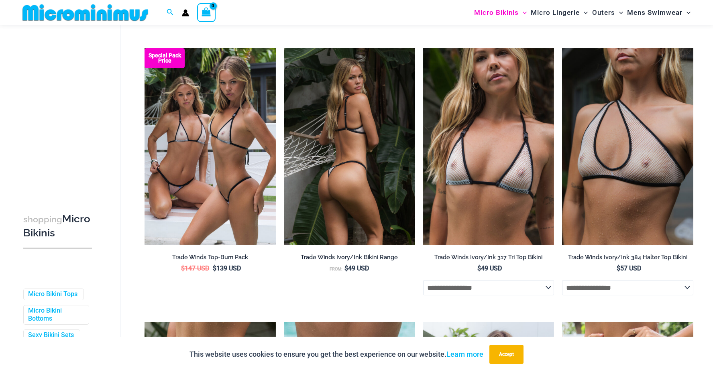
scroll to position [315, 0]
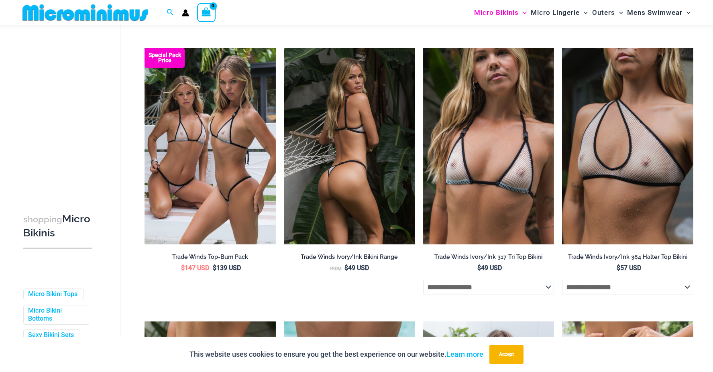
click at [321, 160] on img at bounding box center [349, 146] width 131 height 197
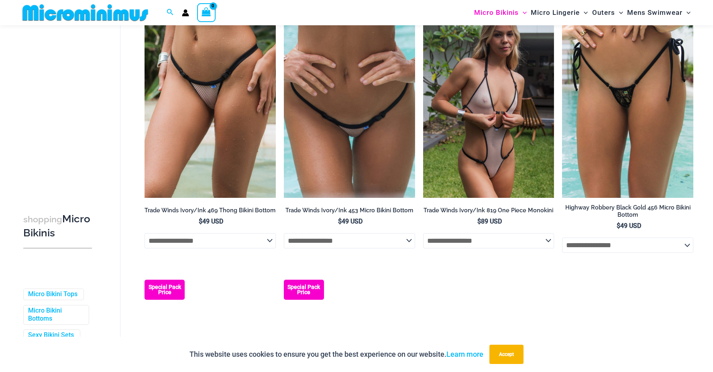
scroll to position [636, 0]
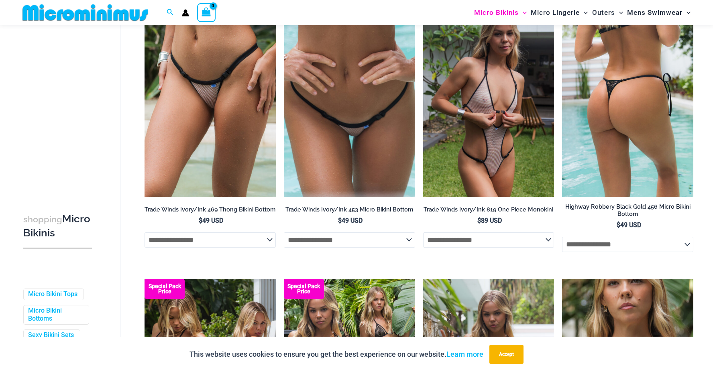
click at [613, 134] on img at bounding box center [627, 98] width 131 height 197
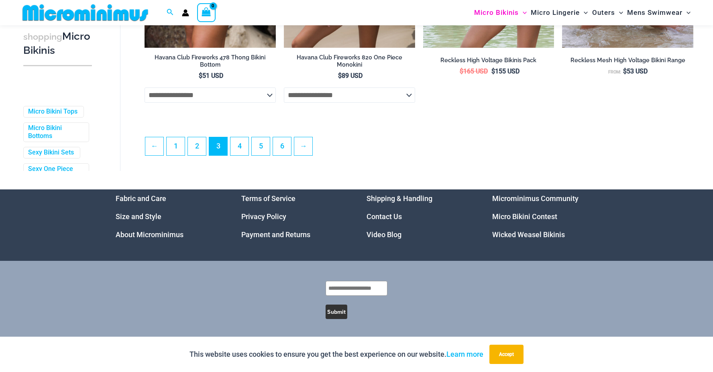
scroll to position [2171, 0]
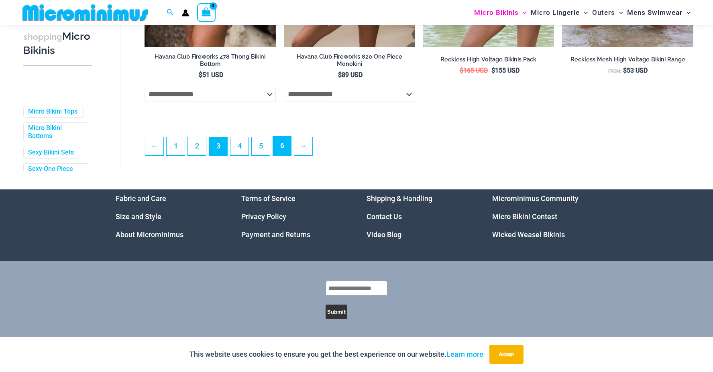
click at [277, 147] on link "6" at bounding box center [282, 146] width 18 height 19
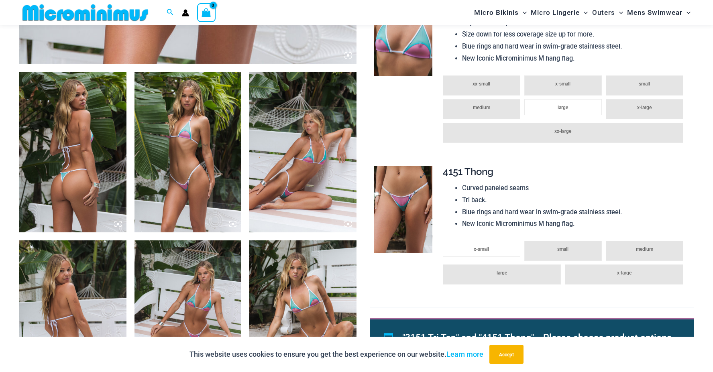
scroll to position [515, 0]
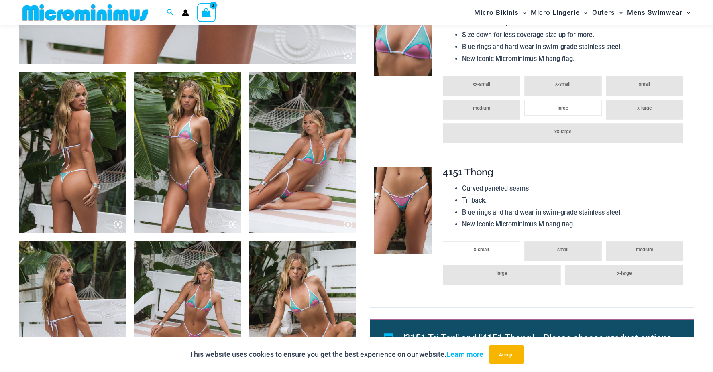
click at [410, 199] on img at bounding box center [403, 211] width 58 height 88
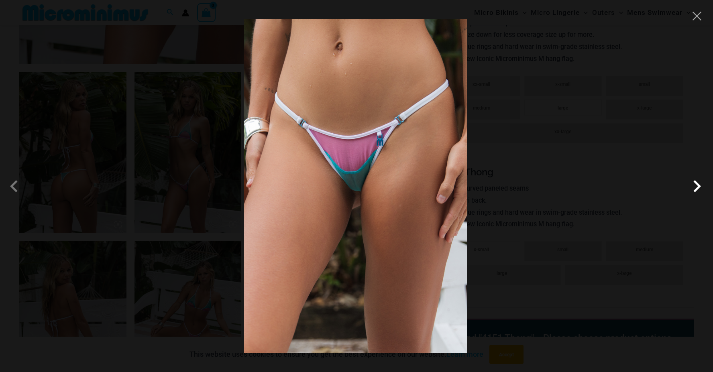
click at [691, 190] on span at bounding box center [697, 186] width 24 height 24
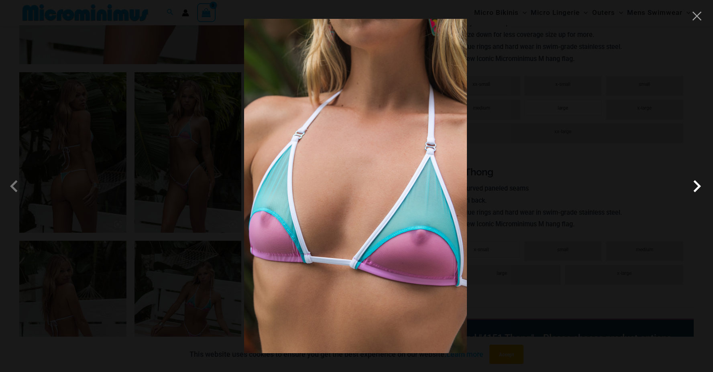
click at [691, 190] on span at bounding box center [697, 186] width 24 height 24
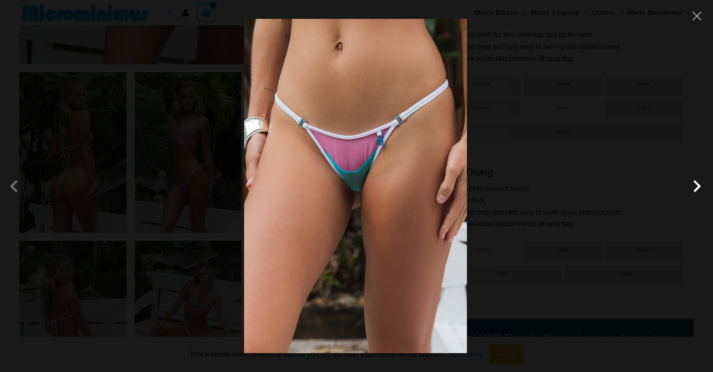
click at [691, 190] on span at bounding box center [697, 186] width 24 height 24
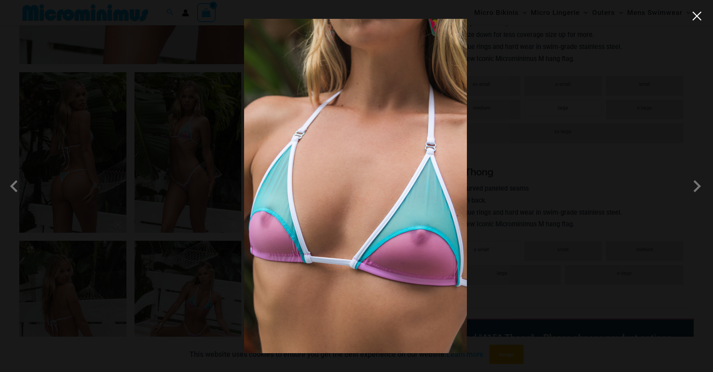
click at [696, 20] on button "Close" at bounding box center [697, 16] width 12 height 12
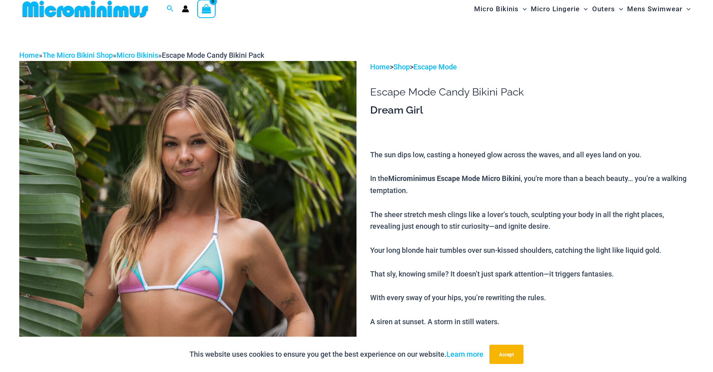
scroll to position [0, 0]
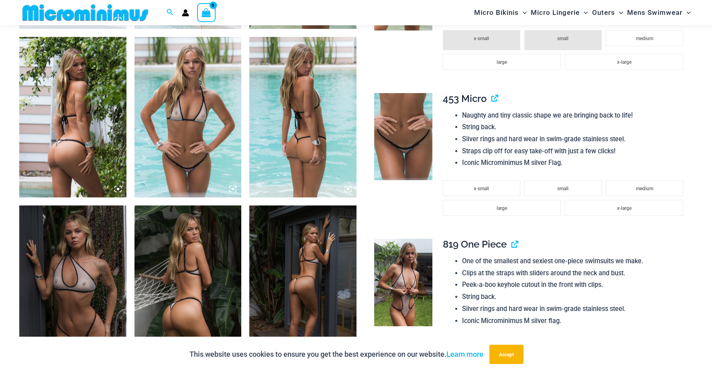
scroll to position [720, 0]
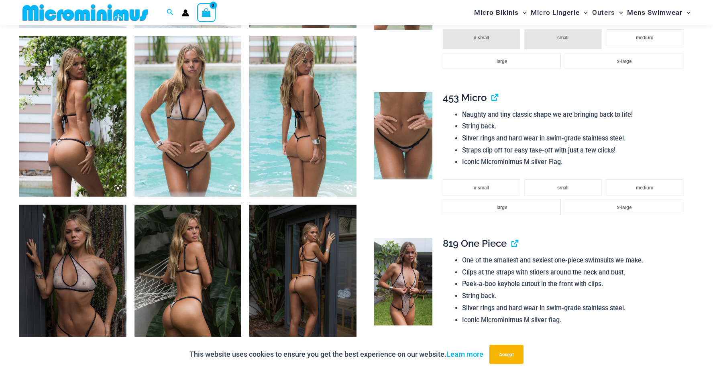
click at [399, 133] on img at bounding box center [403, 136] width 58 height 88
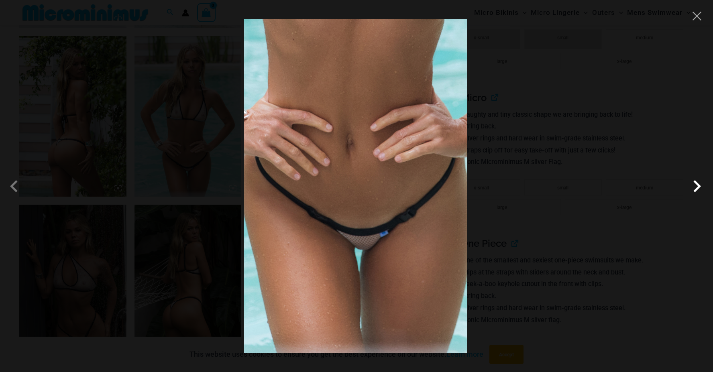
click at [692, 186] on span at bounding box center [697, 186] width 24 height 24
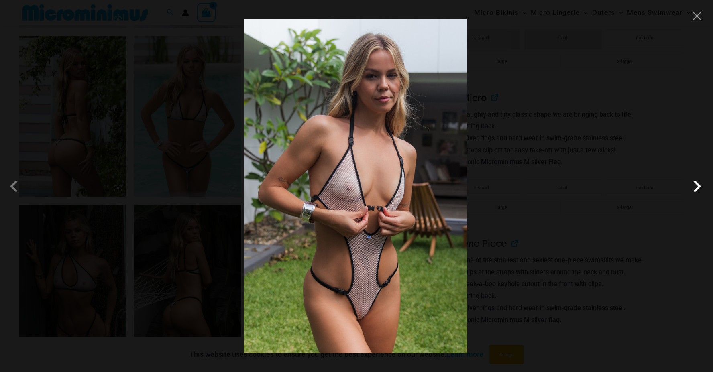
click at [692, 186] on span at bounding box center [697, 186] width 24 height 24
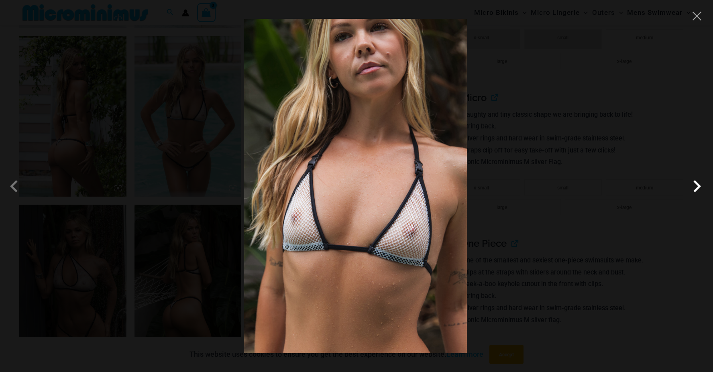
click at [692, 186] on span at bounding box center [697, 186] width 24 height 24
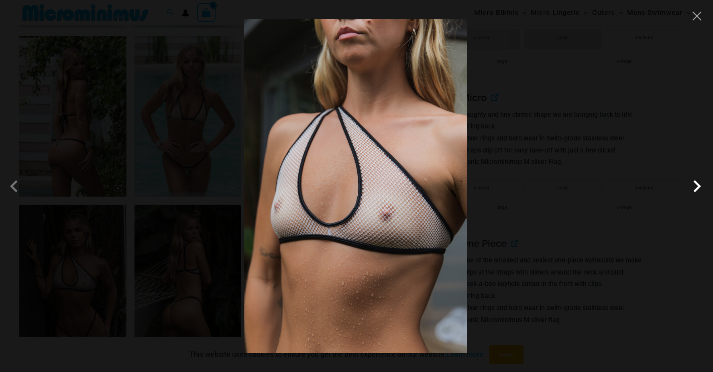
click at [692, 186] on span at bounding box center [697, 186] width 24 height 24
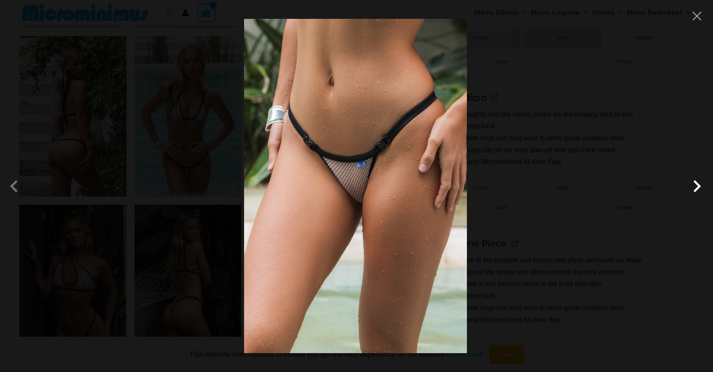
click at [692, 186] on span at bounding box center [697, 186] width 24 height 24
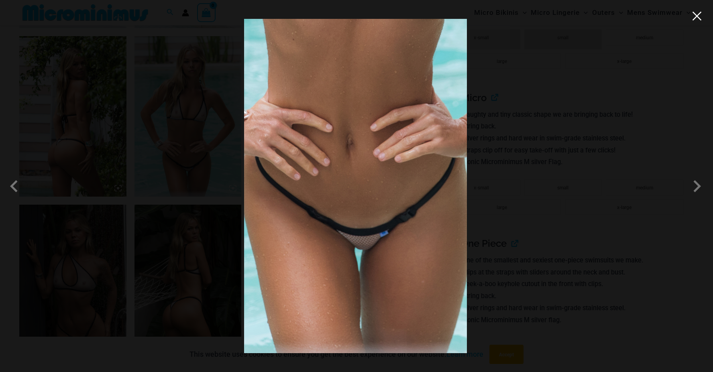
click at [699, 20] on button "Close" at bounding box center [697, 16] width 12 height 12
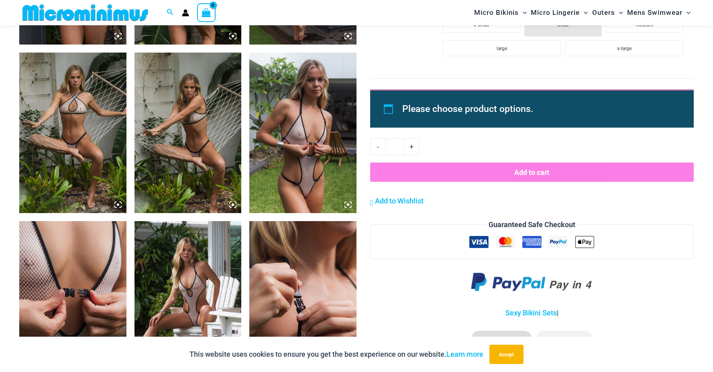
scroll to position [1041, 0]
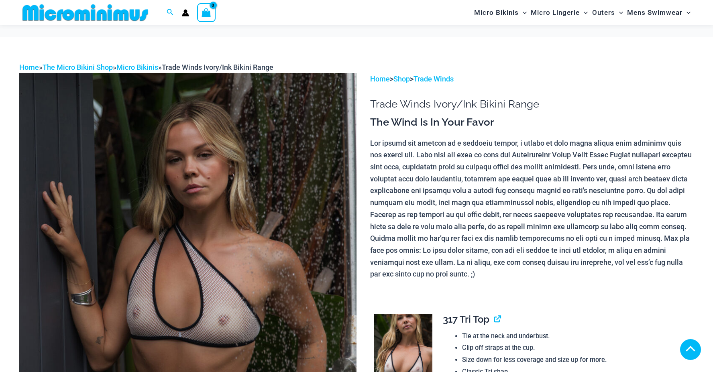
scroll to position [396, 0]
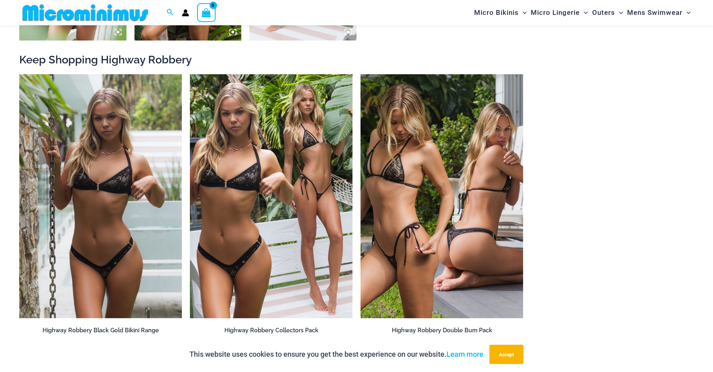
scroll to position [877, 0]
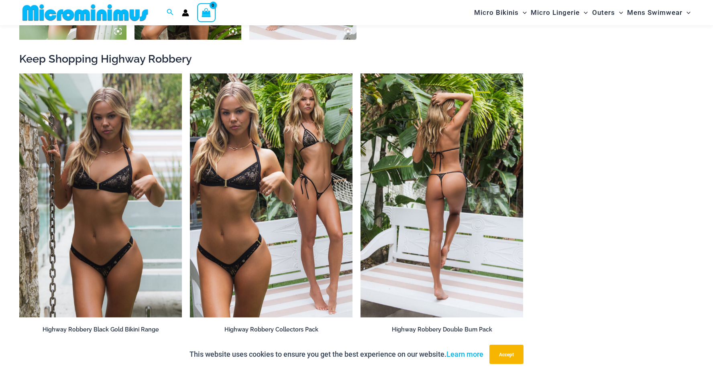
click at [459, 204] on img at bounding box center [442, 196] width 163 height 244
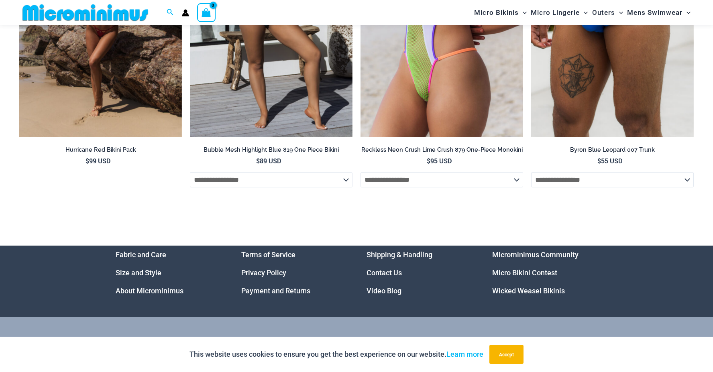
scroll to position [2734, 0]
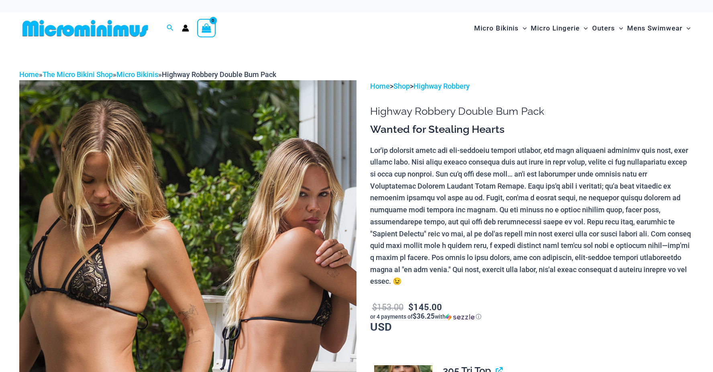
scroll to position [91, 0]
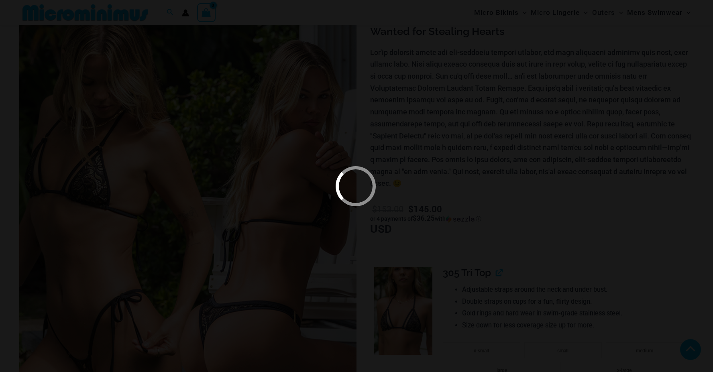
scroll to position [395, 0]
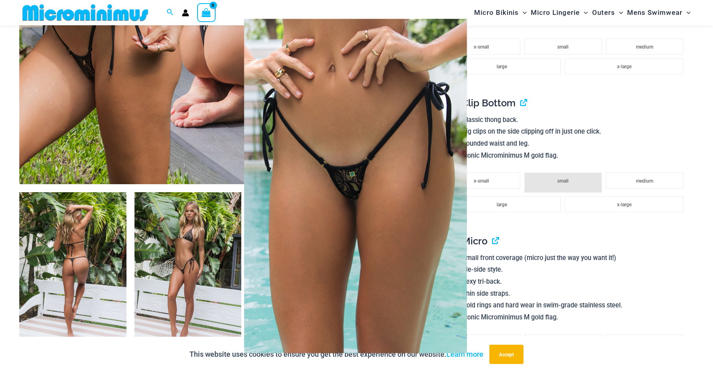
click at [448, 152] on img at bounding box center [356, 186] width 316 height 387
click at [448, 152] on img at bounding box center [355, 186] width 223 height 335
click at [448, 152] on img at bounding box center [356, 186] width 340 height 396
click at [448, 152] on img at bounding box center [355, 186] width 377 height 402
click at [448, 152] on img at bounding box center [356, 186] width 390 height 398
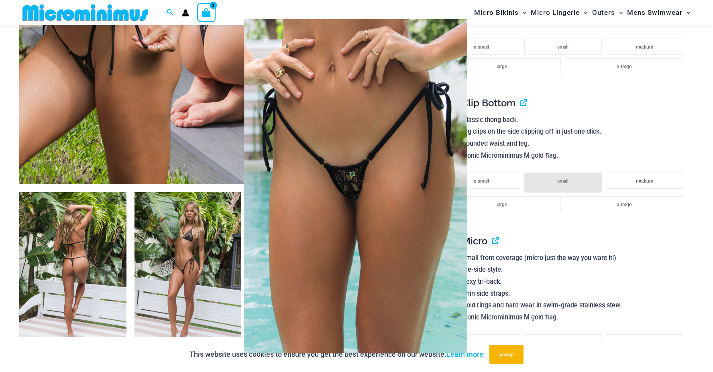
click at [553, 82] on div at bounding box center [356, 186] width 713 height 372
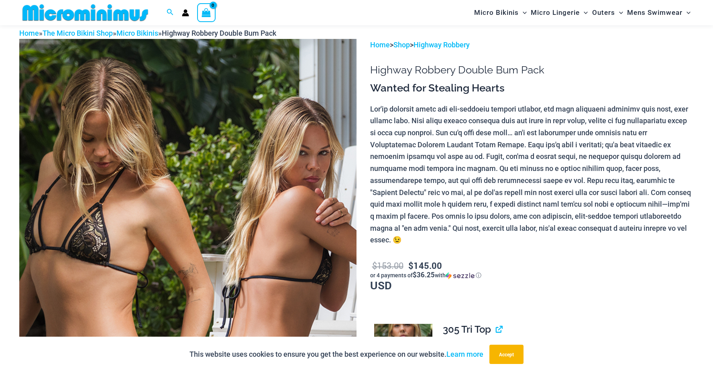
scroll to position [34, 0]
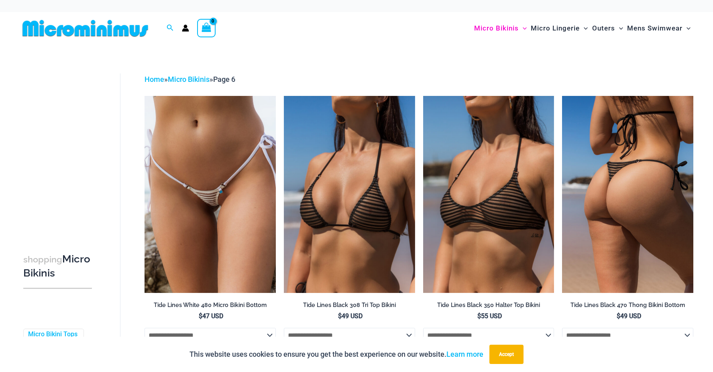
click at [615, 156] on img at bounding box center [627, 194] width 131 height 197
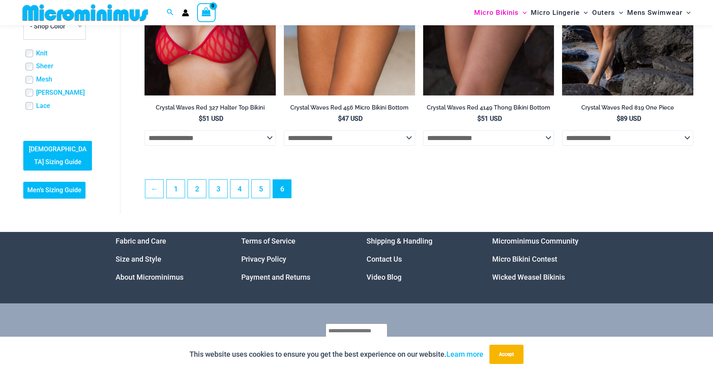
scroll to position [2181, 0]
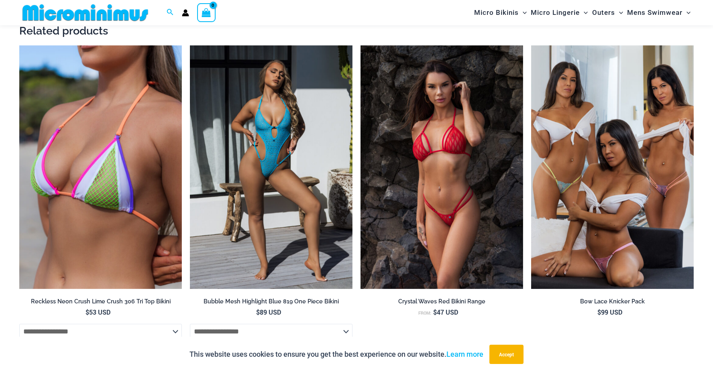
scroll to position [1237, 0]
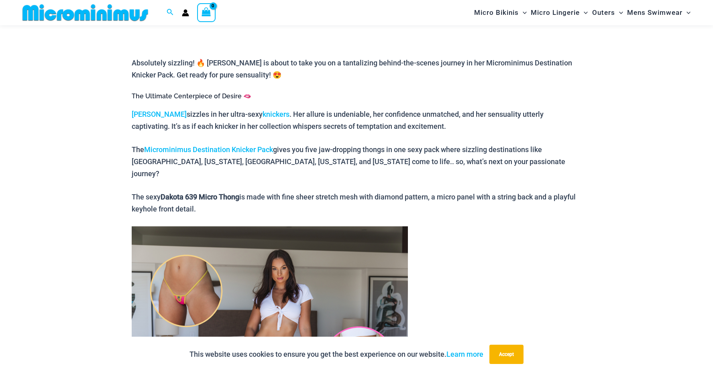
scroll to position [355, 0]
click at [263, 115] on link "knickers" at bounding box center [276, 114] width 27 height 8
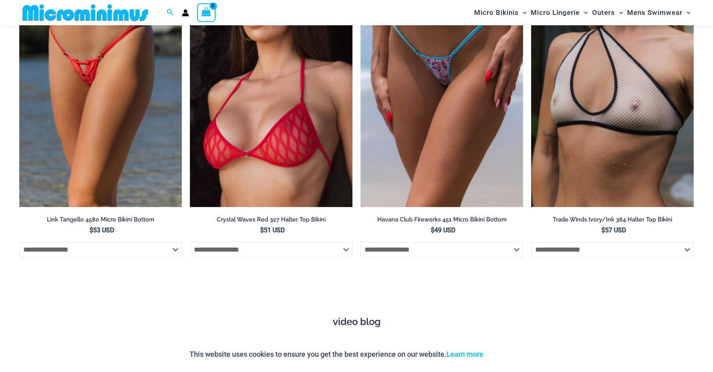
scroll to position [2805, 0]
